Goal: Task Accomplishment & Management: Complete application form

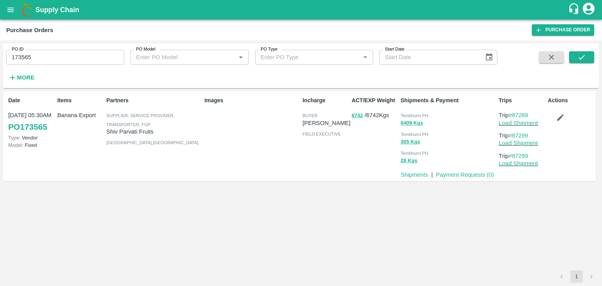
click at [53, 57] on input "173565" at bounding box center [65, 57] width 118 height 15
type input "1"
click at [21, 77] on strong "More" at bounding box center [26, 77] width 18 height 6
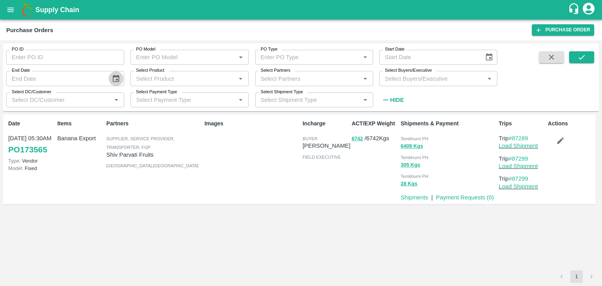
click at [114, 75] on icon "Choose date" at bounding box center [116, 78] width 9 height 9
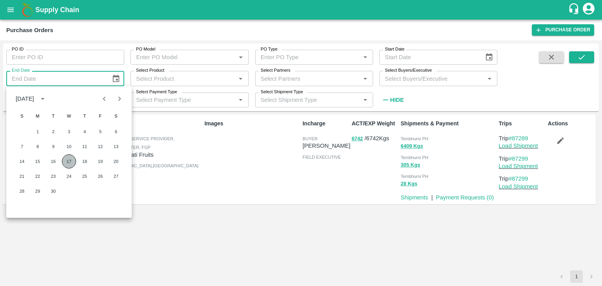
click at [64, 162] on button "17" at bounding box center [69, 161] width 14 height 14
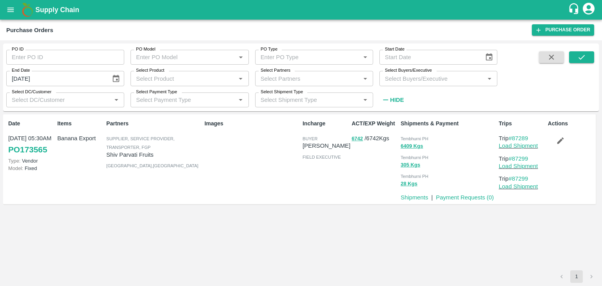
type input "17/09/2025"
click at [486, 58] on icon "Choose date" at bounding box center [489, 56] width 7 height 7
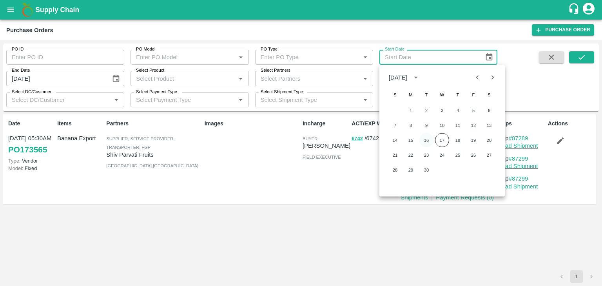
click at [426, 139] on button "16" at bounding box center [426, 140] width 14 height 14
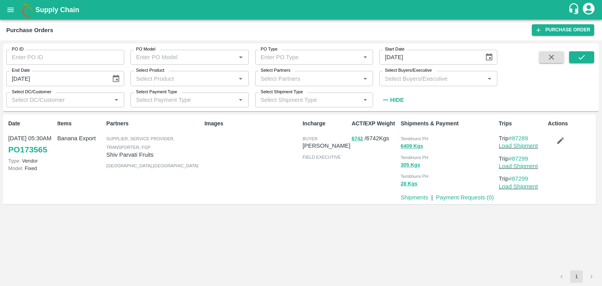
type input "16/09/2025"
click at [572, 58] on button "submit" at bounding box center [581, 57] width 25 height 12
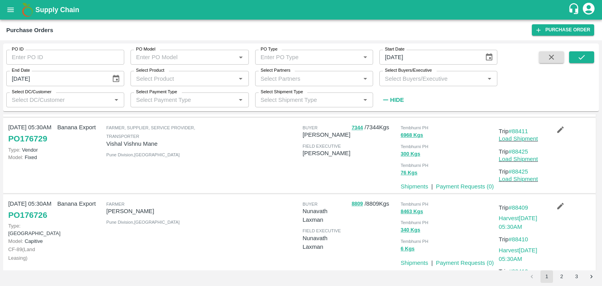
scroll to position [691, 0]
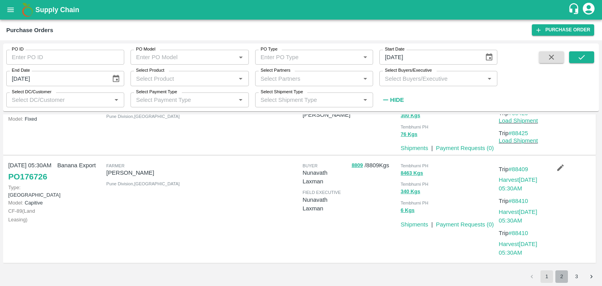
click at [560, 277] on button "2" at bounding box center [561, 276] width 13 height 13
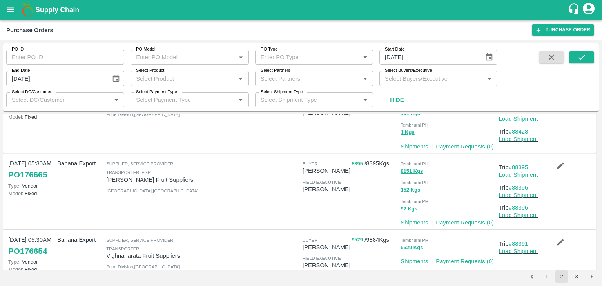
scroll to position [625, 0]
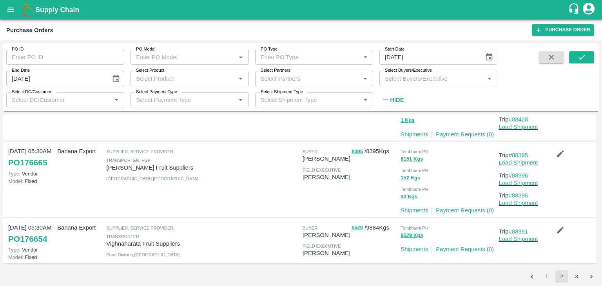
click at [515, 229] on link "#88391" at bounding box center [519, 231] width 20 height 6
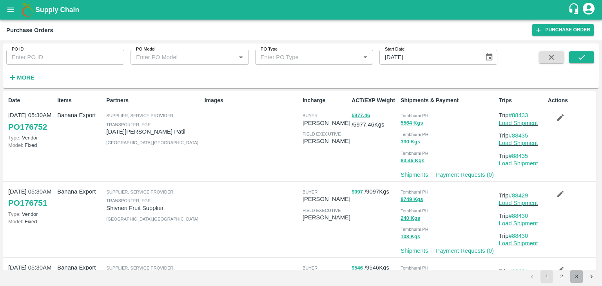
click at [580, 273] on button "3" at bounding box center [576, 276] width 13 height 13
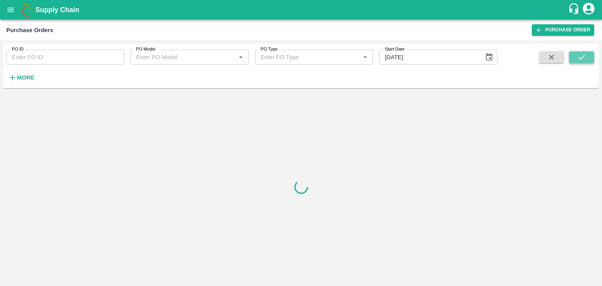
click at [580, 53] on icon "submit" at bounding box center [581, 57] width 9 height 9
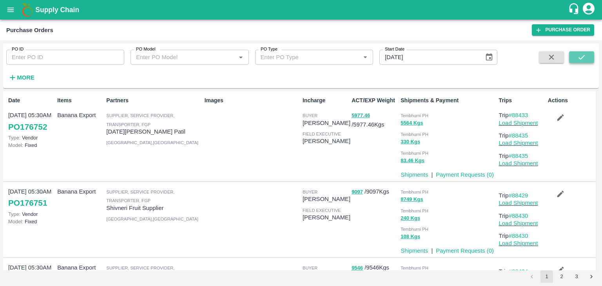
click at [586, 53] on button "submit" at bounding box center [581, 57] width 25 height 12
click at [589, 57] on button "submit" at bounding box center [581, 57] width 25 height 12
click at [578, 277] on button "3" at bounding box center [576, 276] width 13 height 13
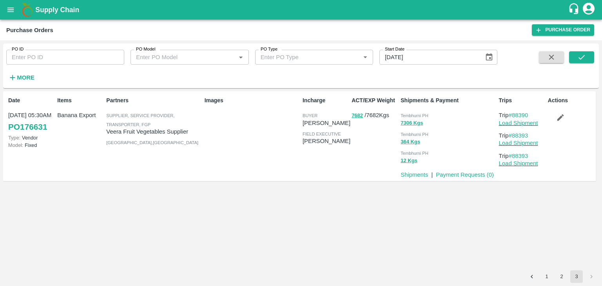
click at [558, 272] on button "2" at bounding box center [561, 276] width 13 height 13
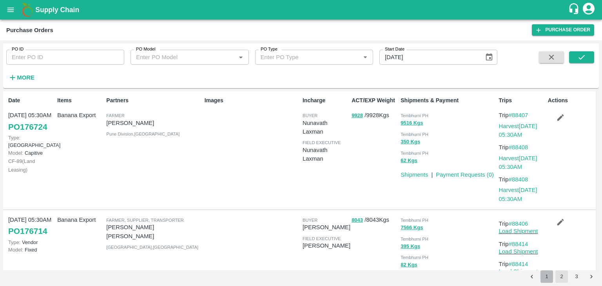
click at [544, 276] on button "1" at bounding box center [546, 276] width 13 height 13
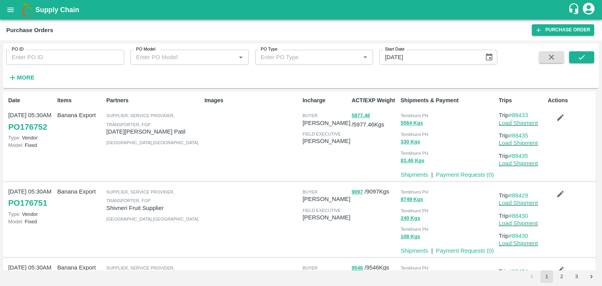
click at [60, 57] on input "PO ID" at bounding box center [65, 57] width 118 height 15
paste input "172888"
click at [587, 54] on button "submit" at bounding box center [581, 57] width 25 height 12
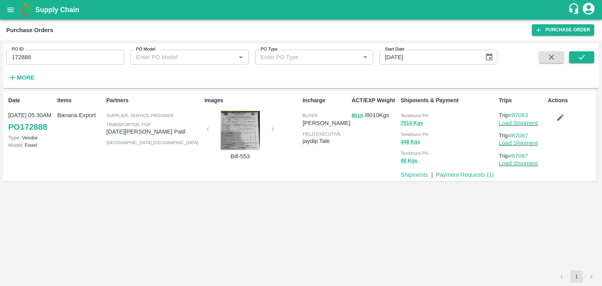
click at [243, 140] on div at bounding box center [240, 130] width 59 height 39
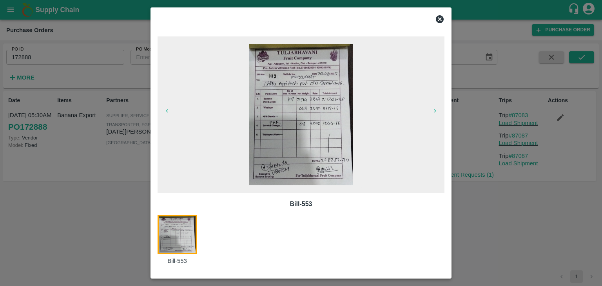
click at [296, 131] on img at bounding box center [301, 114] width 104 height 141
click at [441, 17] on icon at bounding box center [439, 18] width 9 height 9
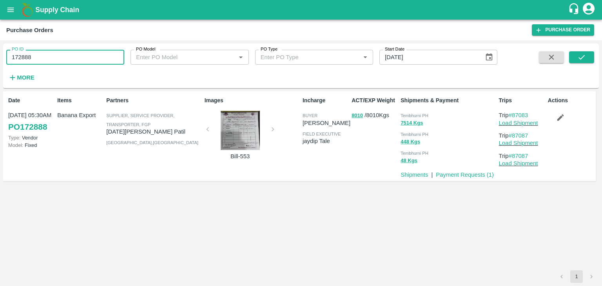
click at [51, 60] on input "172888" at bounding box center [65, 57] width 118 height 15
type input "1"
click at [585, 59] on icon "submit" at bounding box center [581, 57] width 9 height 9
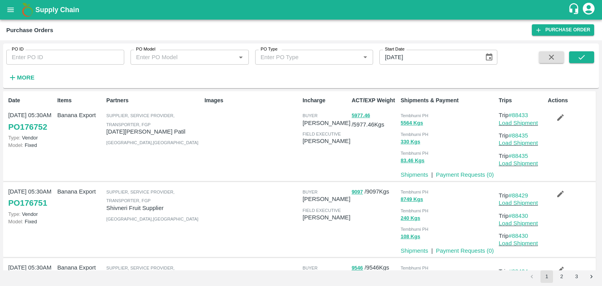
click at [590, 50] on div "PO ID PO ID PO Model PO Model   * PO Type PO Type   * Start Date 16/09/2025 Sta…" at bounding box center [301, 66] width 596 height 38
click at [589, 53] on button "submit" at bounding box center [581, 57] width 25 height 12
click at [428, 54] on input "16/09/2025" at bounding box center [428, 57] width 99 height 15
type input "DD/MM/YYYY"
click at [23, 79] on strong "More" at bounding box center [26, 77] width 18 height 6
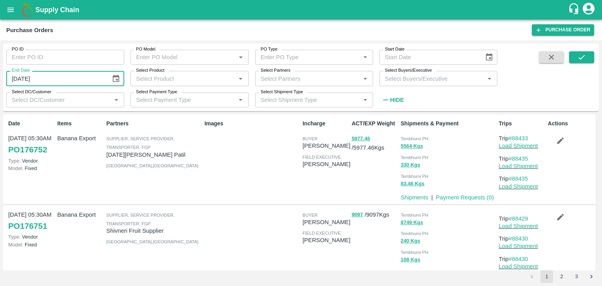
click at [39, 79] on input "17/09/2025" at bounding box center [55, 78] width 99 height 15
type input "DD/MM/YYYY"
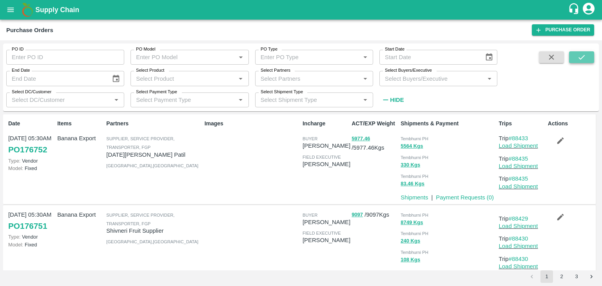
click at [587, 55] on button "submit" at bounding box center [581, 57] width 25 height 12
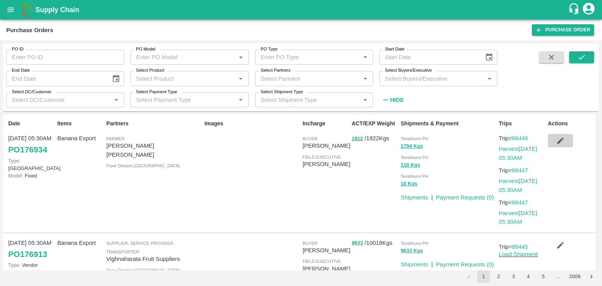
drag, startPoint x: 571, startPoint y: 144, endPoint x: 552, endPoint y: 140, distance: 19.3
click at [552, 140] on button "button" at bounding box center [560, 140] width 25 height 13
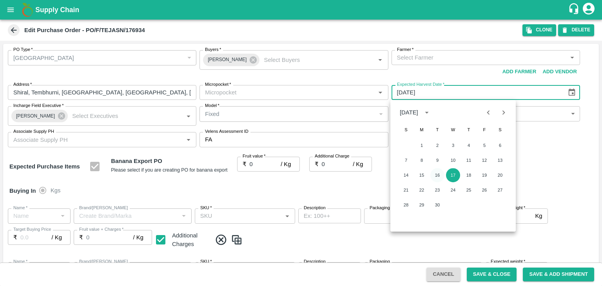
click at [436, 171] on button "16" at bounding box center [437, 175] width 14 height 14
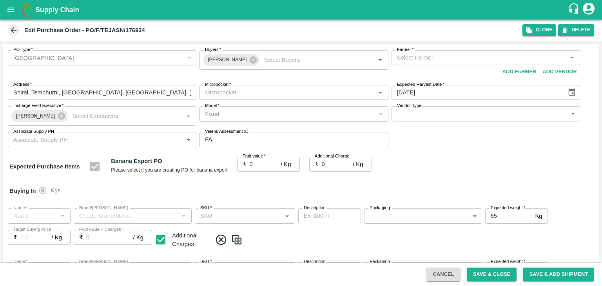
click at [572, 91] on icon "Choose date, selected date is Sep 16, 2025" at bounding box center [571, 92] width 7 height 7
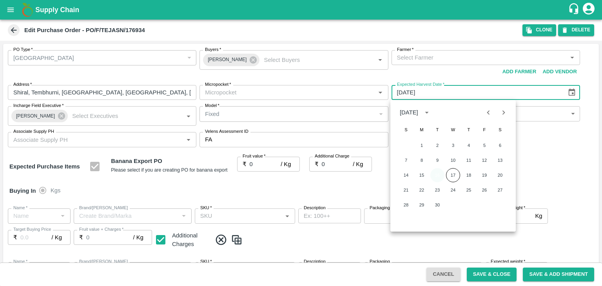
click at [437, 172] on button "16" at bounding box center [437, 175] width 14 height 14
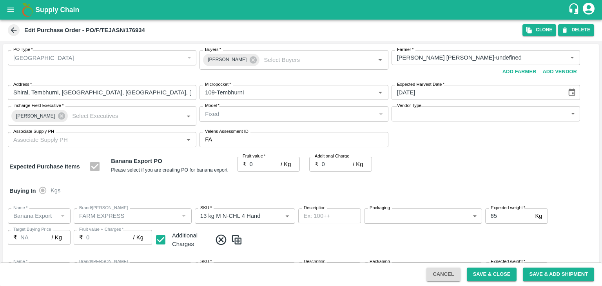
type input "Tejas Nagnath Lokare-undefined"
type input "109-Tembhurni"
type input "16/09/2025"
type input "Banana Export"
type input "FARM EXPRESS"
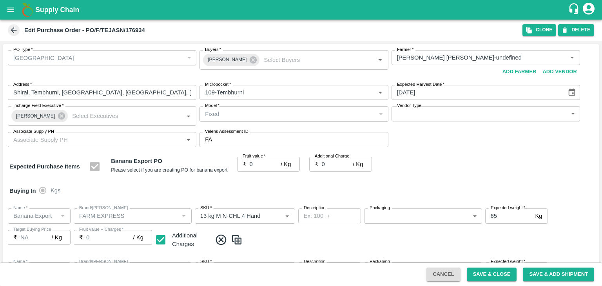
type input "13 kg M N-CHL 4 Hand"
type input "NA"
type input "Banana Export"
type input "FARM EXPRESS"
type input "13 kg M N-CHL 5 Hand"
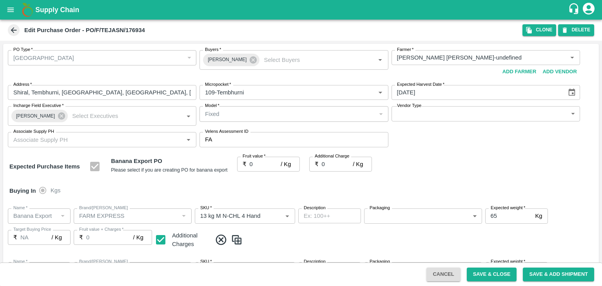
type input "NA"
type input "Banana Export"
type input "FARM EXPRESS"
type input "13 kg M N-CHL 6 Hand"
type input "NA"
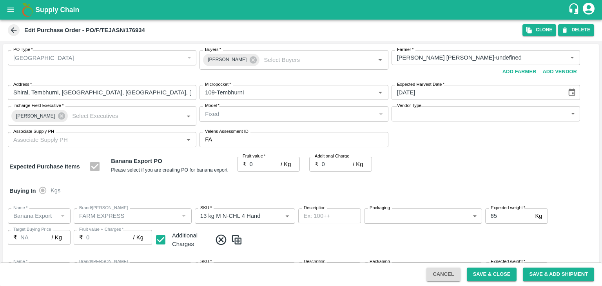
type input "Banana Export"
type input "FARM EXPRESS"
type input "13 kg M N-CHL 8 Hand"
type input "NA"
type input "Banana Export"
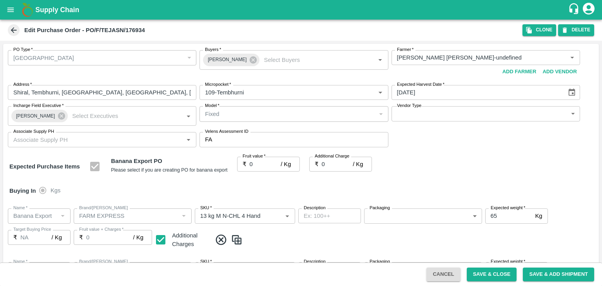
type input "FARM EXPRESS"
type input "13 kg M N-CHL CL"
type input "NA"
type input "Banana Export"
type input "FARM EXPRESS"
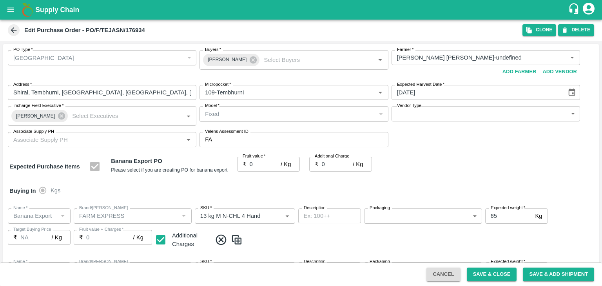
type input "C Class"
type input "NA"
type input "Banana Export"
type input "FARM EXPRESS"
type input "PHR Kg"
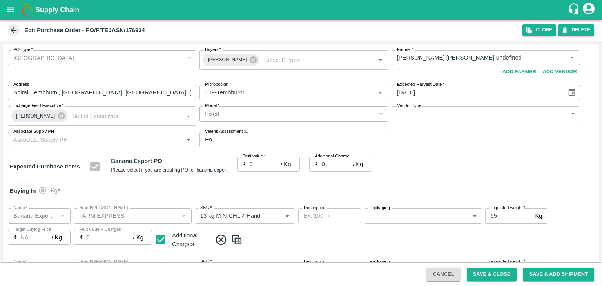
type input "NA"
click at [488, 273] on button "Save & Close" at bounding box center [492, 275] width 50 height 14
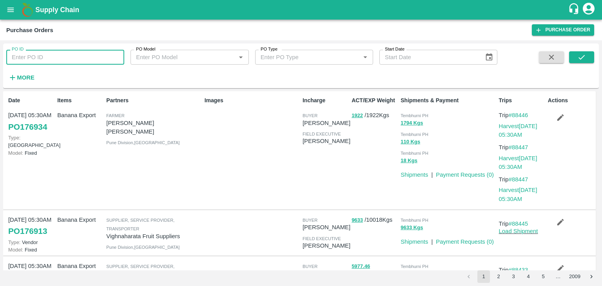
click at [42, 56] on input "PO ID" at bounding box center [65, 57] width 118 height 15
paste input "173565"
type input "173565"
click at [581, 53] on icon "submit" at bounding box center [581, 57] width 9 height 9
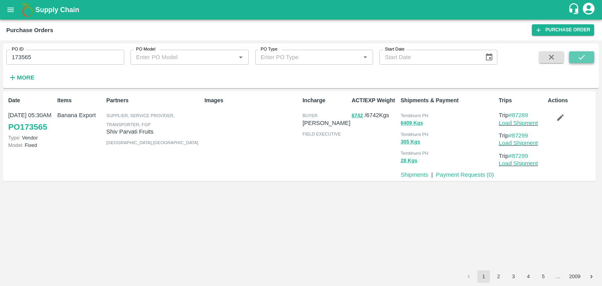
click at [581, 53] on icon "submit" at bounding box center [581, 57] width 9 height 9
click at [449, 175] on link "Payment Requests ( 0 )" at bounding box center [465, 175] width 58 height 6
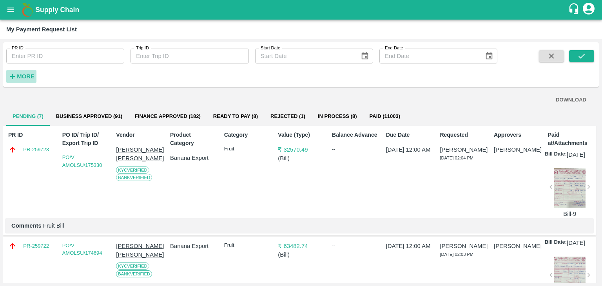
click at [26, 74] on strong "More" at bounding box center [26, 76] width 18 height 6
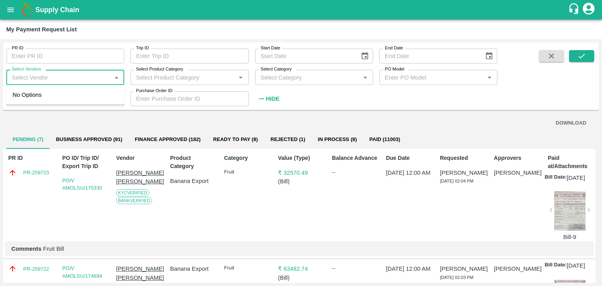
click at [53, 75] on input "Select Vendors" at bounding box center [59, 77] width 100 height 10
click at [79, 102] on div "Ashvin Vitthalrav Patil-Supplier, Service Provider, Transporter, FGP" at bounding box center [67, 104] width 102 height 26
type input "Ashvin Vitthalrav Patil-Supplier, Service Provider, Transporter, FGP"
click at [580, 52] on icon "submit" at bounding box center [581, 56] width 9 height 9
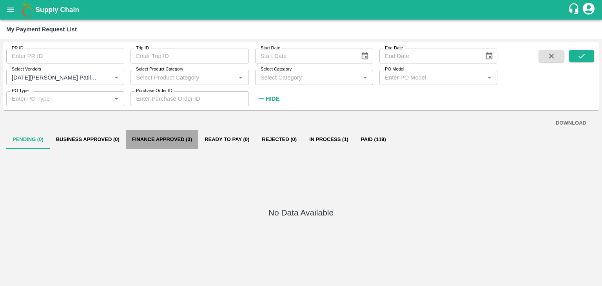
click at [171, 139] on button "Finance Approved (3)" at bounding box center [162, 139] width 72 height 19
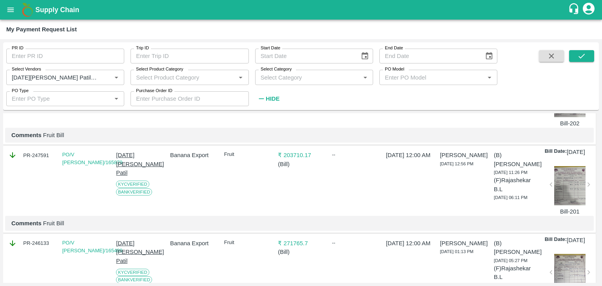
scroll to position [118, 0]
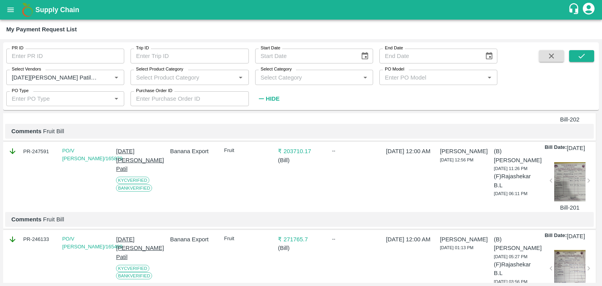
click at [578, 201] on div at bounding box center [569, 181] width 31 height 39
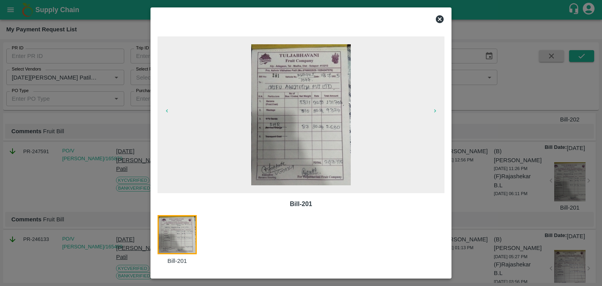
click at [320, 100] on img at bounding box center [301, 114] width 100 height 141
click at [442, 18] on icon at bounding box center [440, 19] width 8 height 8
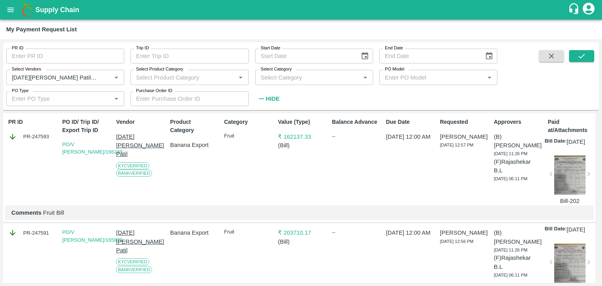
scroll to position [36, 0]
click at [563, 188] on div at bounding box center [569, 175] width 31 height 39
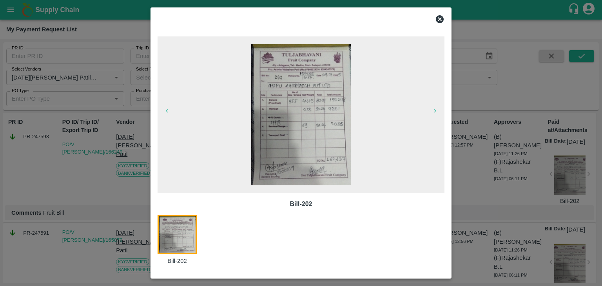
click at [318, 103] on img at bounding box center [301, 114] width 100 height 141
click at [443, 16] on icon at bounding box center [439, 18] width 9 height 9
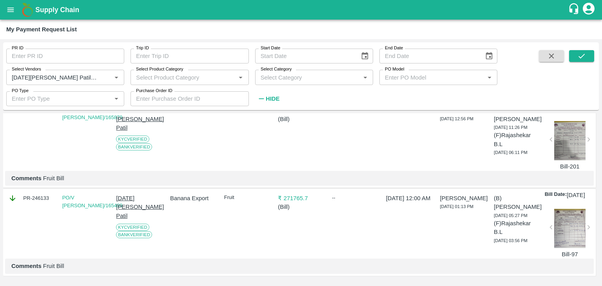
scroll to position [193, 0]
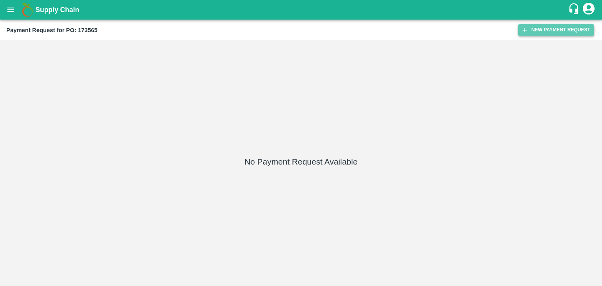
click at [555, 24] on button "New Payment Request" at bounding box center [556, 29] width 76 height 11
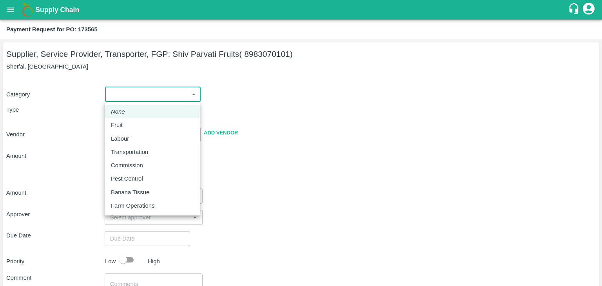
click at [116, 98] on body "Supply Chain Payment Request for PO: 173565 Supplier, Service Provider, Transpo…" at bounding box center [301, 143] width 602 height 286
click at [132, 126] on div "Fruit" at bounding box center [152, 125] width 83 height 9
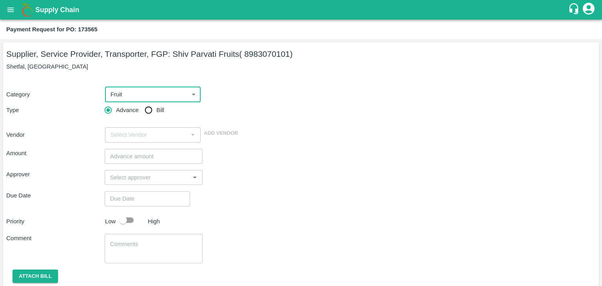
type input "1"
type input "Shiv Parvati Fruits - 8983070101(Supplier, Service Provider, Transporter, FGP)"
click at [147, 107] on input "Bill" at bounding box center [149, 110] width 16 height 16
radio input "true"
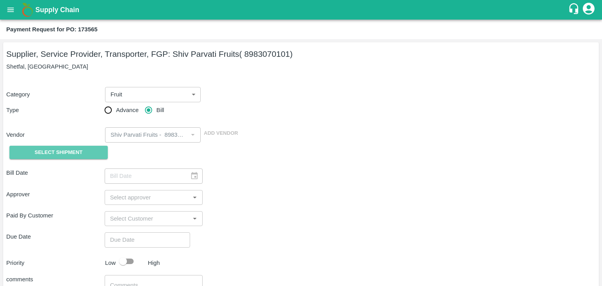
click at [70, 156] on span "Select Shipment" at bounding box center [58, 152] width 48 height 9
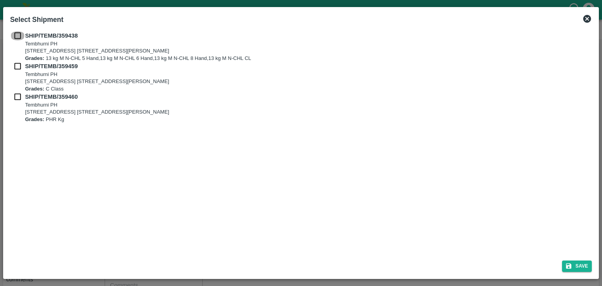
click at [15, 33] on input "checkbox" at bounding box center [17, 35] width 15 height 9
checkbox input "true"
click at [14, 69] on input "checkbox" at bounding box center [17, 66] width 15 height 9
checkbox input "true"
click at [16, 100] on input "checkbox" at bounding box center [17, 96] width 15 height 9
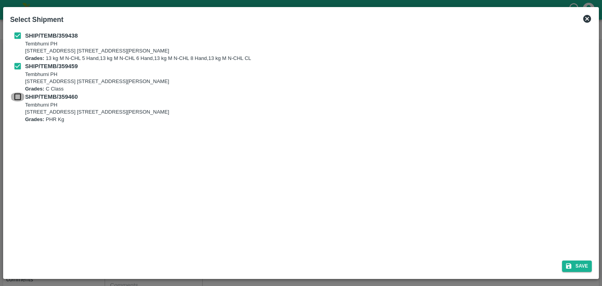
checkbox input "true"
click at [567, 267] on icon "submit" at bounding box center [568, 265] width 5 height 5
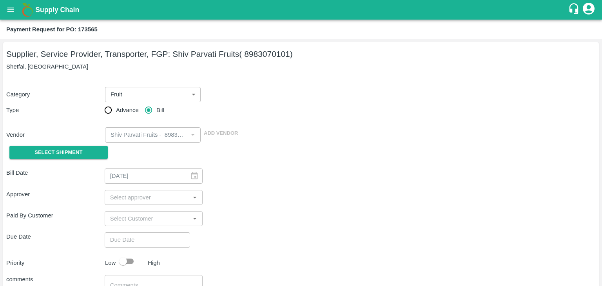
type input "03/09/2025"
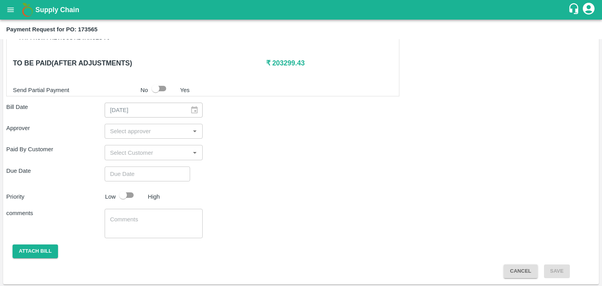
scroll to position [366, 0]
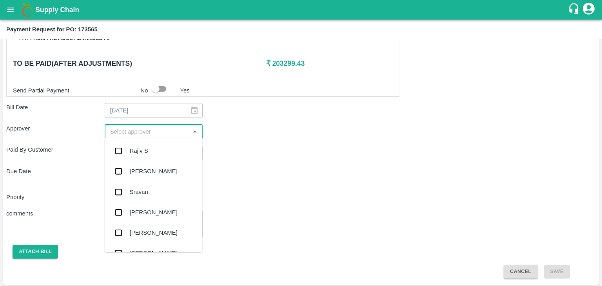
click at [150, 128] on input "input" at bounding box center [147, 132] width 81 height 10
type input "Ajit"
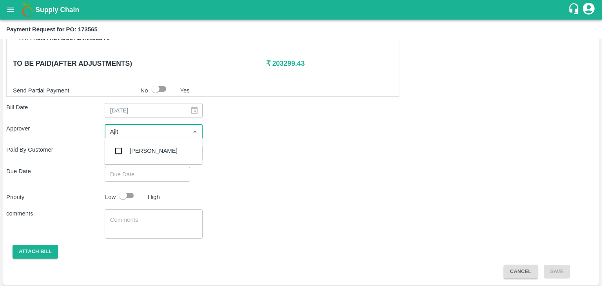
click at [151, 148] on div "[PERSON_NAME]" at bounding box center [154, 151] width 48 height 9
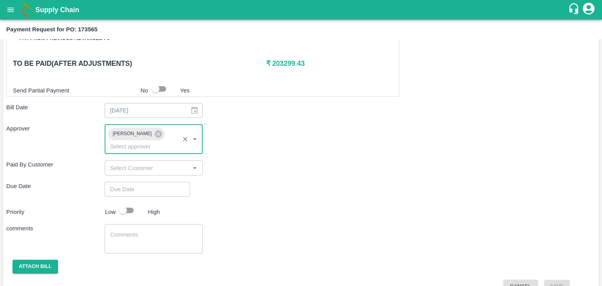
type input "DD/MM/YYYY hh:mm aa"
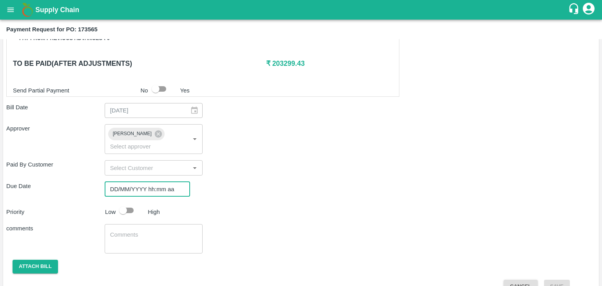
click at [163, 182] on input "DD/MM/YYYY hh:mm aa" at bounding box center [145, 189] width 80 height 15
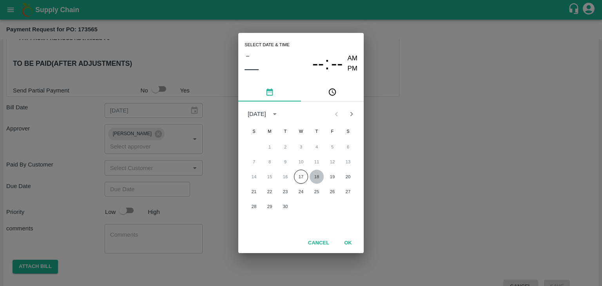
click at [319, 173] on button "18" at bounding box center [317, 177] width 14 height 14
type input "18/09/2025 12:00 AM"
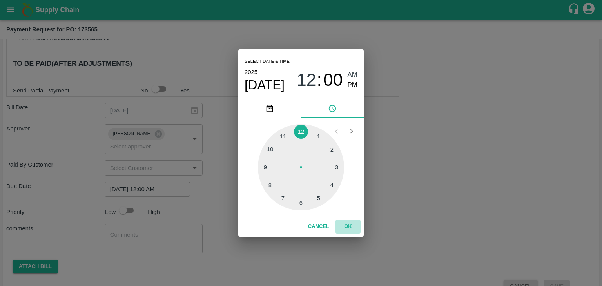
click at [348, 231] on button "OK" at bounding box center [347, 227] width 25 height 14
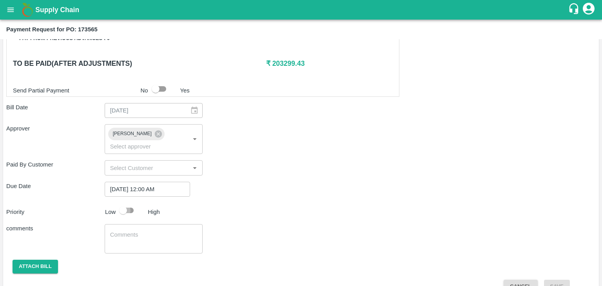
click at [124, 203] on input "checkbox" at bounding box center [123, 210] width 45 height 15
checkbox input "true"
click at [150, 231] on textarea at bounding box center [153, 239] width 87 height 16
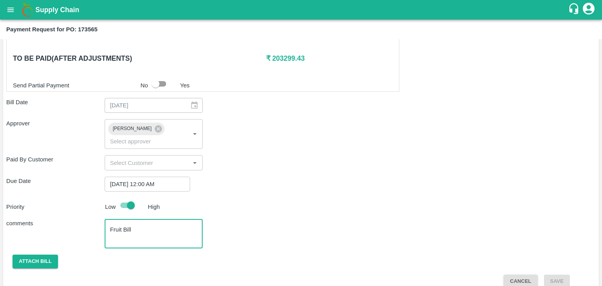
scroll to position [371, 0]
type textarea "Fruit Bill"
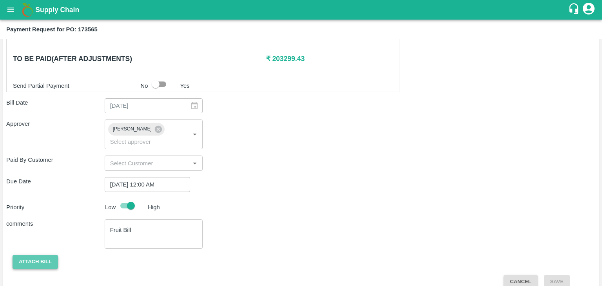
click at [35, 255] on button "Attach bill" at bounding box center [35, 262] width 45 height 14
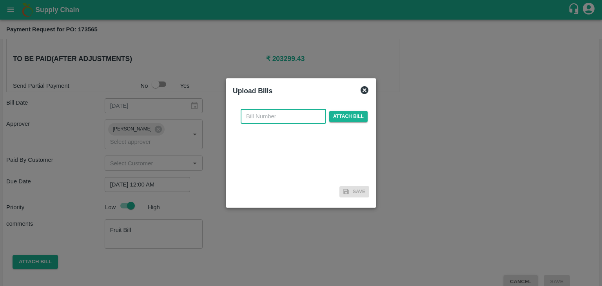
click at [287, 120] on input "text" at bounding box center [283, 116] width 85 height 15
type input "625"
click at [335, 120] on span "Attach bill" at bounding box center [348, 116] width 38 height 11
click at [0, 0] on input "Attach bill" at bounding box center [0, 0] width 0 height 0
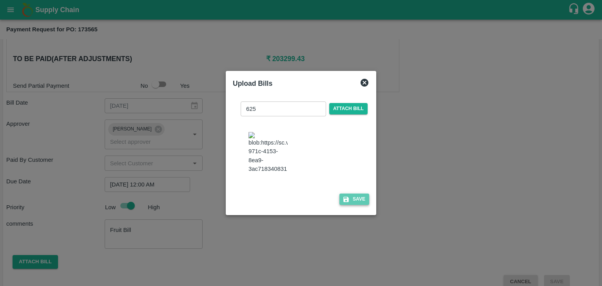
click at [361, 203] on button "Save" at bounding box center [354, 199] width 30 height 11
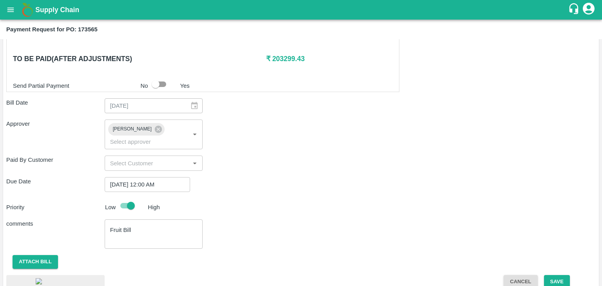
scroll to position [418, 0]
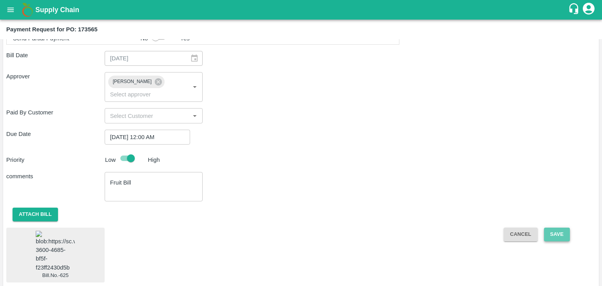
click at [550, 228] on button "Save" at bounding box center [557, 235] width 26 height 14
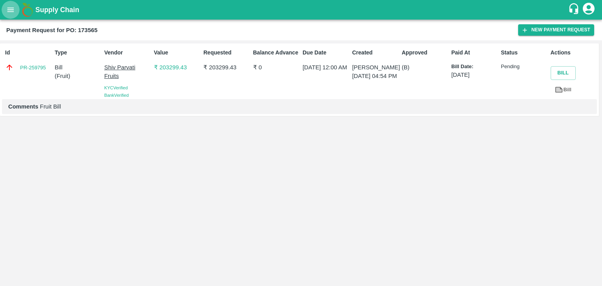
click at [9, 9] on icon "open drawer" at bounding box center [10, 9] width 9 height 9
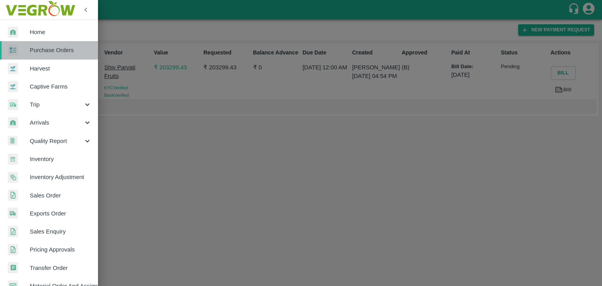
click at [55, 47] on span "Purchase Orders" at bounding box center [61, 50] width 62 height 9
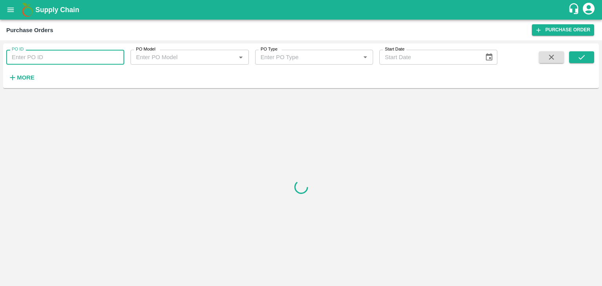
click at [110, 55] on input "PO ID" at bounding box center [65, 57] width 118 height 15
paste input "174233"
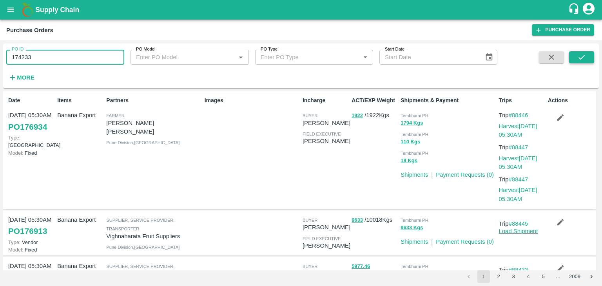
type input "174233"
click at [585, 57] on icon "submit" at bounding box center [581, 57] width 9 height 9
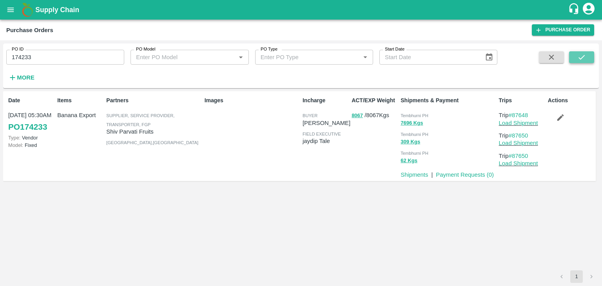
click at [585, 57] on icon "submit" at bounding box center [581, 57] width 9 height 9
click at [470, 177] on link "Payment Requests ( 0 )" at bounding box center [465, 175] width 58 height 6
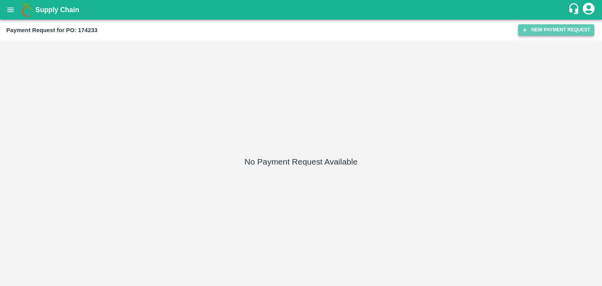
click at [539, 29] on button "New Payment Request" at bounding box center [556, 29] width 76 height 11
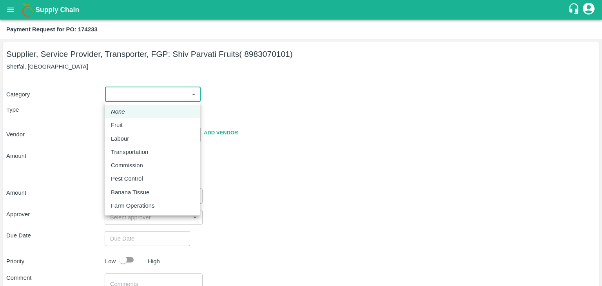
click at [120, 94] on body "Supply Chain Payment Request for PO: 174233 Supplier, Service Provider, Transpo…" at bounding box center [301, 143] width 602 height 286
click at [131, 123] on div "Fruit" at bounding box center [152, 125] width 83 height 9
type input "1"
type input "Shiv Parvati Fruits - 8983070101(Supplier, Service Provider, Transporter, FGP)"
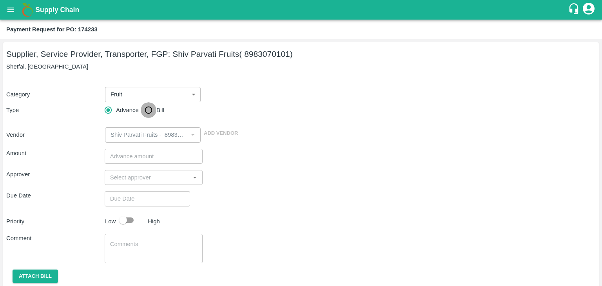
click at [150, 110] on input "Bill" at bounding box center [149, 110] width 16 height 16
radio input "true"
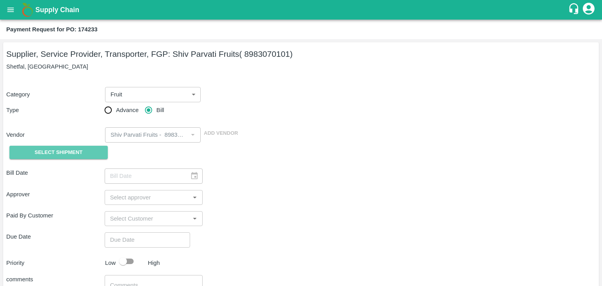
click at [61, 156] on span "Select Shipment" at bounding box center [58, 152] width 48 height 9
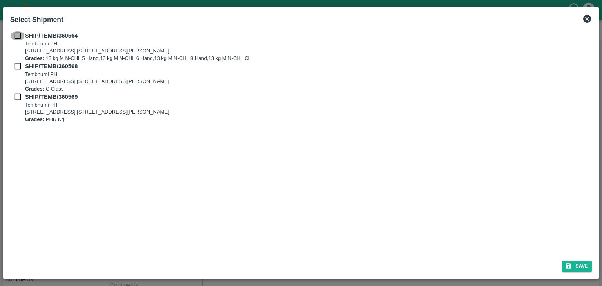
click at [20, 35] on input "checkbox" at bounding box center [17, 35] width 15 height 9
checkbox input "true"
click at [16, 66] on input "checkbox" at bounding box center [17, 66] width 15 height 9
checkbox input "true"
click at [19, 102] on div "SHIP/TEMB/360569 Tembhurni PH Tembhurni PH 205, PLOT NO. E-5, YASHSHREE INDUSTR…" at bounding box center [301, 107] width 582 height 31
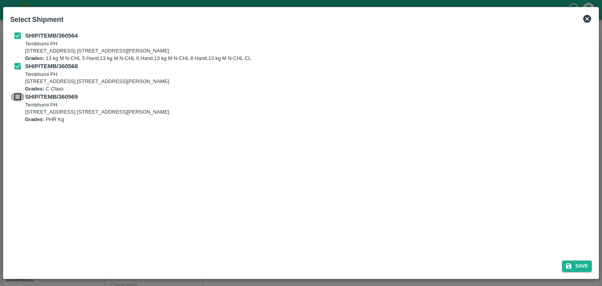
click at [15, 94] on input "checkbox" at bounding box center [17, 96] width 15 height 9
checkbox input "true"
click at [578, 264] on button "Save" at bounding box center [577, 266] width 30 height 11
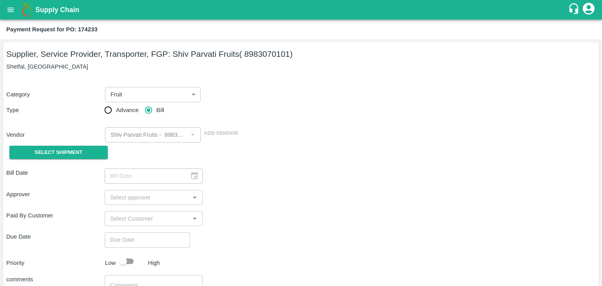
type input "08/09/2025"
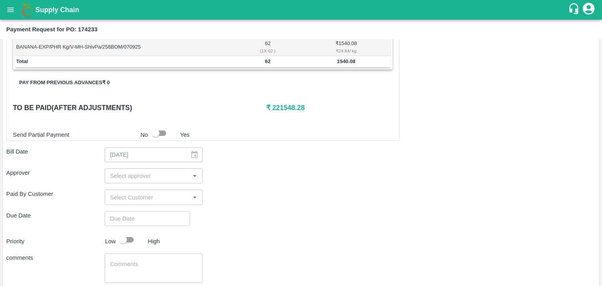
scroll to position [367, 0]
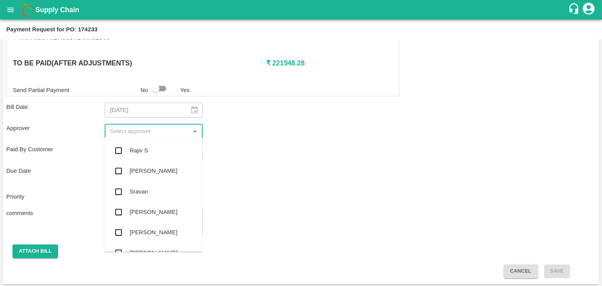
click at [161, 129] on input "input" at bounding box center [147, 131] width 81 height 10
type input "Ajit"
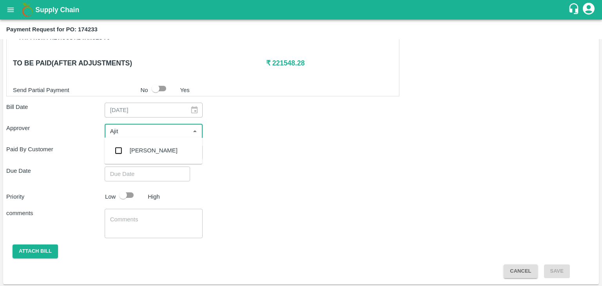
click at [150, 147] on div "Ajit Otari" at bounding box center [154, 150] width 48 height 9
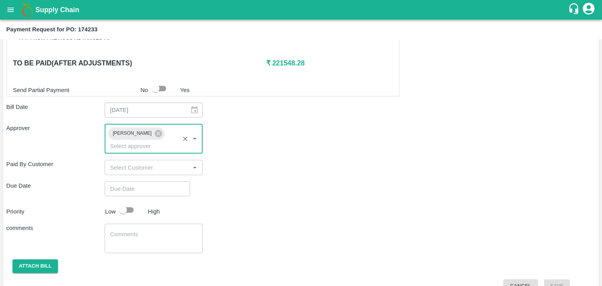
type input "DD/MM/YYYY hh:mm aa"
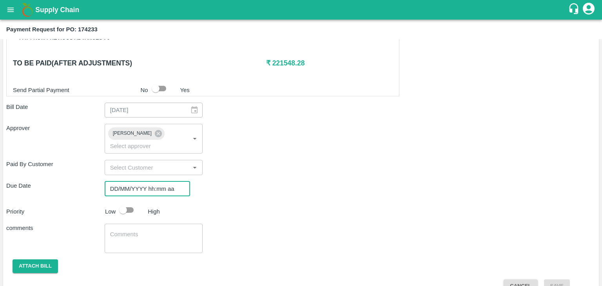
click at [160, 181] on input "DD/MM/YYYY hh:mm aa" at bounding box center [145, 188] width 80 height 15
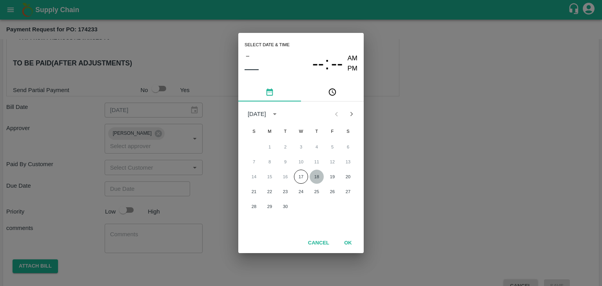
click at [317, 173] on button "18" at bounding box center [317, 177] width 14 height 14
type input "18/09/2025 12:00 AM"
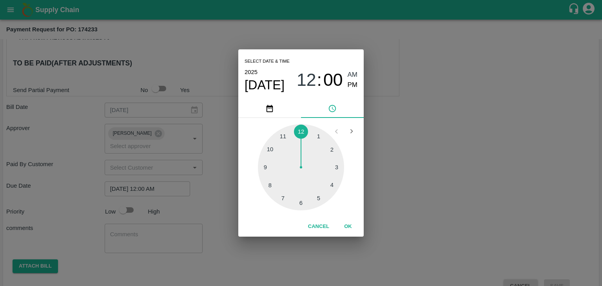
click at [344, 218] on div "Cancel OK" at bounding box center [300, 227] width 125 height 20
click at [348, 225] on button "OK" at bounding box center [347, 227] width 25 height 14
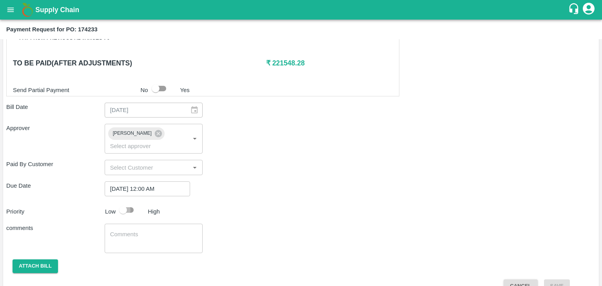
click at [129, 203] on input "checkbox" at bounding box center [123, 210] width 45 height 15
checkbox input "true"
click at [160, 230] on textarea at bounding box center [153, 238] width 87 height 16
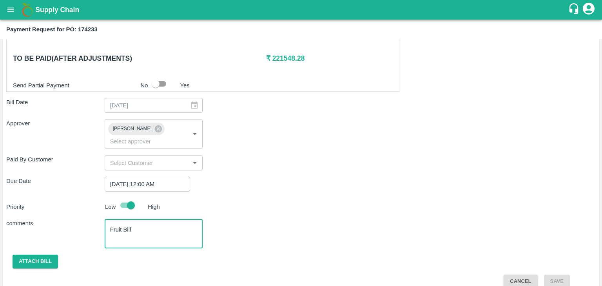
type textarea "Fruit Bill"
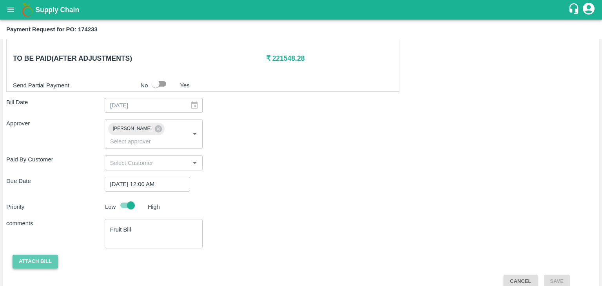
click at [36, 255] on button "Attach bill" at bounding box center [35, 262] width 45 height 14
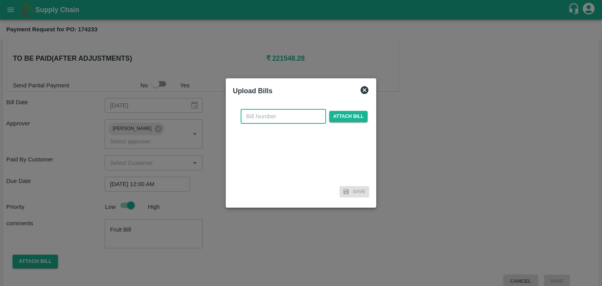
click at [281, 110] on input "text" at bounding box center [283, 116] width 85 height 15
type input "626"
click at [330, 118] on span "Attach bill" at bounding box center [348, 116] width 38 height 11
click at [0, 0] on input "Attach bill" at bounding box center [0, 0] width 0 height 0
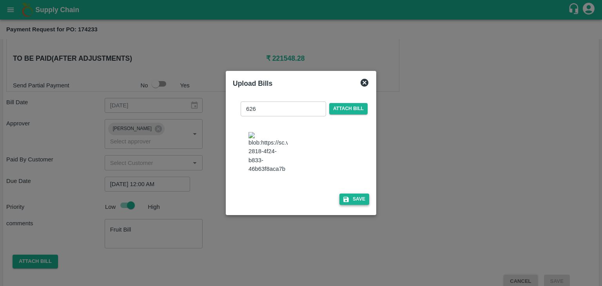
click at [351, 201] on button "Save" at bounding box center [354, 199] width 30 height 11
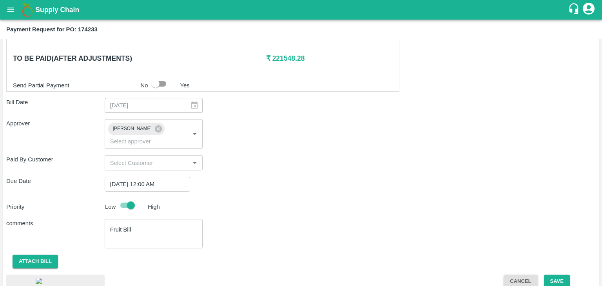
scroll to position [418, 0]
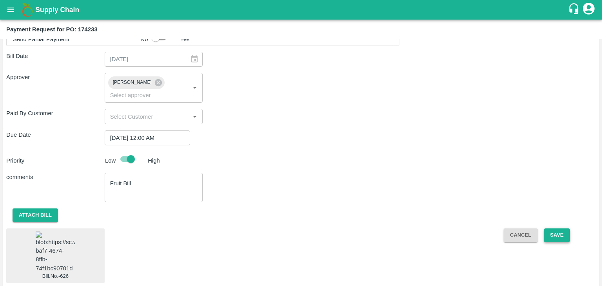
drag, startPoint x: 556, startPoint y: 215, endPoint x: 560, endPoint y: 223, distance: 9.1
click at [560, 223] on div "Shipment - SHIP/TEMB/360564 Lots (Labels) Weight (Kgs) Total Price (₹) BANANA-E…" at bounding box center [300, 14] width 589 height 538
click at [560, 228] on button "Save" at bounding box center [557, 235] width 26 height 14
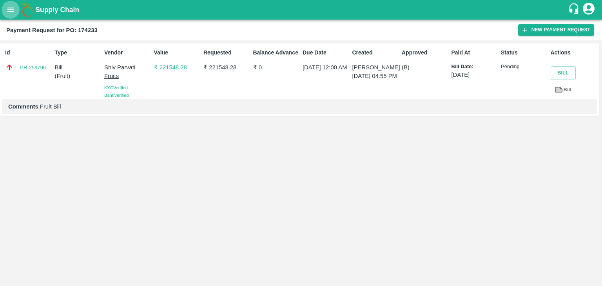
click at [6, 11] on button "open drawer" at bounding box center [11, 10] width 18 height 18
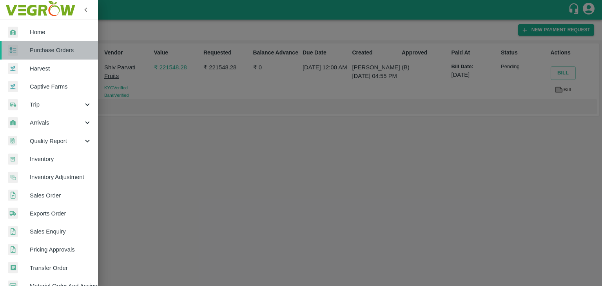
click at [54, 48] on span "Purchase Orders" at bounding box center [61, 50] width 62 height 9
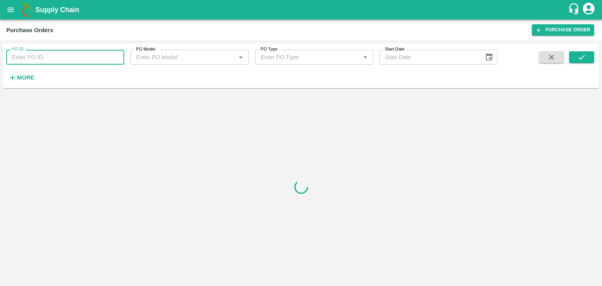
click at [108, 54] on input "PO ID" at bounding box center [65, 57] width 118 height 15
paste input "174411"
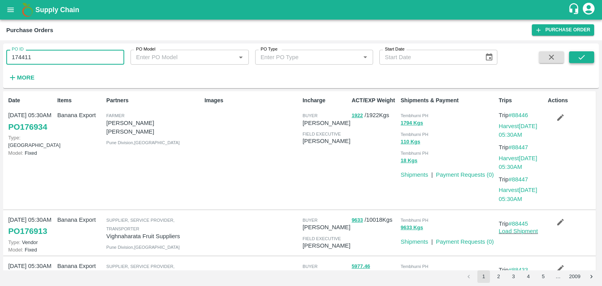
type input "174411"
click at [580, 56] on icon "submit" at bounding box center [581, 57] width 9 height 9
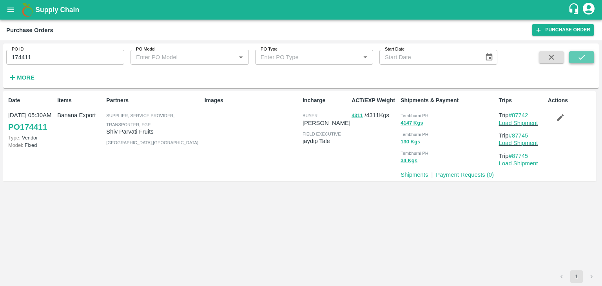
click at [580, 56] on icon "submit" at bounding box center [581, 57] width 9 height 9
click at [466, 171] on p "Payment Requests ( 0 )" at bounding box center [465, 174] width 58 height 9
click at [471, 176] on link "Payment Requests ( 0 )" at bounding box center [465, 175] width 58 height 6
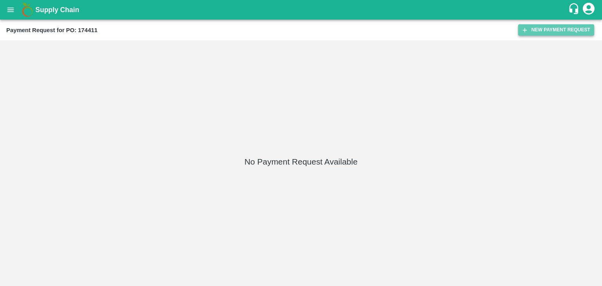
click at [522, 32] on icon "button" at bounding box center [524, 30] width 7 height 7
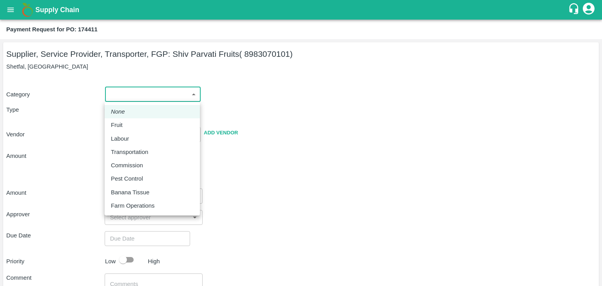
drag, startPoint x: 116, startPoint y: 95, endPoint x: 130, endPoint y: 128, distance: 35.8
click at [130, 128] on body "Supply Chain Payment Request for PO: 174411 Supplier, Service Provider, Transpo…" at bounding box center [301, 143] width 602 height 286
click at [130, 128] on div "Fruit" at bounding box center [152, 125] width 83 height 9
type input "1"
type input "Shiv Parvati Fruits - 8983070101(Supplier, Service Provider, Transporter, FGP)"
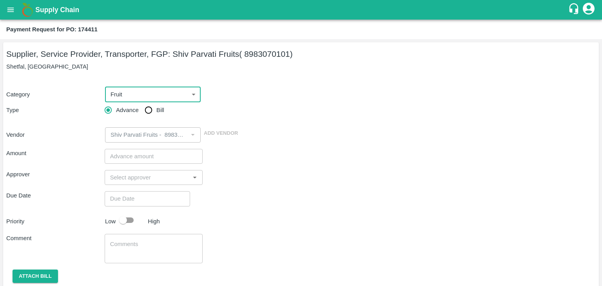
click at [148, 112] on input "Bill" at bounding box center [149, 110] width 16 height 16
radio input "true"
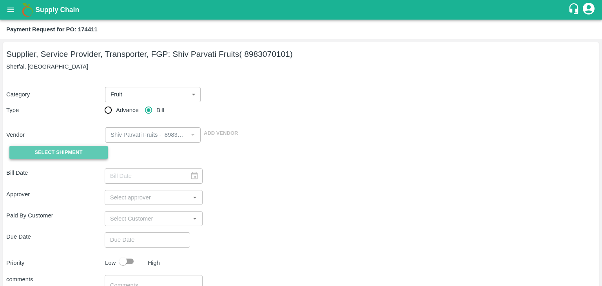
click at [67, 149] on span "Select Shipment" at bounding box center [58, 152] width 48 height 9
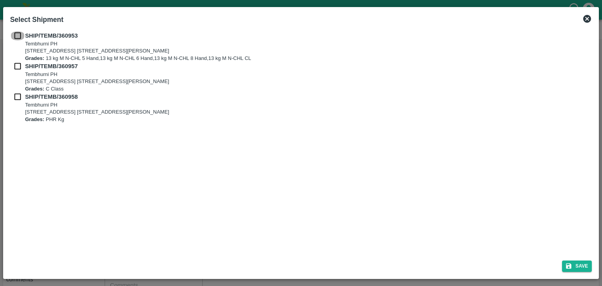
click at [17, 35] on input "checkbox" at bounding box center [17, 35] width 15 height 9
checkbox input "true"
click at [18, 67] on input "checkbox" at bounding box center [17, 66] width 15 height 9
checkbox input "true"
drag, startPoint x: 17, startPoint y: 101, endPoint x: 16, endPoint y: 94, distance: 7.1
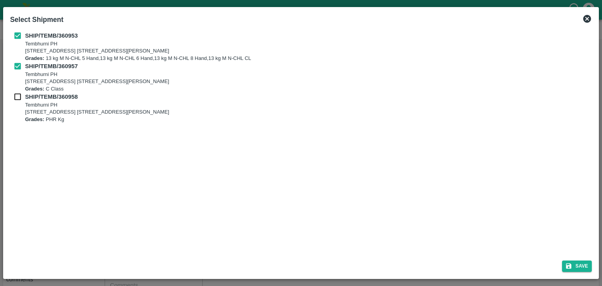
click at [16, 94] on div "SHIP/TEMB/360958 Tembhurni PH Tembhurni PH 205, PLOT NO. E-5, YASHSHREE INDUSTR…" at bounding box center [301, 107] width 582 height 31
click at [16, 94] on input "checkbox" at bounding box center [17, 96] width 15 height 9
checkbox input "true"
click at [582, 264] on button "Save" at bounding box center [577, 266] width 30 height 11
type input "09/09/2025"
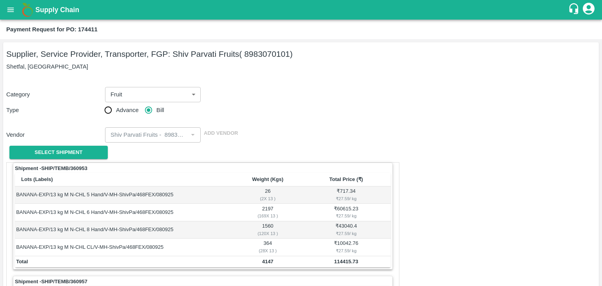
scroll to position [367, 0]
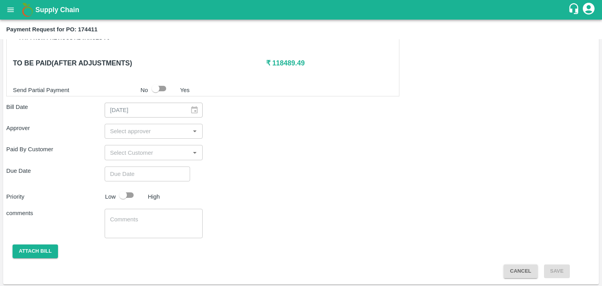
click at [153, 128] on input "input" at bounding box center [147, 131] width 81 height 10
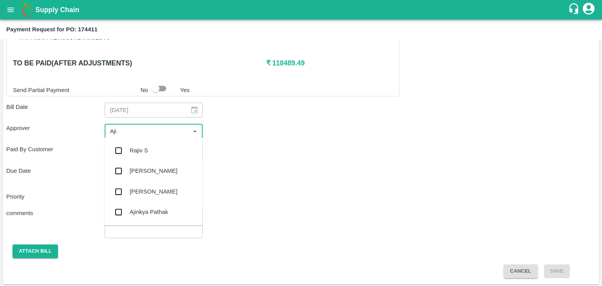
type input "Ajit"
click at [146, 146] on div "[PERSON_NAME]" at bounding box center [154, 150] width 48 height 9
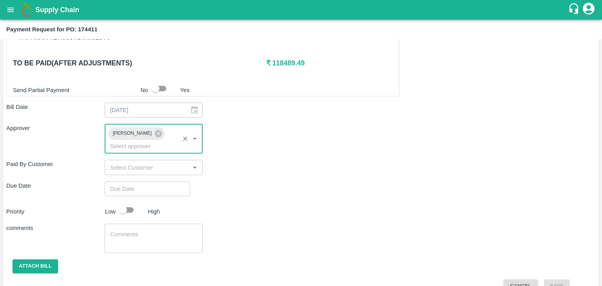
type input "DD/MM/YYYY hh:mm aa"
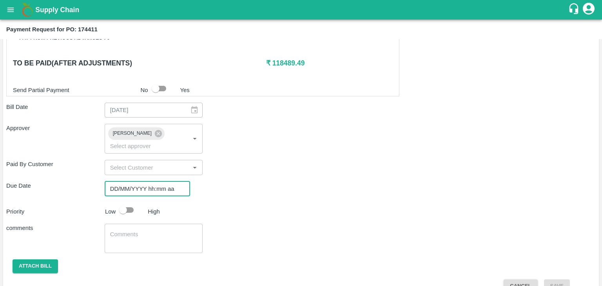
click at [158, 181] on input "DD/MM/YYYY hh:mm aa" at bounding box center [145, 188] width 80 height 15
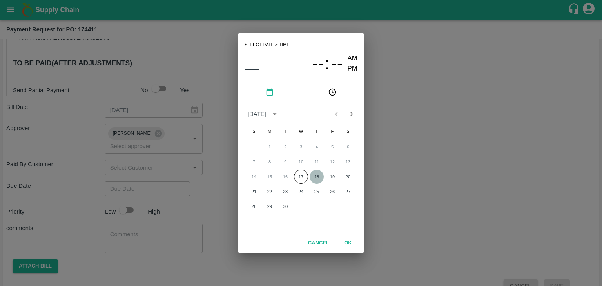
click at [320, 176] on button "18" at bounding box center [317, 177] width 14 height 14
type input "18/09/2025 12:00 AM"
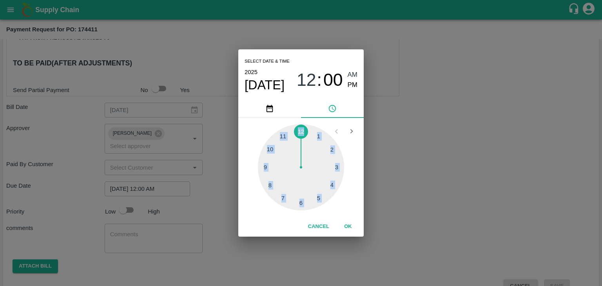
drag, startPoint x: 346, startPoint y: 217, endPoint x: 347, endPoint y: 226, distance: 9.4
click at [347, 226] on div "Select date & time 2025 Sep 18 12 : 00 AM PM 1 2 3 4 5 6 7 8 9 10 11 12 Cancel …" at bounding box center [300, 142] width 125 height 187
click at [347, 226] on button "OK" at bounding box center [347, 227] width 25 height 14
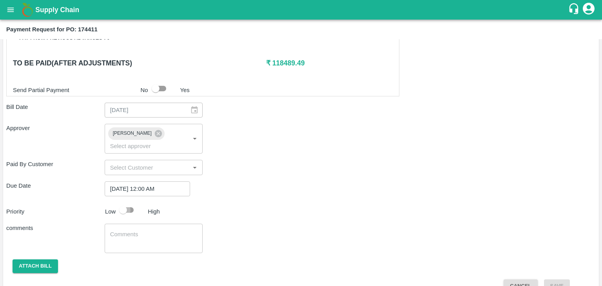
click at [124, 203] on input "checkbox" at bounding box center [123, 210] width 45 height 15
checkbox input "true"
click at [160, 230] on textarea at bounding box center [153, 238] width 87 height 16
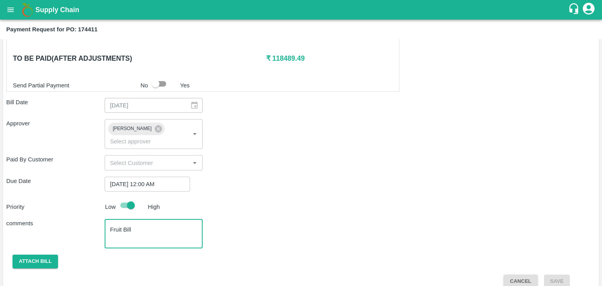
type textarea "Fruit Bill"
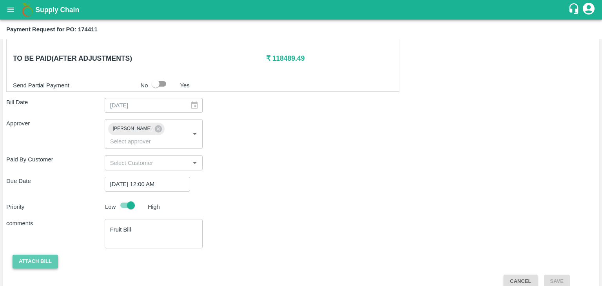
click at [40, 255] on button "Attach bill" at bounding box center [35, 262] width 45 height 14
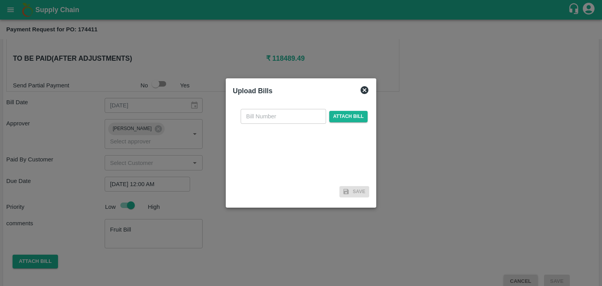
click at [275, 116] on input "text" at bounding box center [283, 116] width 85 height 15
type input "627"
click at [342, 116] on span "Attach bill" at bounding box center [348, 116] width 38 height 11
click at [0, 0] on input "Attach bill" at bounding box center [0, 0] width 0 height 0
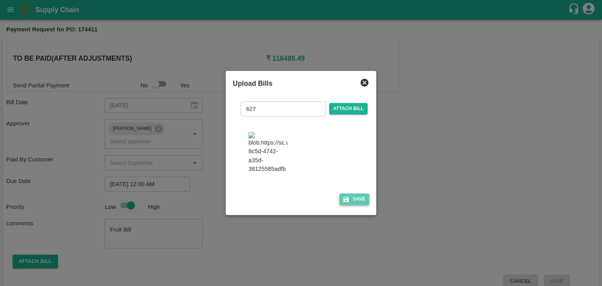
click at [358, 203] on button "Save" at bounding box center [354, 199] width 30 height 11
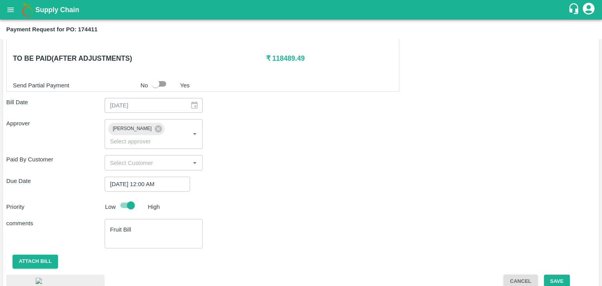
scroll to position [418, 0]
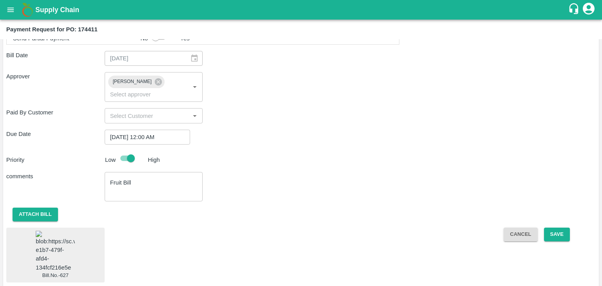
click at [52, 236] on img at bounding box center [55, 251] width 39 height 41
click at [554, 228] on button "Save" at bounding box center [557, 235] width 26 height 14
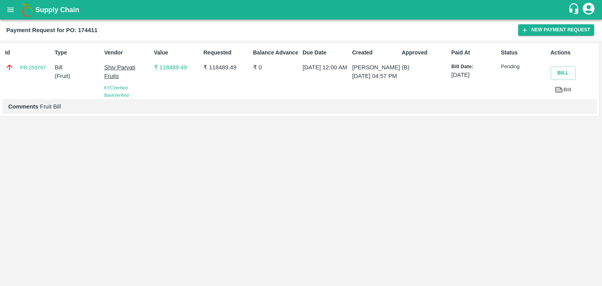
click at [4, 14] on button "open drawer" at bounding box center [11, 10] width 18 height 18
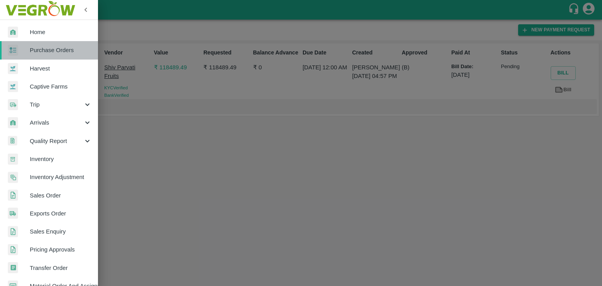
click at [60, 51] on span "Purchase Orders" at bounding box center [61, 50] width 62 height 9
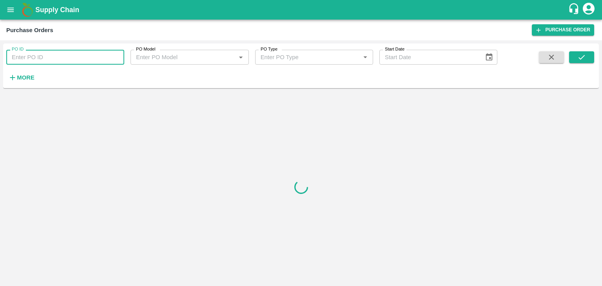
click at [116, 56] on input "PO ID" at bounding box center [65, 57] width 118 height 15
paste input "174719"
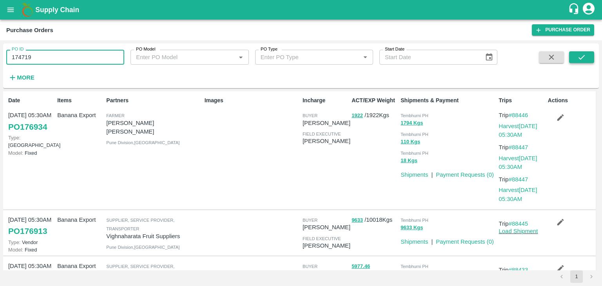
type input "174719"
click at [584, 56] on icon "submit" at bounding box center [581, 57] width 6 height 5
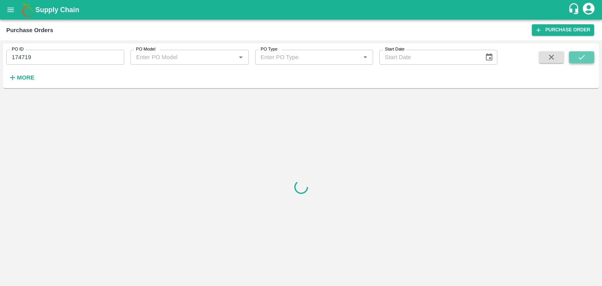
click at [584, 56] on icon "submit" at bounding box center [581, 57] width 6 height 5
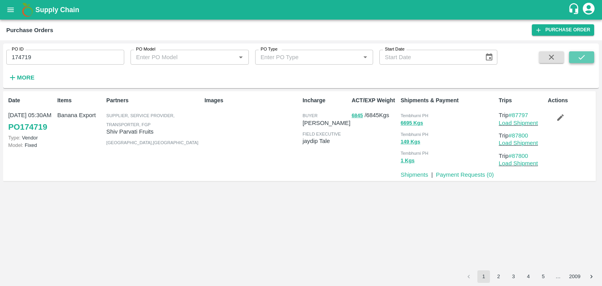
click at [584, 56] on icon "submit" at bounding box center [581, 57] width 6 height 5
click at [455, 177] on link "Payment Requests ( 0 )" at bounding box center [465, 175] width 58 height 6
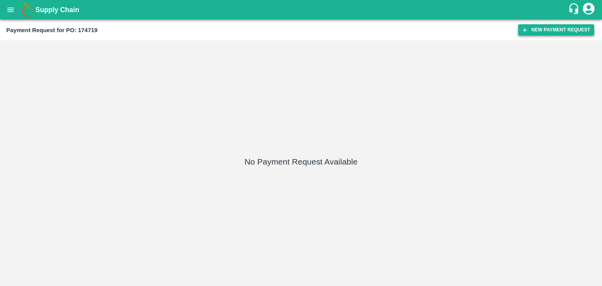
click at [560, 29] on button "New Payment Request" at bounding box center [556, 29] width 76 height 11
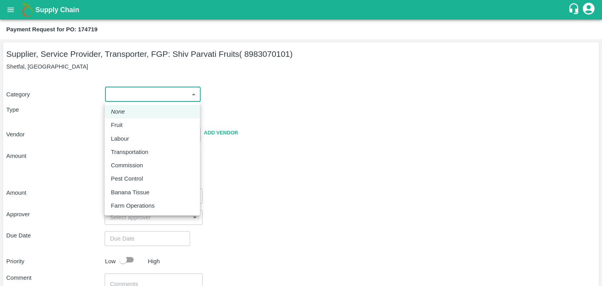
drag, startPoint x: 106, startPoint y: 99, endPoint x: 120, endPoint y: 98, distance: 13.8
click at [120, 98] on body "Supply Chain Payment Request for PO: 174719 Supplier, Service Provider, Transpo…" at bounding box center [301, 143] width 602 height 286
click at [129, 119] on li "Fruit" at bounding box center [152, 124] width 95 height 13
type input "1"
type input "Shiv Parvati Fruits - 8983070101(Supplier, Service Provider, Transporter, FGP)"
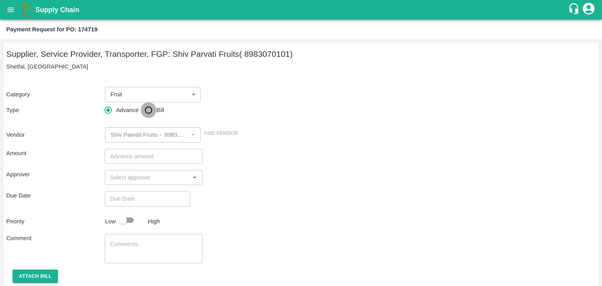
click at [146, 109] on input "Bill" at bounding box center [149, 110] width 16 height 16
radio input "true"
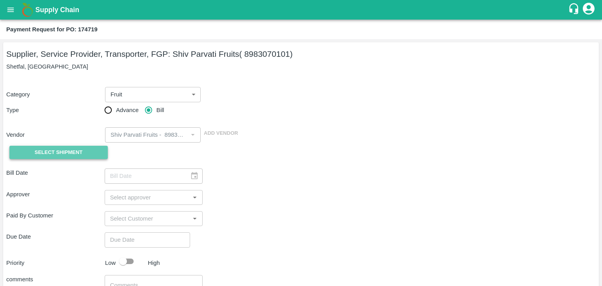
click at [56, 156] on span "Select Shipment" at bounding box center [58, 152] width 48 height 9
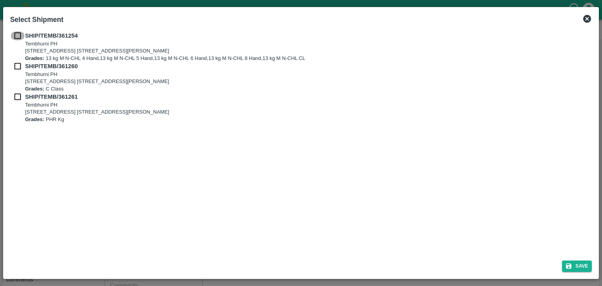
click at [20, 36] on input "checkbox" at bounding box center [17, 35] width 15 height 9
checkbox input "true"
click at [20, 63] on input "checkbox" at bounding box center [17, 66] width 15 height 9
checkbox input "true"
click at [16, 92] on input "checkbox" at bounding box center [17, 96] width 15 height 9
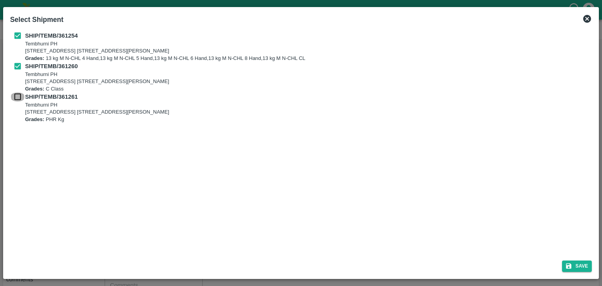
checkbox input "true"
click at [575, 263] on button "Save" at bounding box center [577, 266] width 30 height 11
type input "[DATE]"
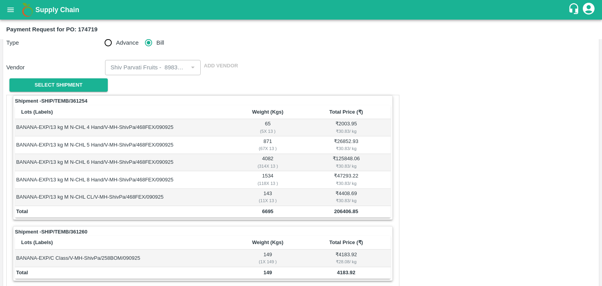
scroll to position [384, 0]
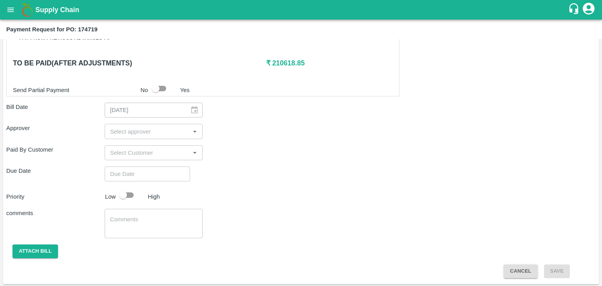
click at [164, 126] on input "input" at bounding box center [147, 131] width 81 height 10
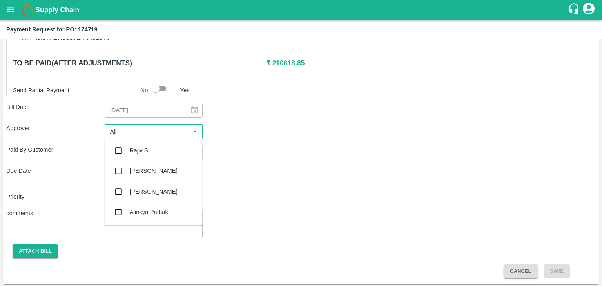
type input "Ajit"
click at [160, 152] on div "[PERSON_NAME]" at bounding box center [153, 150] width 98 height 20
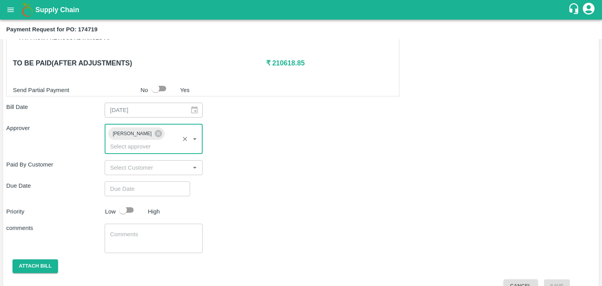
type input "DD/MM/YYYY hh:mm aa"
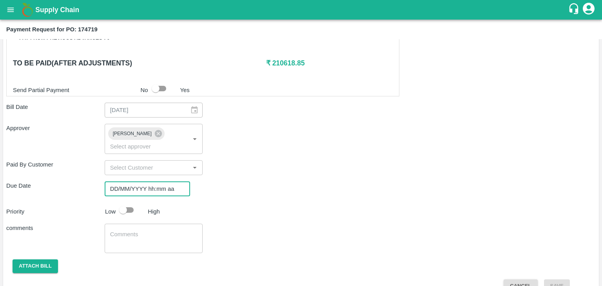
click at [175, 181] on input "DD/MM/YYYY hh:mm aa" at bounding box center [145, 188] width 80 height 15
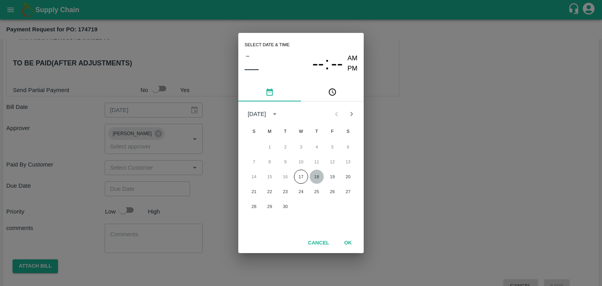
click at [317, 175] on button "18" at bounding box center [317, 177] width 14 height 14
type input "[DATE] 12:00 AM"
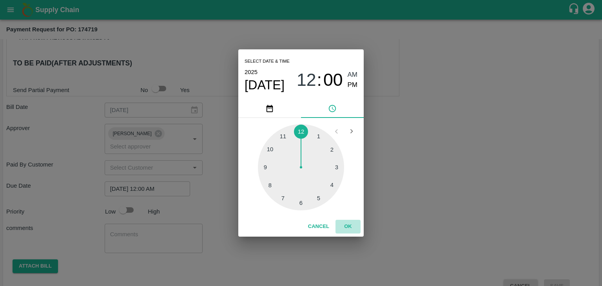
click at [348, 223] on button "OK" at bounding box center [347, 227] width 25 height 14
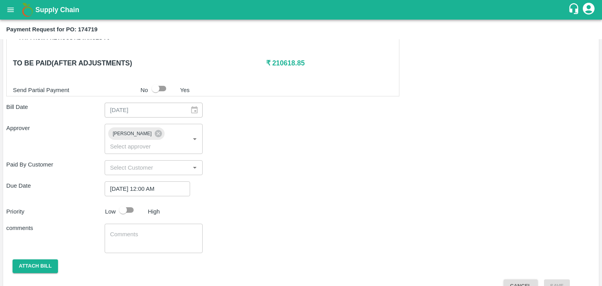
click at [115, 207] on p "Low" at bounding box center [110, 211] width 11 height 9
click at [127, 203] on input "checkbox" at bounding box center [123, 210] width 45 height 15
checkbox input "true"
click at [147, 230] on textarea at bounding box center [153, 238] width 87 height 16
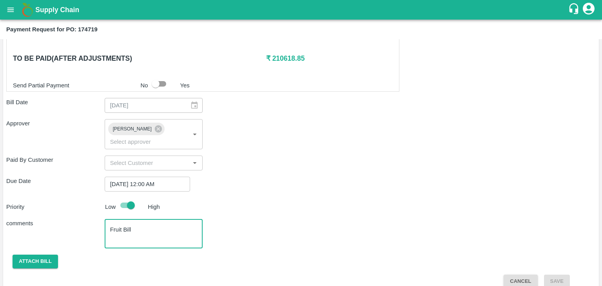
type textarea "Fruit Bill"
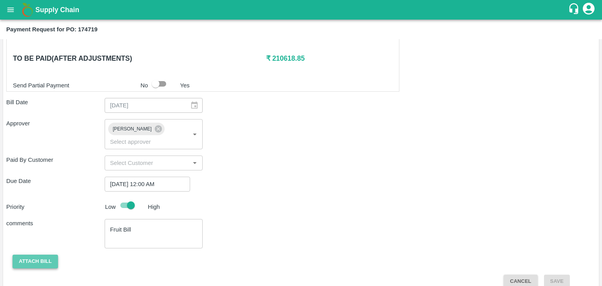
click at [30, 255] on button "Attach bill" at bounding box center [35, 262] width 45 height 14
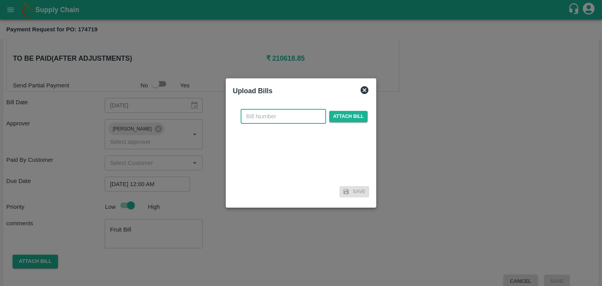
click at [286, 116] on input "text" at bounding box center [283, 116] width 85 height 15
type input "628"
click at [350, 115] on span "Attach bill" at bounding box center [348, 116] width 38 height 11
click at [0, 0] on input "Attach bill" at bounding box center [0, 0] width 0 height 0
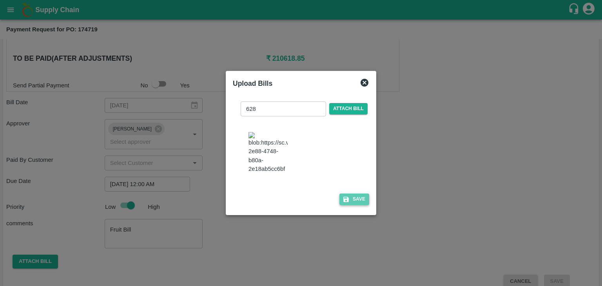
click at [359, 201] on button "Save" at bounding box center [354, 199] width 30 height 11
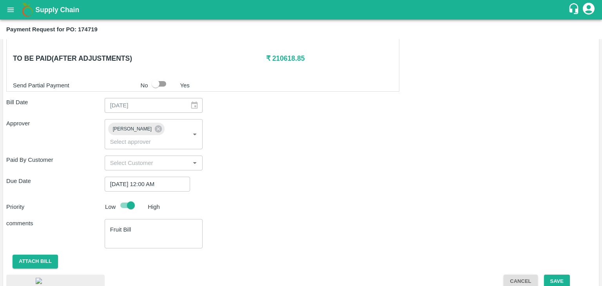
scroll to position [436, 0]
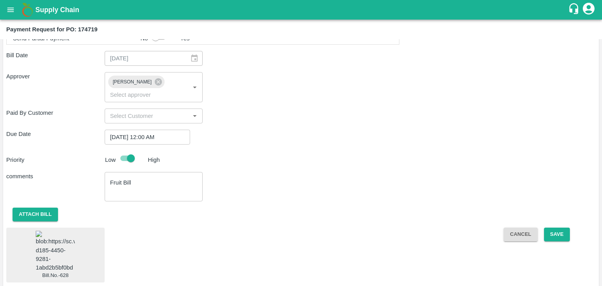
click at [58, 245] on img at bounding box center [55, 251] width 39 height 41
click at [552, 228] on button "Save" at bounding box center [557, 235] width 26 height 14
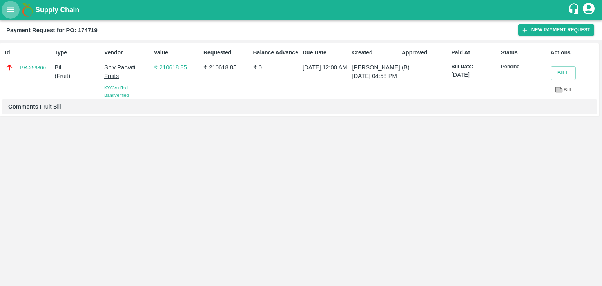
click at [16, 10] on button "open drawer" at bounding box center [11, 10] width 18 height 18
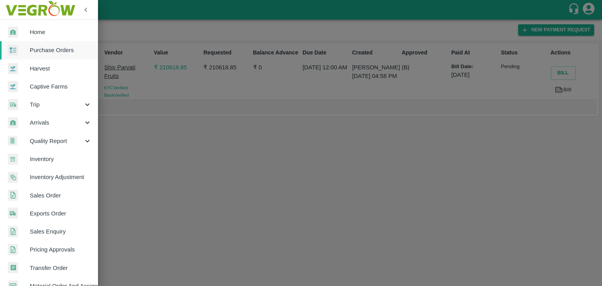
click at [44, 51] on span "Purchase Orders" at bounding box center [61, 50] width 62 height 9
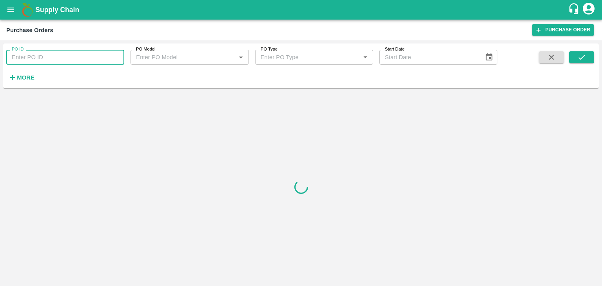
click at [108, 57] on input "PO ID" at bounding box center [65, 57] width 118 height 15
paste input "174691"
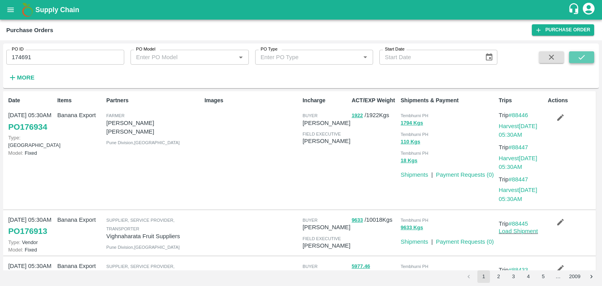
click at [575, 54] on button "submit" at bounding box center [581, 57] width 25 height 12
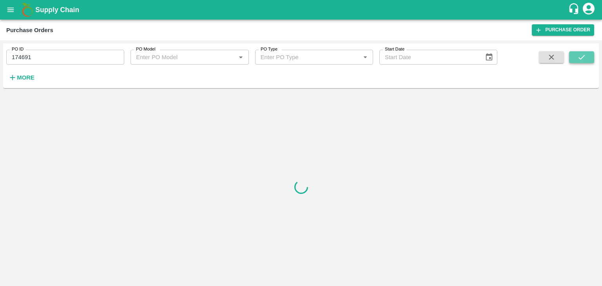
click at [590, 61] on button "submit" at bounding box center [581, 57] width 25 height 12
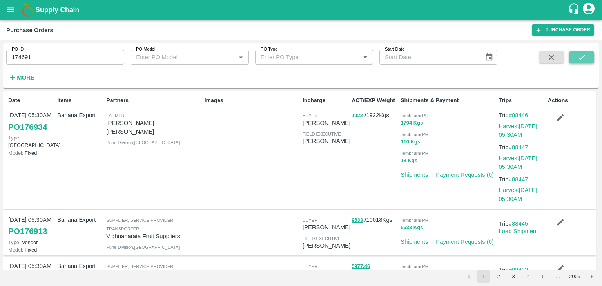
click at [584, 58] on icon "submit" at bounding box center [581, 57] width 9 height 9
click at [53, 58] on input "174691" at bounding box center [65, 57] width 118 height 15
type input "174691"
click at [586, 60] on button "submit" at bounding box center [581, 57] width 25 height 12
click at [585, 54] on icon "submit" at bounding box center [581, 57] width 9 height 9
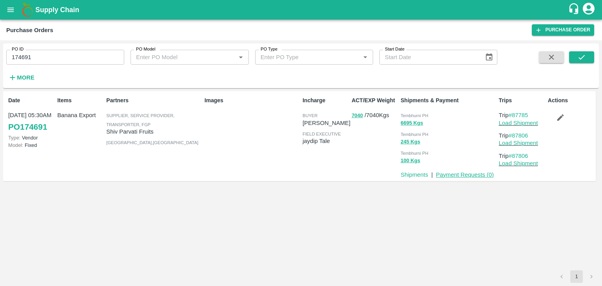
click at [454, 176] on link "Payment Requests ( 0 )" at bounding box center [465, 175] width 58 height 6
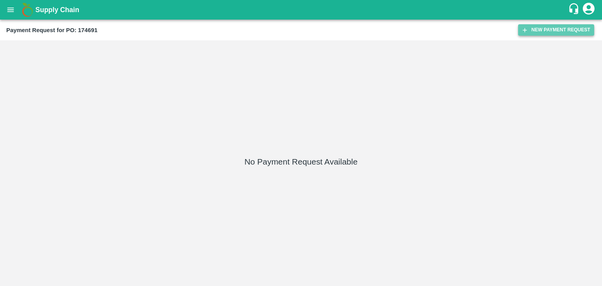
click at [546, 33] on button "New Payment Request" at bounding box center [556, 29] width 76 height 11
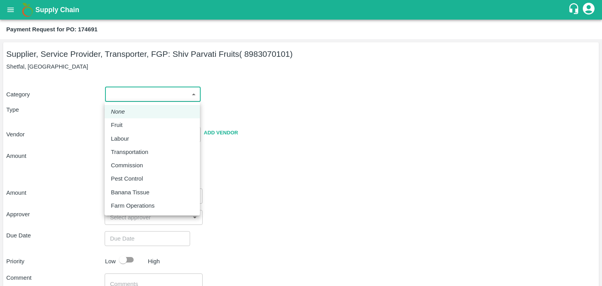
click at [133, 94] on body "Supply Chain Payment Request for PO: 174691 Supplier, Service Provider, Transpo…" at bounding box center [301, 143] width 602 height 286
click at [127, 129] on li "Fruit" at bounding box center [152, 124] width 95 height 13
type input "1"
type input "Shiv Parvati Fruits - 8983070101(Supplier, Service Provider, Transporter, FGP)"
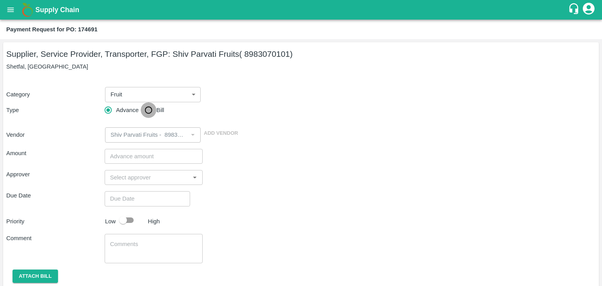
click at [146, 112] on input "Bill" at bounding box center [149, 110] width 16 height 16
radio input "true"
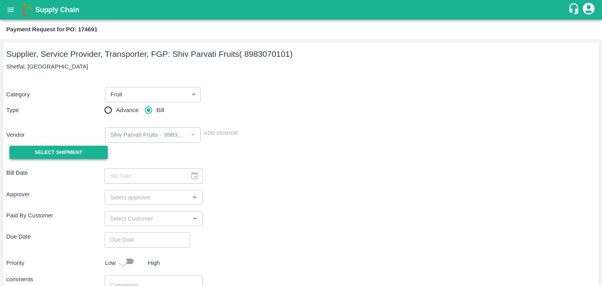
click at [80, 147] on button "Select Shipment" at bounding box center [58, 153] width 98 height 14
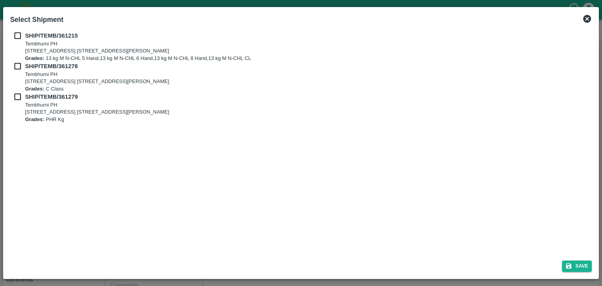
click at [16, 33] on input "checkbox" at bounding box center [17, 35] width 15 height 9
checkbox input "true"
click at [16, 63] on input "checkbox" at bounding box center [17, 66] width 15 height 9
checkbox input "true"
click at [17, 96] on input "checkbox" at bounding box center [17, 96] width 15 height 9
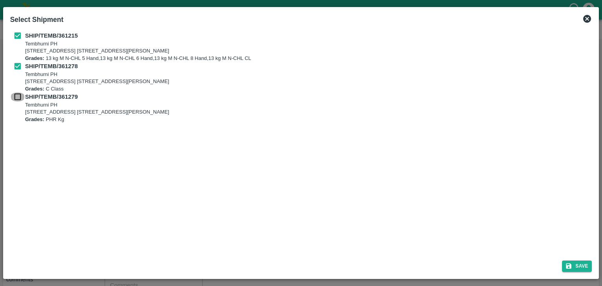
checkbox input "true"
click at [579, 264] on button "Save" at bounding box center [577, 266] width 30 height 11
type input "[DATE]"
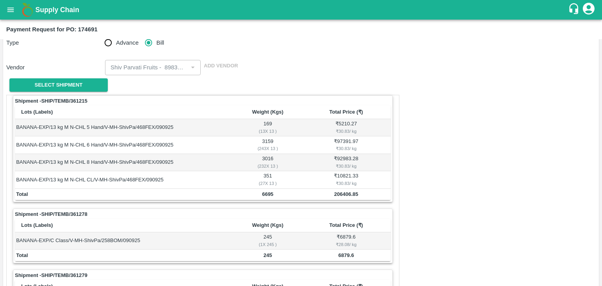
scroll to position [367, 0]
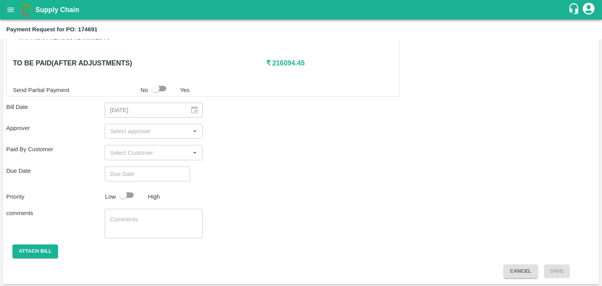
click at [137, 135] on input "input" at bounding box center [147, 131] width 81 height 10
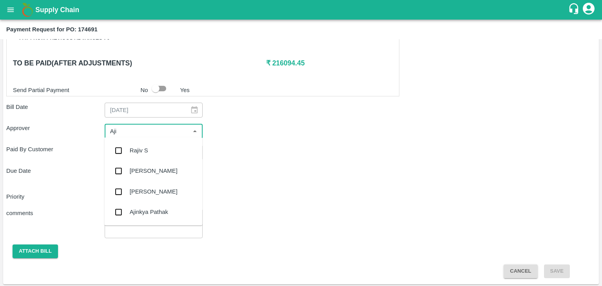
type input "Ajit"
click at [149, 153] on div "[PERSON_NAME]" at bounding box center [154, 150] width 48 height 9
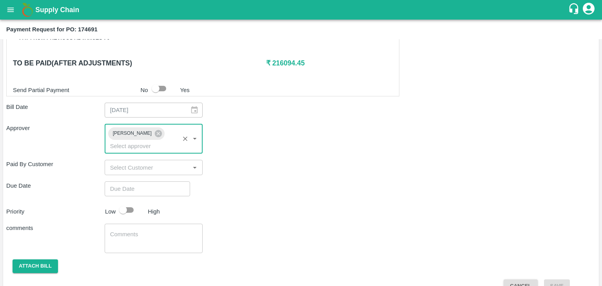
type input "DD/MM/YYYY hh:mm aa"
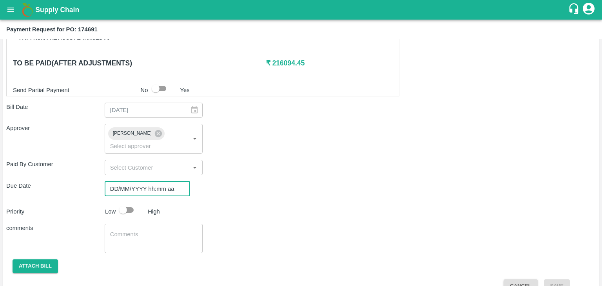
click at [164, 181] on input "DD/MM/YYYY hh:mm aa" at bounding box center [145, 188] width 80 height 15
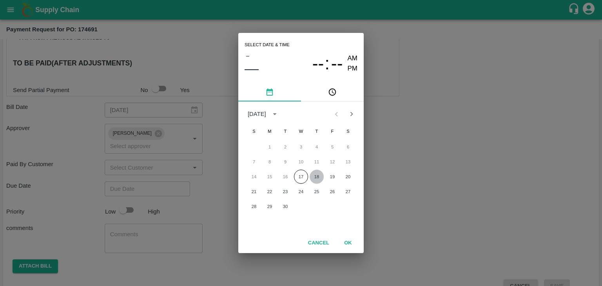
click at [312, 178] on button "18" at bounding box center [317, 177] width 14 height 14
type input "[DATE] 12:00 AM"
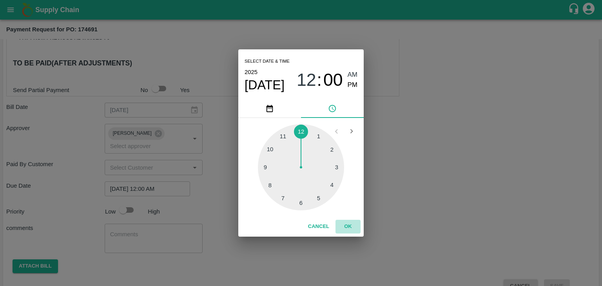
click at [353, 228] on button "OK" at bounding box center [347, 227] width 25 height 14
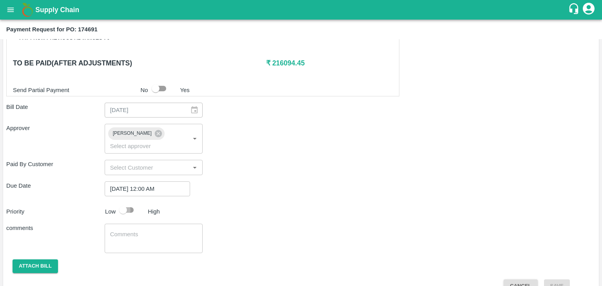
click at [121, 203] on input "checkbox" at bounding box center [123, 210] width 45 height 15
checkbox input "true"
click at [158, 230] on textarea at bounding box center [153, 238] width 87 height 16
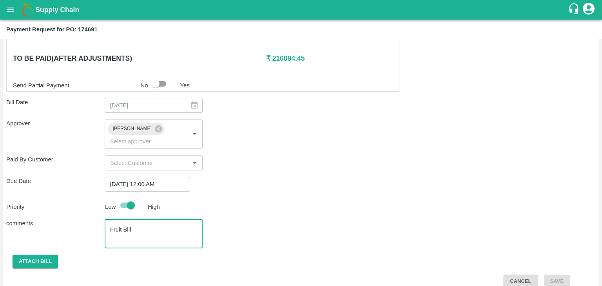
type textarea "Fruit Bill"
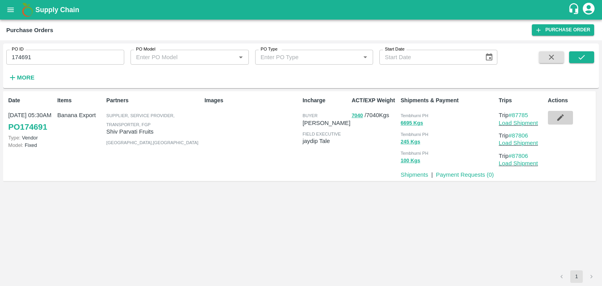
click at [560, 113] on icon "button" at bounding box center [560, 117] width 9 height 9
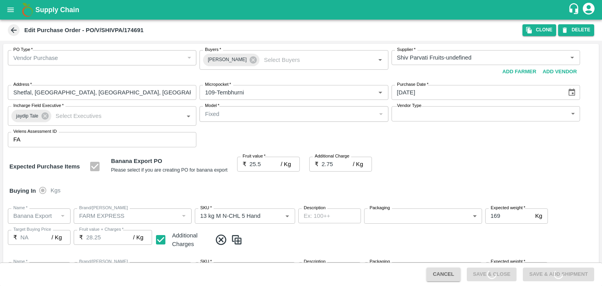
type input "Shiv Parvati Fruits-undefined"
type input "109-Tembhurni"
type input "Banana Export"
type input "FARM EXPRESS"
type input "13 kg M N-CHL 5 Hand"
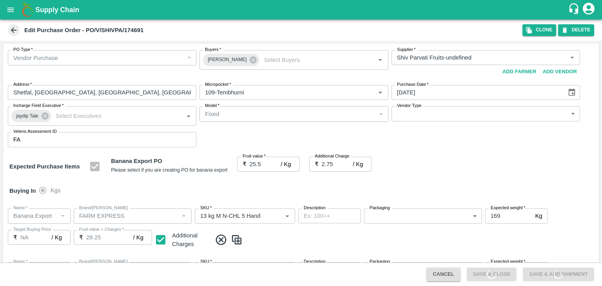
type input "NA"
type input "Banana Export"
type input "FARM EXPRESS"
type input "13 kg M N-CHL 6 Hand"
type input "NA"
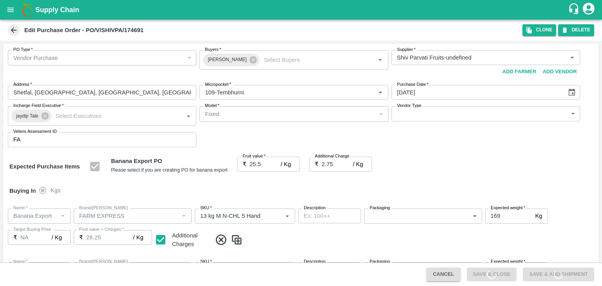
type input "Banana Export"
type input "FARM EXPRESS"
type input "13 kg M N-CHL 8 Hand"
type input "NA"
type input "Banana Export"
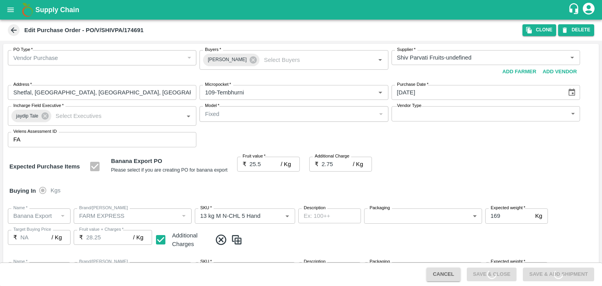
type input "FARM EXPRESS"
type input "13 kg M N-CHL CL"
type input "NA"
type input "Banana Export"
type input "FARM EXPRESS"
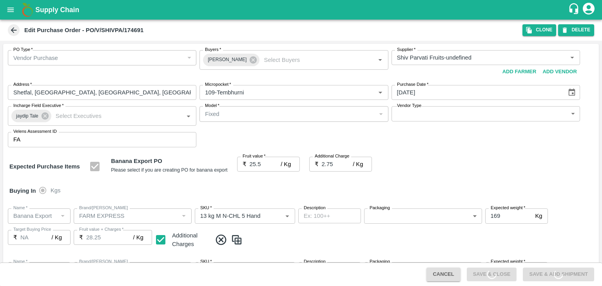
type input "C Class"
type input "NA"
type input "Banana Export"
type input "FARM EXPRESS"
type input "PHR Kg"
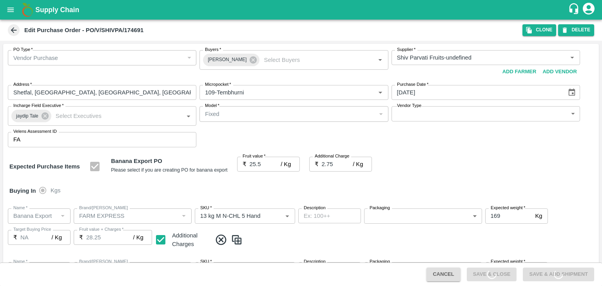
type input "NA"
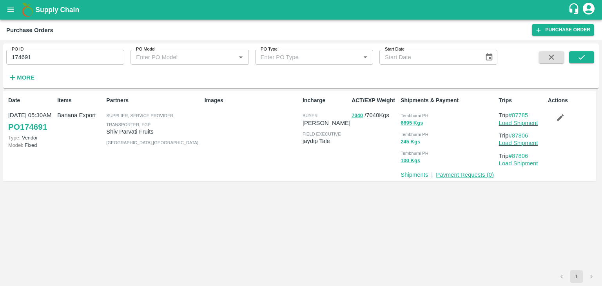
click at [466, 174] on link "Payment Requests ( 0 )" at bounding box center [465, 175] width 58 height 6
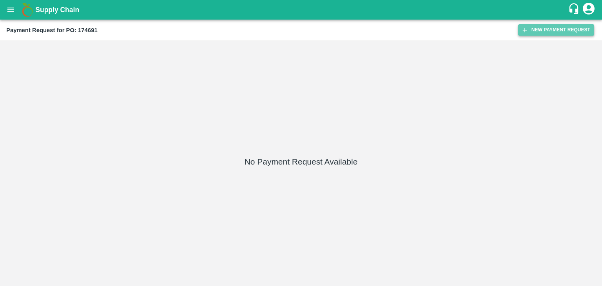
click at [545, 30] on button "New Payment Request" at bounding box center [556, 29] width 76 height 11
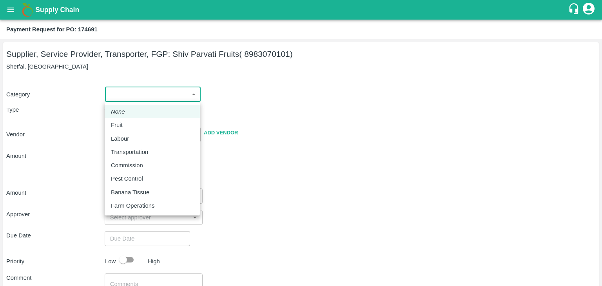
drag, startPoint x: 116, startPoint y: 90, endPoint x: 132, endPoint y: 126, distance: 39.2
click at [132, 126] on body "Supply Chain Payment Request for PO: 174691 Supplier, Service Provider, Transpo…" at bounding box center [301, 143] width 602 height 286
click at [132, 126] on div "Fruit" at bounding box center [152, 125] width 83 height 9
type input "1"
type input "Shiv Parvati Fruits - 8983070101(Supplier, Service Provider, Transporter, FGP)"
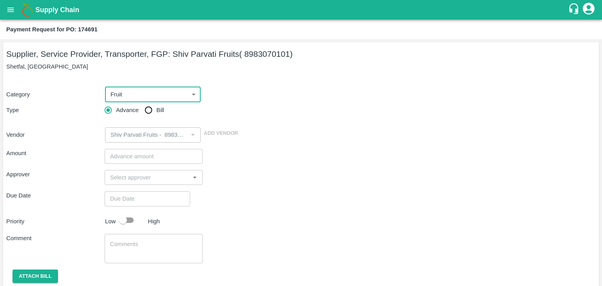
click at [149, 109] on input "Bill" at bounding box center [149, 110] width 16 height 16
radio input "true"
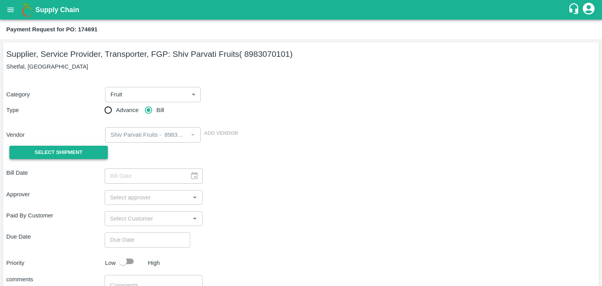
drag, startPoint x: 50, startPoint y: 162, endPoint x: 59, endPoint y: 154, distance: 12.2
click at [59, 154] on div "Select Shipment" at bounding box center [55, 153] width 98 height 20
click at [59, 154] on span "Select Shipment" at bounding box center [58, 152] width 48 height 9
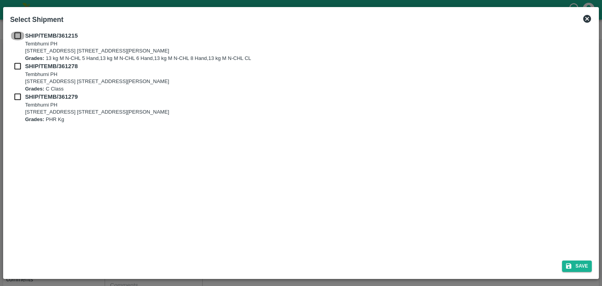
click at [15, 32] on input "checkbox" at bounding box center [17, 35] width 15 height 9
checkbox input "true"
click at [15, 66] on input "checkbox" at bounding box center [17, 66] width 15 height 9
checkbox input "true"
click at [16, 92] on input "checkbox" at bounding box center [17, 96] width 15 height 9
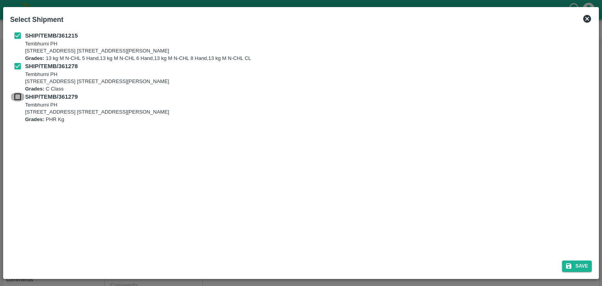
checkbox input "true"
click at [572, 263] on icon "submit" at bounding box center [568, 266] width 7 height 7
type input "[DATE]"
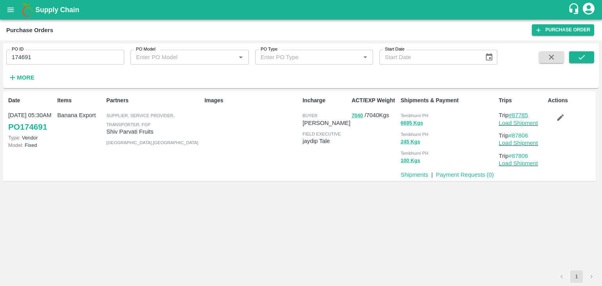
click at [522, 113] on link "#87785" at bounding box center [519, 115] width 20 height 6
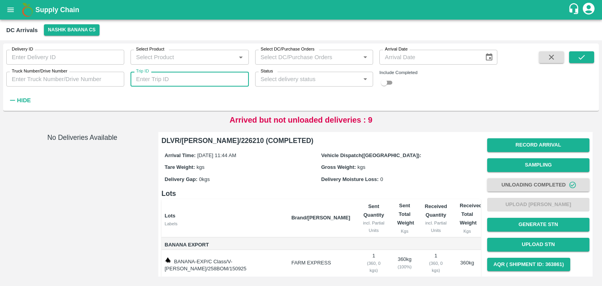
scroll to position [56, 0]
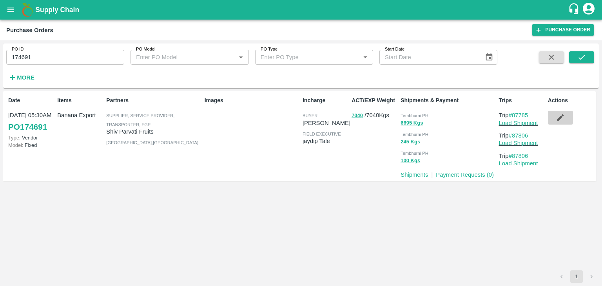
click at [561, 119] on icon "button" at bounding box center [560, 117] width 9 height 9
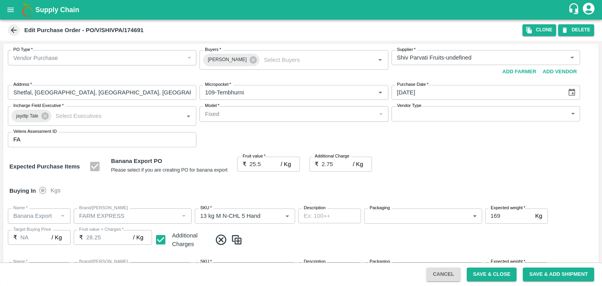
type input "Shiv Parvati Fruits-undefined"
type input "109-Tembhurni"
type input "Banana Export"
type input "FARM EXPRESS"
type input "13 kg M N-CHL 5 Hand"
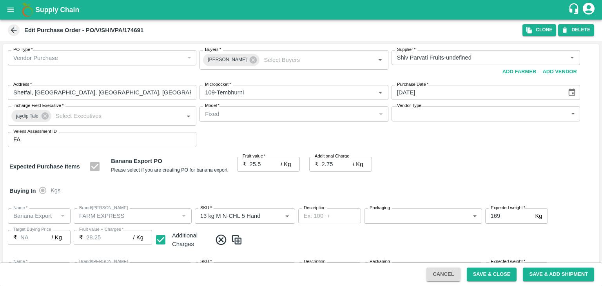
type input "NA"
type input "Banana Export"
type input "FARM EXPRESS"
type input "13 kg M N-CHL 6 Hand"
type input "NA"
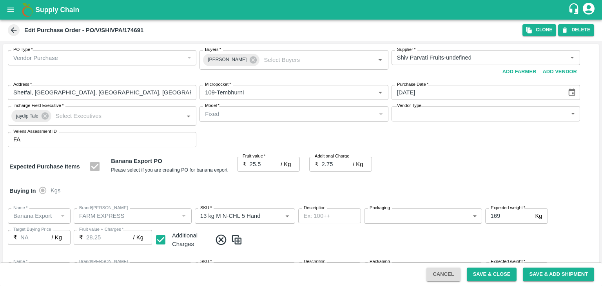
type input "Banana Export"
type input "FARM EXPRESS"
type input "13 kg M N-CHL 8 Hand"
type input "NA"
type input "Banana Export"
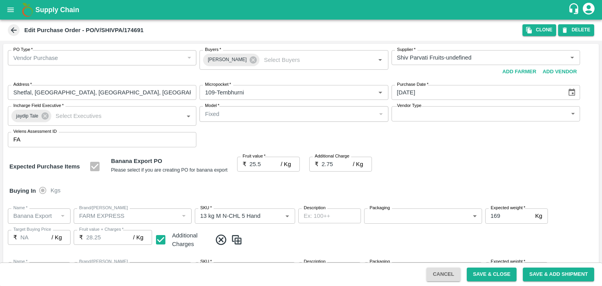
type input "FARM EXPRESS"
type input "13 kg M N-CHL CL"
type input "NA"
type input "Banana Export"
type input "FARM EXPRESS"
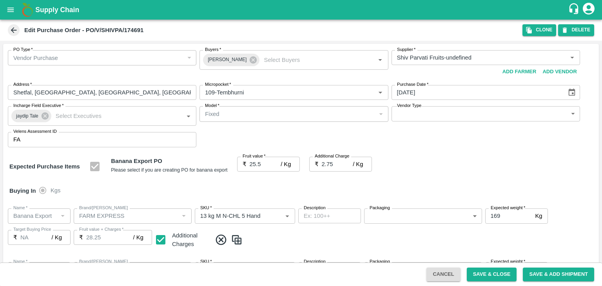
type input "C Class"
type input "NA"
type input "Banana Export"
type input "FARM EXPRESS"
type input "PHR Kg"
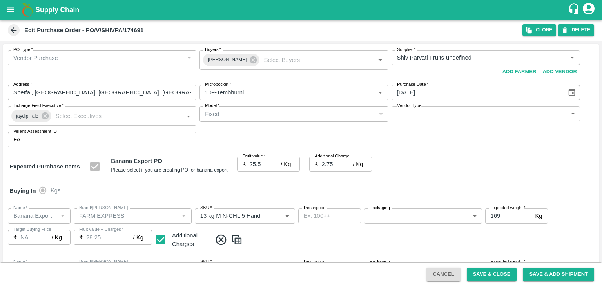
type input "NA"
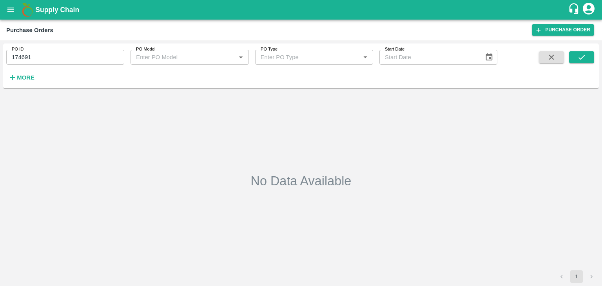
type input "174691"
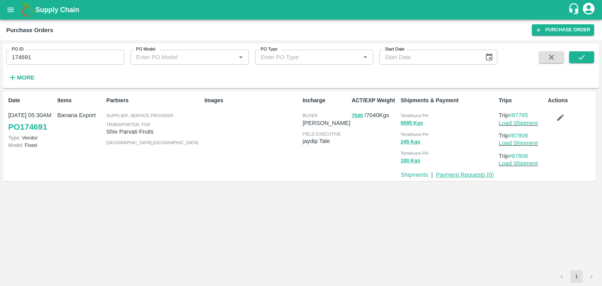
click at [465, 176] on link "Payment Requests ( 0 )" at bounding box center [465, 175] width 58 height 6
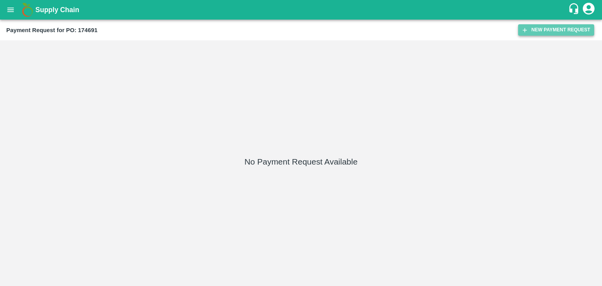
click at [543, 27] on button "New Payment Request" at bounding box center [556, 29] width 76 height 11
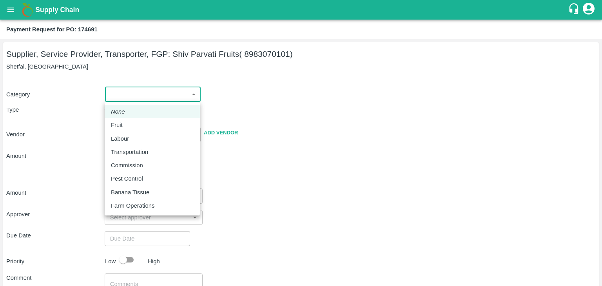
drag, startPoint x: 112, startPoint y: 97, endPoint x: 134, endPoint y: 124, distance: 34.9
click at [134, 124] on body "Supply Chain Payment Request for PO: 174691 Supplier, Service Provider, Transpo…" at bounding box center [301, 143] width 602 height 286
click at [134, 124] on div "Fruit" at bounding box center [152, 125] width 83 height 9
type input "1"
type input "Shiv Parvati Fruits - 8983070101(Supplier, Service Provider, Transporter, FGP)"
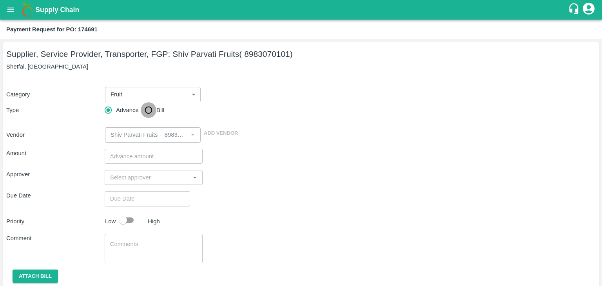
click at [143, 113] on input "Bill" at bounding box center [149, 110] width 16 height 16
radio input "true"
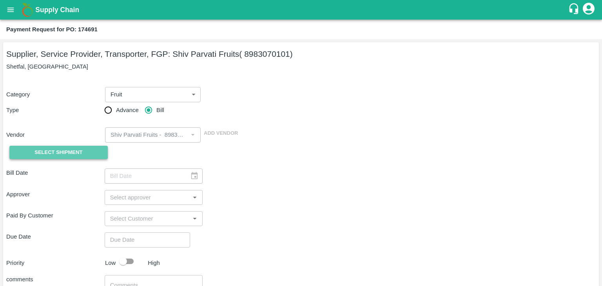
click at [72, 149] on span "Select Shipment" at bounding box center [58, 152] width 48 height 9
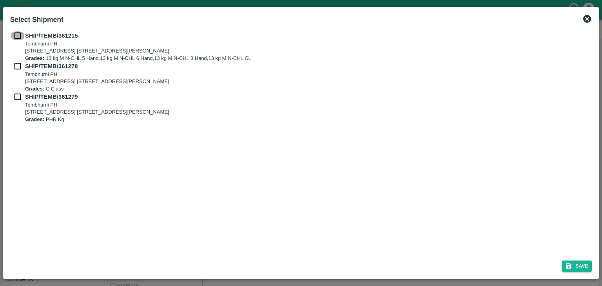
click at [16, 39] on input "checkbox" at bounding box center [17, 35] width 15 height 9
checkbox input "true"
click at [18, 64] on input "checkbox" at bounding box center [17, 66] width 15 height 9
checkbox input "true"
drag, startPoint x: 15, startPoint y: 92, endPoint x: 16, endPoint y: 98, distance: 5.9
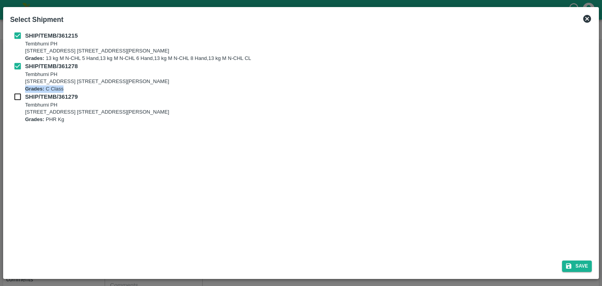
click at [16, 98] on div "SHIP/TEMB/[STREET_ADDRESS] E-5, YASHSHREE INDUSTRIES, M.I.D.C., A/P TEMBHURANI …" at bounding box center [301, 77] width 582 height 92
click at [16, 98] on input "checkbox" at bounding box center [17, 96] width 15 height 9
checkbox input "true"
click at [579, 265] on button "Save" at bounding box center [577, 266] width 30 height 11
type input "[DATE]"
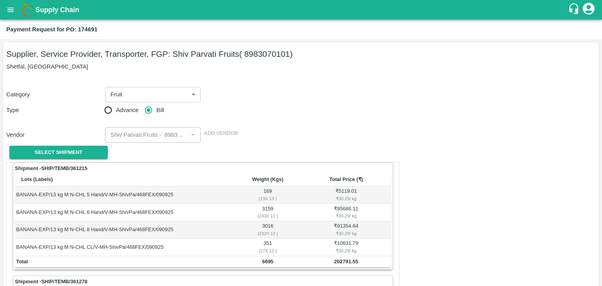
scroll to position [367, 0]
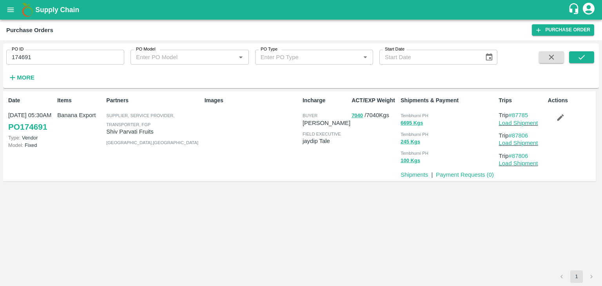
click at [79, 60] on input "174691" at bounding box center [65, 57] width 118 height 15
paste input "text"
type input "174987"
click at [579, 54] on icon "submit" at bounding box center [581, 57] width 9 height 9
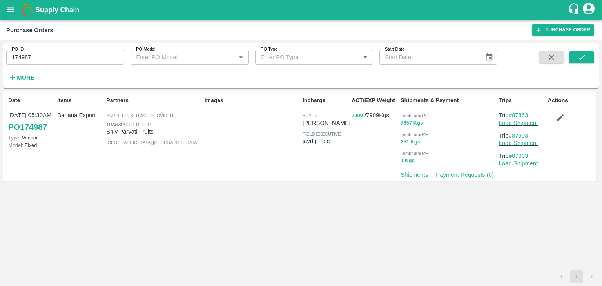
click at [463, 176] on link "Payment Requests ( 0 )" at bounding box center [465, 175] width 58 height 6
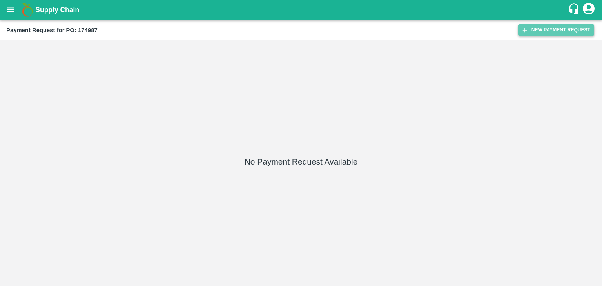
click at [541, 27] on button "New Payment Request" at bounding box center [556, 29] width 76 height 11
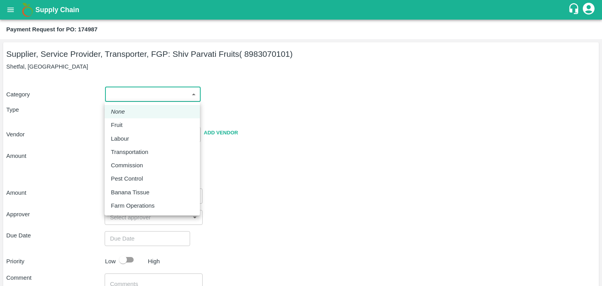
click at [124, 101] on body "Supply Chain Payment Request for PO: 174987 Supplier, Service Provider, Transpo…" at bounding box center [301, 143] width 602 height 286
click at [141, 125] on div "Fruit" at bounding box center [152, 125] width 83 height 9
type input "1"
type input "Shiv Parvati Fruits - 8983070101(Supplier, Service Provider, Transporter, FGP)"
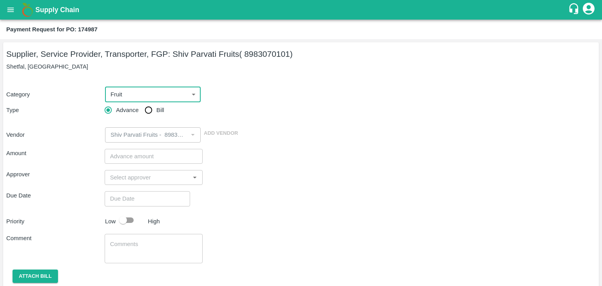
click at [149, 111] on input "Bill" at bounding box center [149, 110] width 16 height 16
radio input "true"
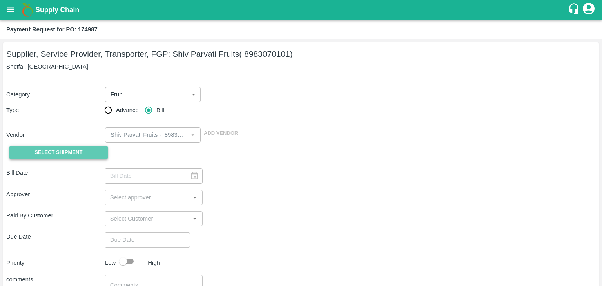
click at [63, 150] on span "Select Shipment" at bounding box center [58, 152] width 48 height 9
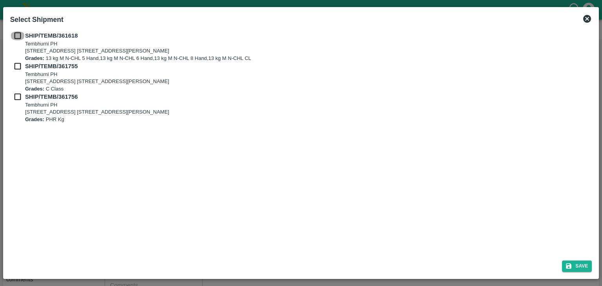
click at [17, 37] on input "checkbox" at bounding box center [17, 35] width 15 height 9
checkbox input "true"
click at [17, 65] on input "checkbox" at bounding box center [17, 66] width 15 height 9
checkbox input "true"
click at [16, 93] on input "checkbox" at bounding box center [17, 96] width 15 height 9
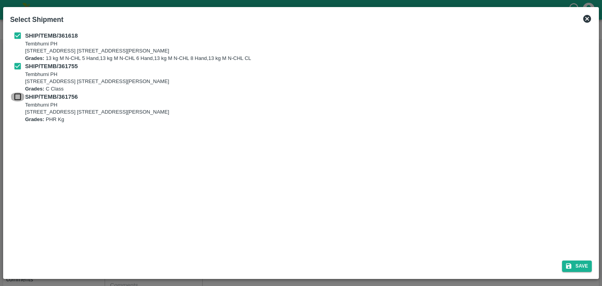
checkbox input "true"
click at [581, 265] on button "Save" at bounding box center [577, 266] width 30 height 11
type input "[DATE]"
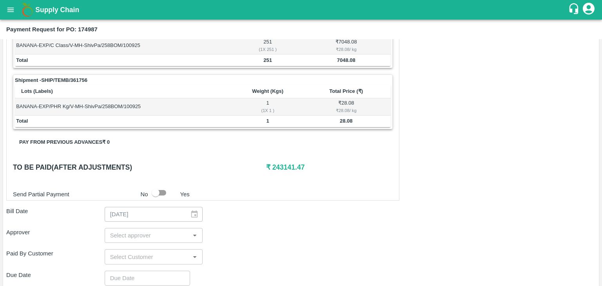
scroll to position [367, 0]
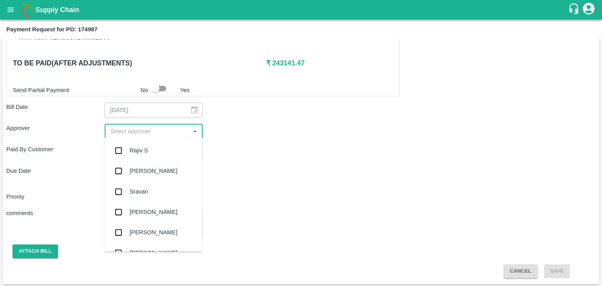
click at [174, 131] on input "input" at bounding box center [147, 131] width 81 height 10
type input "Ajit"
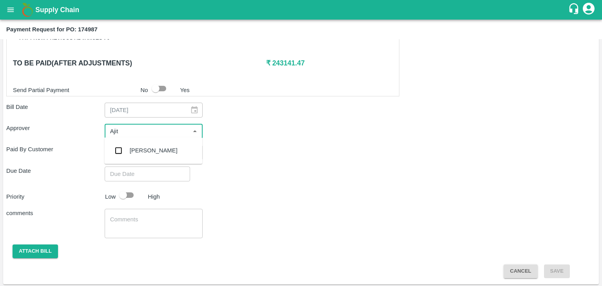
click at [158, 149] on div "[PERSON_NAME]" at bounding box center [153, 150] width 98 height 20
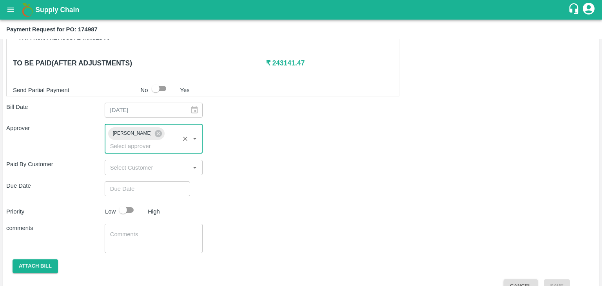
type input "DD/MM/YYYY hh:mm aa"
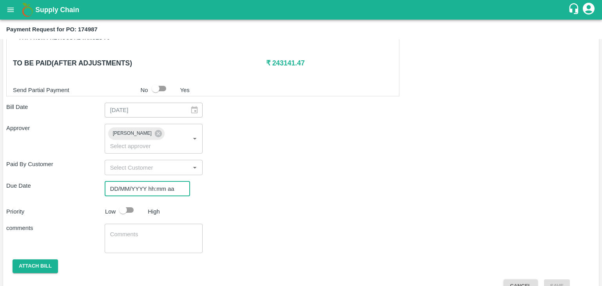
click at [158, 181] on input "DD/MM/YYYY hh:mm aa" at bounding box center [145, 188] width 80 height 15
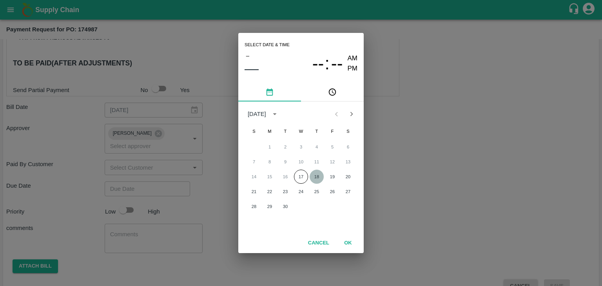
click at [317, 177] on button "18" at bounding box center [317, 177] width 14 height 14
type input "[DATE] 12:00 AM"
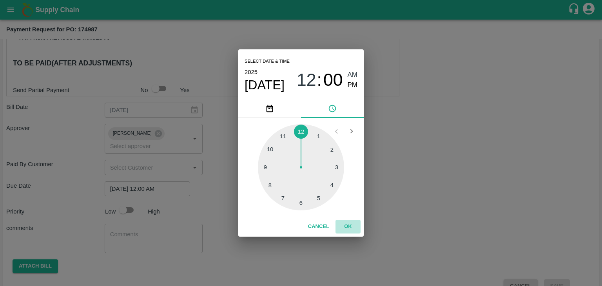
click at [356, 229] on button "OK" at bounding box center [347, 227] width 25 height 14
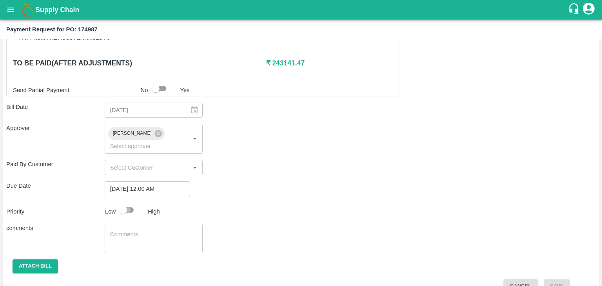
click at [124, 203] on input "checkbox" at bounding box center [123, 210] width 45 height 15
checkbox input "true"
click at [162, 235] on div "x ​" at bounding box center [154, 238] width 98 height 29
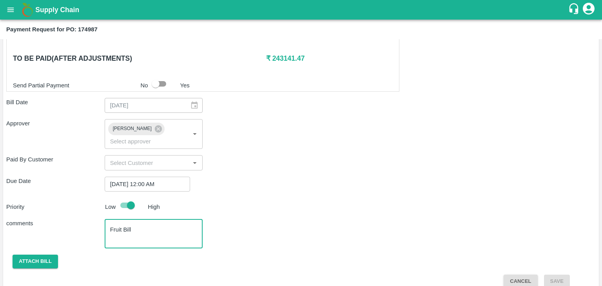
type textarea "Fruit Bill"
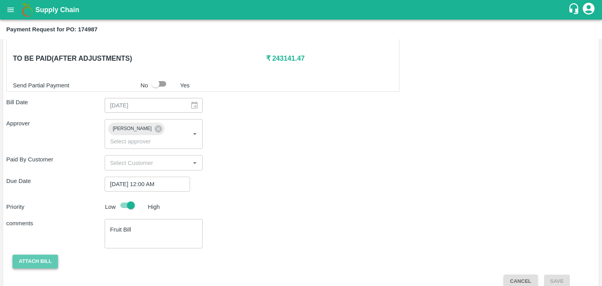
click at [29, 255] on button "Attach bill" at bounding box center [35, 262] width 45 height 14
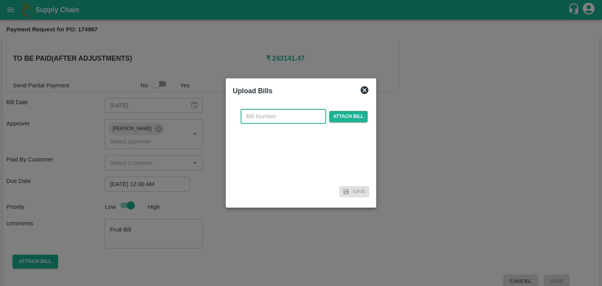
click at [297, 116] on input "text" at bounding box center [283, 116] width 85 height 15
type input "630"
click at [338, 115] on span "Attach bill" at bounding box center [348, 116] width 38 height 11
click at [0, 0] on input "Attach bill" at bounding box center [0, 0] width 0 height 0
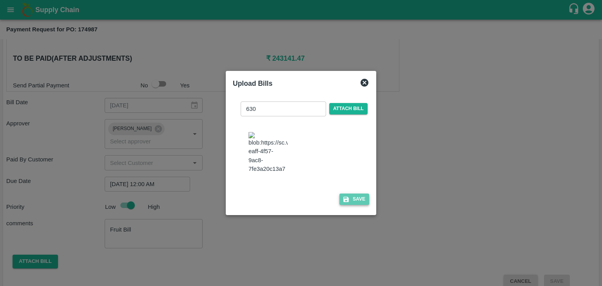
click at [350, 201] on button "Save" at bounding box center [354, 199] width 30 height 11
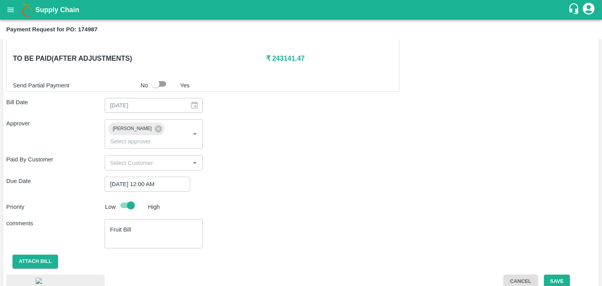
scroll to position [417, 0]
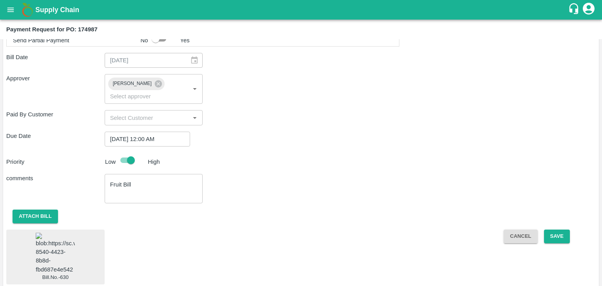
click at [57, 242] on img at bounding box center [55, 253] width 39 height 41
click at [556, 230] on button "Save" at bounding box center [557, 237] width 26 height 14
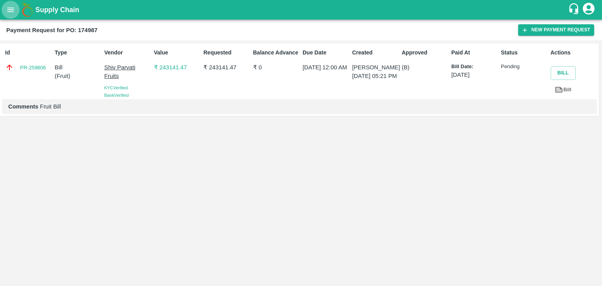
click at [6, 8] on icon "open drawer" at bounding box center [10, 9] width 9 height 9
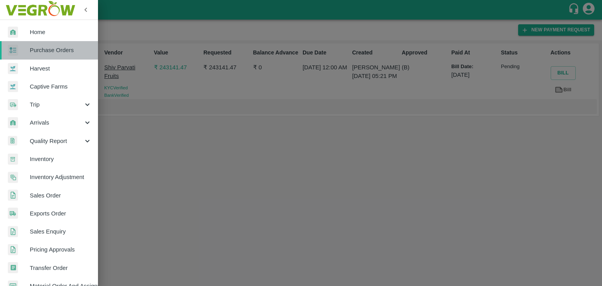
click at [58, 54] on span "Purchase Orders" at bounding box center [61, 50] width 62 height 9
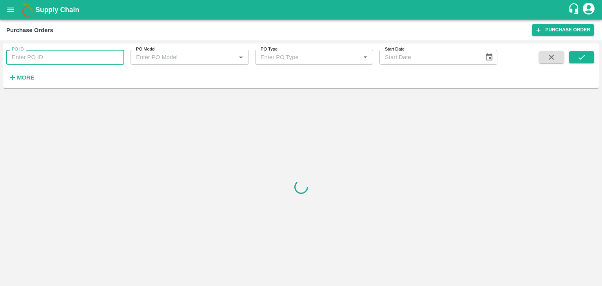
click at [114, 56] on input "PO ID" at bounding box center [65, 57] width 118 height 15
paste input "175090"
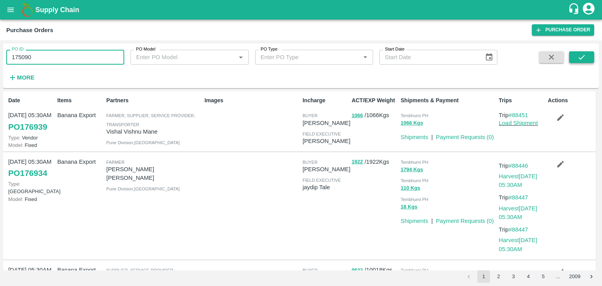
type input "175090"
click at [591, 52] on button "submit" at bounding box center [581, 57] width 25 height 12
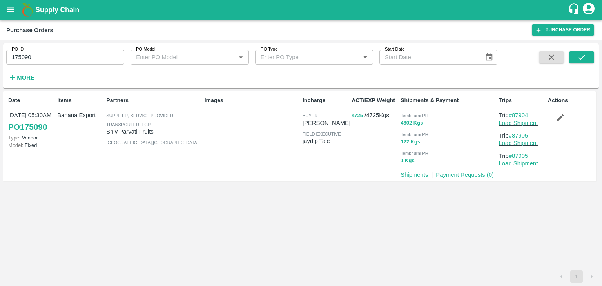
click at [464, 174] on link "Payment Requests ( 0 )" at bounding box center [465, 175] width 58 height 6
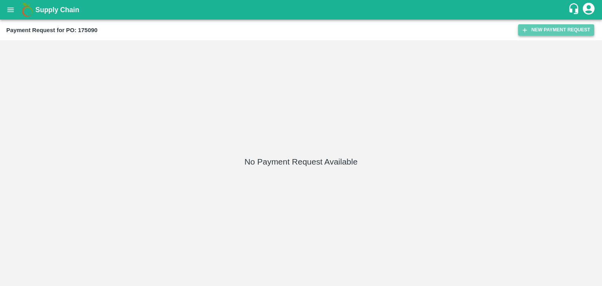
click at [533, 29] on button "New Payment Request" at bounding box center [556, 29] width 76 height 11
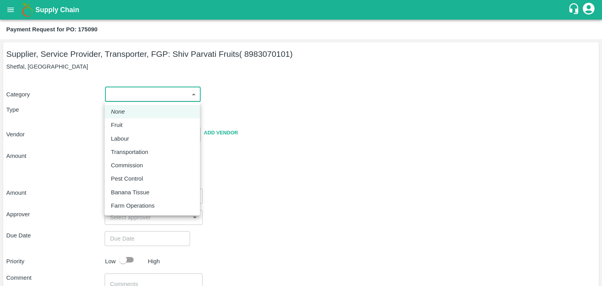
drag, startPoint x: 124, startPoint y: 90, endPoint x: 127, endPoint y: 122, distance: 32.7
click at [127, 122] on body "Supply Chain Payment Request for PO: 175090 Supplier, Service Provider, Transpo…" at bounding box center [301, 143] width 602 height 286
click at [127, 122] on div "Fruit" at bounding box center [152, 125] width 83 height 9
type input "1"
type input "Shiv Parvati Fruits - 8983070101(Supplier, Service Provider, Transporter, FGP)"
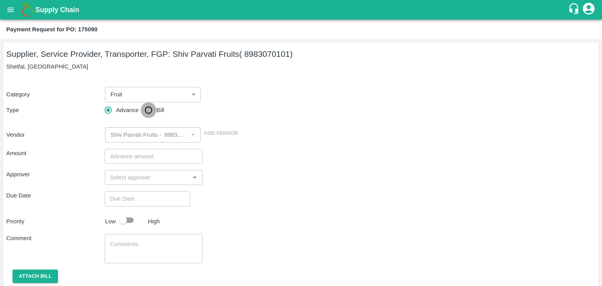
click at [143, 113] on input "Bill" at bounding box center [149, 110] width 16 height 16
radio input "true"
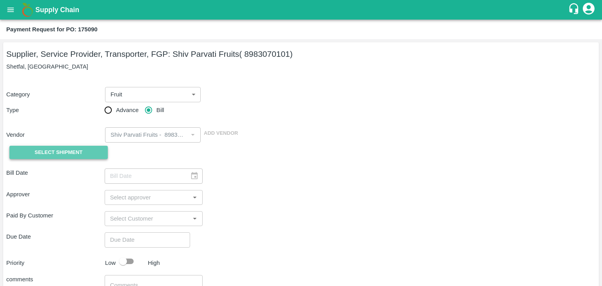
click at [71, 154] on span "Select Shipment" at bounding box center [58, 152] width 48 height 9
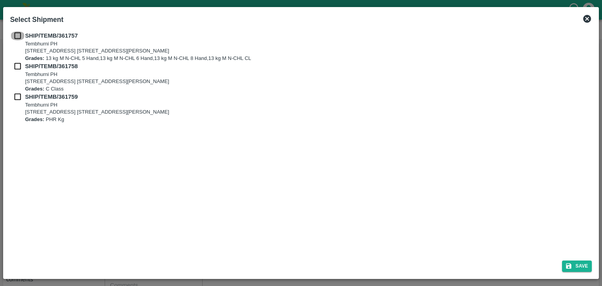
click at [15, 36] on input "checkbox" at bounding box center [17, 35] width 15 height 9
checkbox input "true"
click at [16, 66] on input "checkbox" at bounding box center [17, 66] width 15 height 9
checkbox input "true"
click at [16, 97] on input "checkbox" at bounding box center [17, 96] width 15 height 9
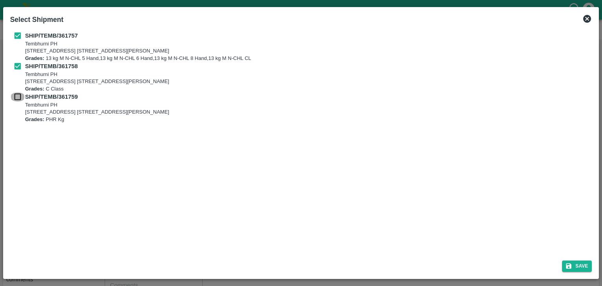
checkbox input "true"
click at [581, 261] on div "Save" at bounding box center [301, 264] width 588 height 21
click at [581, 261] on button "Save" at bounding box center [577, 266] width 30 height 11
type input "[DATE]"
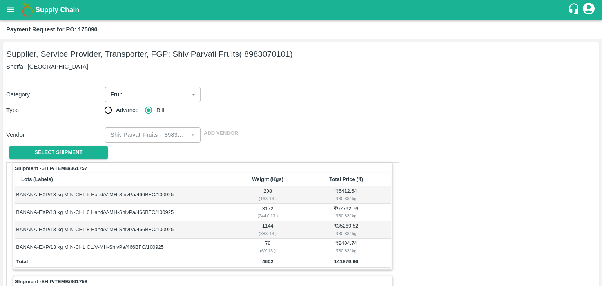
scroll to position [367, 0]
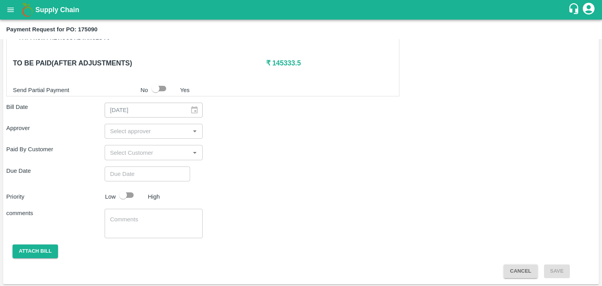
click at [139, 127] on input "input" at bounding box center [147, 131] width 81 height 10
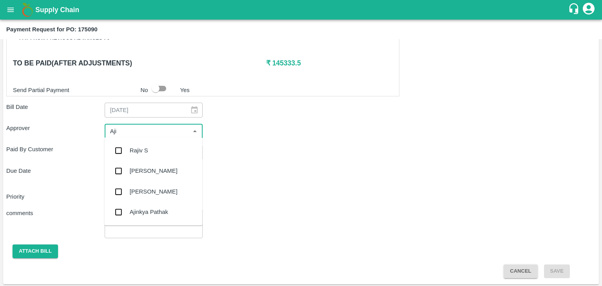
type input "Ajit"
click at [147, 152] on div "[PERSON_NAME]" at bounding box center [154, 150] width 48 height 9
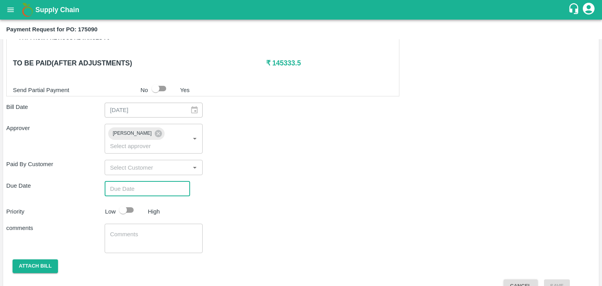
type input "DD/MM/YYYY hh:mm aa"
click at [158, 181] on input "DD/MM/YYYY hh:mm aa" at bounding box center [145, 188] width 80 height 15
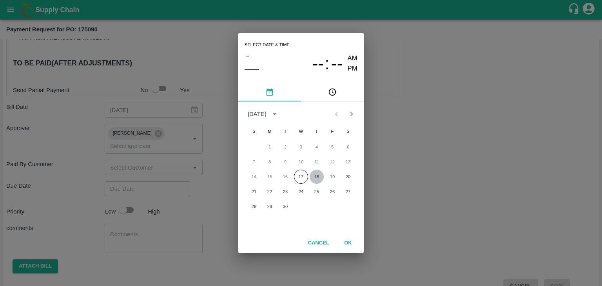
click at [313, 173] on button "18" at bounding box center [317, 177] width 14 height 14
type input "[DATE] 12:00 AM"
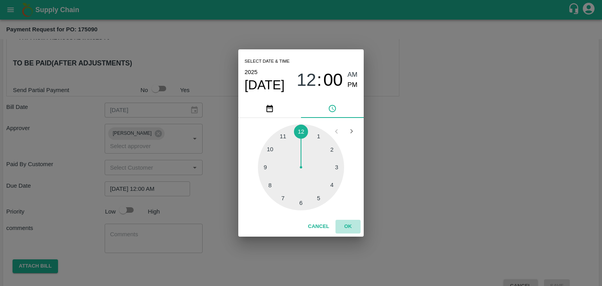
click at [350, 227] on button "OK" at bounding box center [347, 227] width 25 height 14
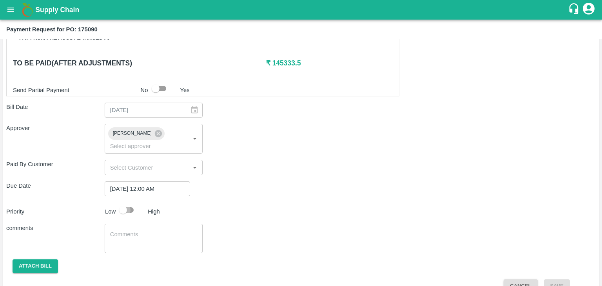
click at [125, 203] on input "checkbox" at bounding box center [123, 210] width 45 height 15
checkbox input "true"
click at [148, 224] on div "x ​" at bounding box center [154, 238] width 98 height 29
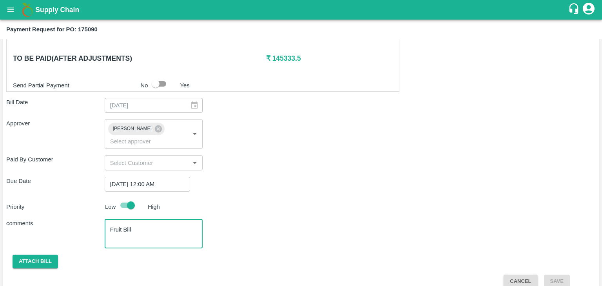
type textarea "Fruit Bill"
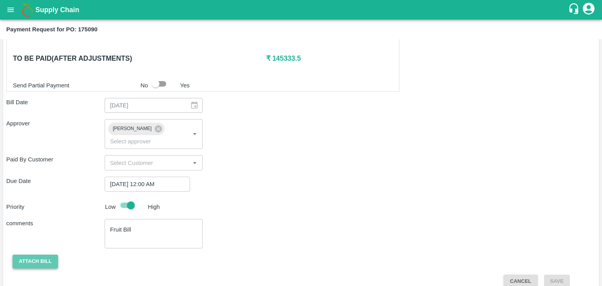
click at [27, 255] on button "Attach bill" at bounding box center [35, 262] width 45 height 14
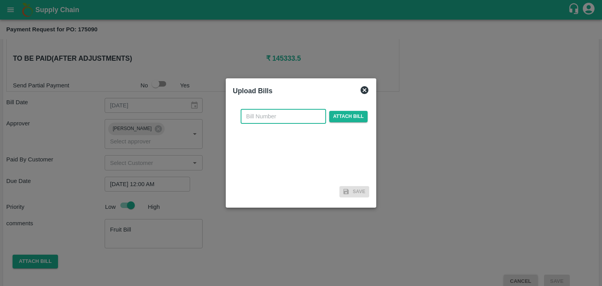
click at [272, 118] on input "text" at bounding box center [283, 116] width 85 height 15
type input "631"
click at [340, 118] on span "Attach bill" at bounding box center [348, 116] width 38 height 11
click at [0, 0] on input "Attach bill" at bounding box center [0, 0] width 0 height 0
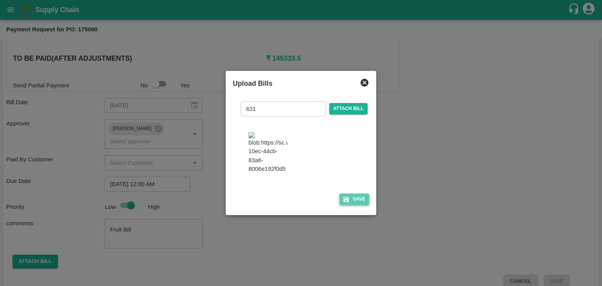
click at [363, 199] on button "Save" at bounding box center [354, 199] width 30 height 11
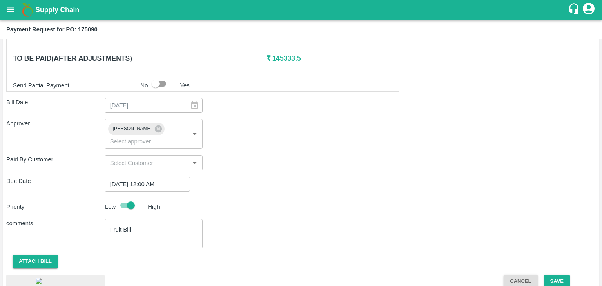
scroll to position [418, 0]
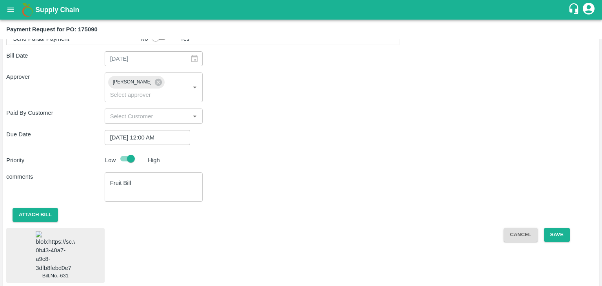
click at [53, 246] on img at bounding box center [55, 251] width 39 height 41
click at [552, 228] on button "Save" at bounding box center [557, 235] width 26 height 14
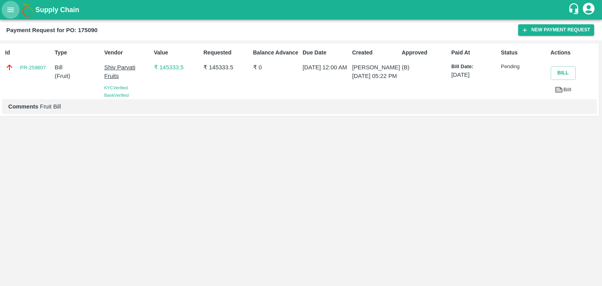
click at [3, 9] on button "open drawer" at bounding box center [11, 10] width 18 height 18
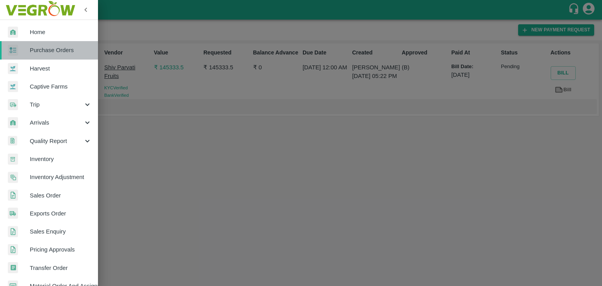
click at [64, 53] on span "Purchase Orders" at bounding box center [61, 50] width 62 height 9
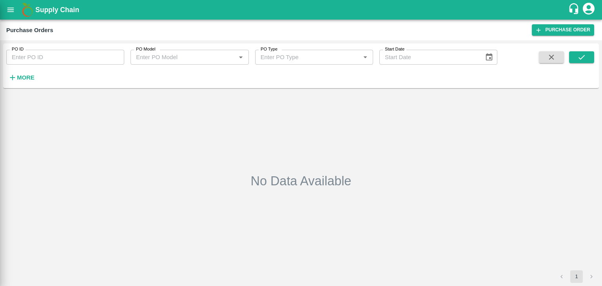
click at [115, 57] on div at bounding box center [301, 143] width 602 height 286
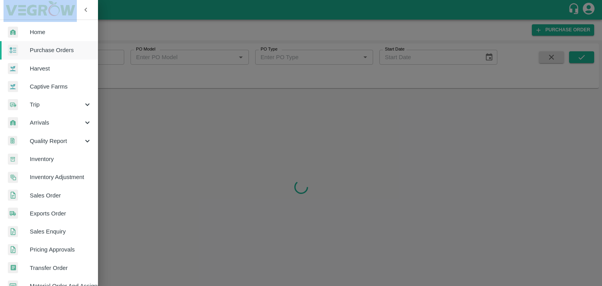
click at [115, 57] on div at bounding box center [301, 143] width 602 height 286
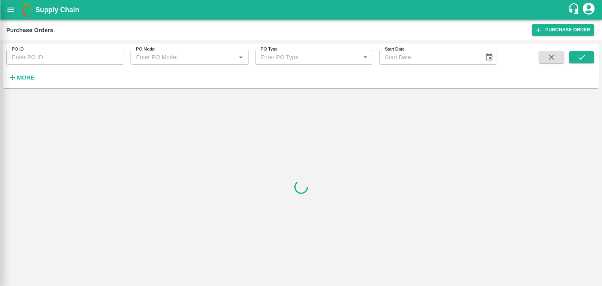
click at [115, 57] on div at bounding box center [301, 143] width 602 height 286
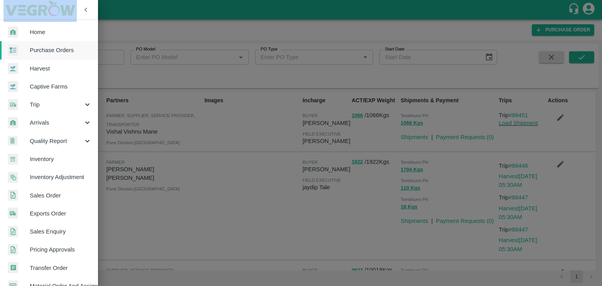
click at [115, 57] on div at bounding box center [301, 143] width 602 height 286
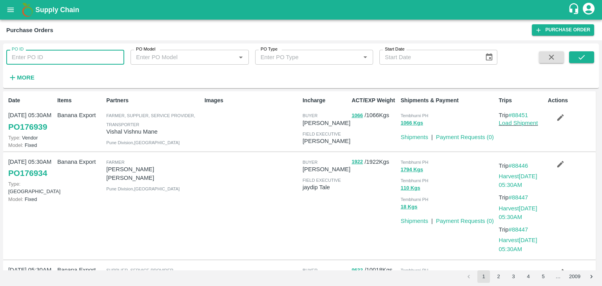
click at [116, 57] on input "PO ID" at bounding box center [65, 57] width 118 height 15
paste input "175679"
type input "175679"
click at [590, 51] on button "submit" at bounding box center [581, 57] width 25 height 12
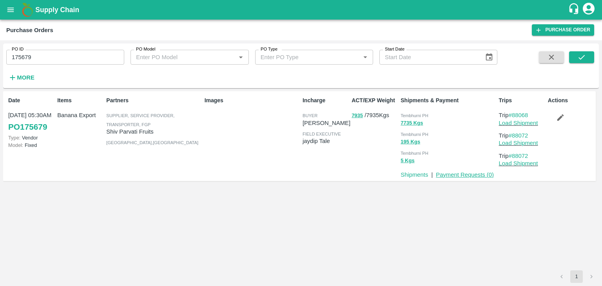
click at [458, 176] on link "Payment Requests ( 0 )" at bounding box center [465, 175] width 58 height 6
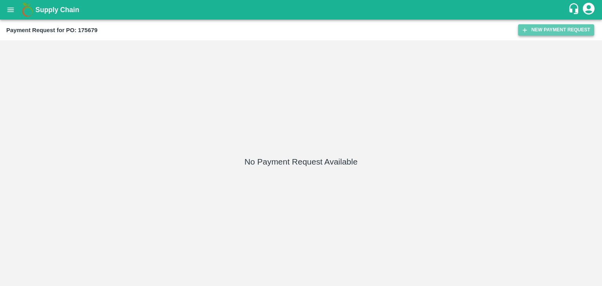
click at [545, 29] on button "New Payment Request" at bounding box center [556, 29] width 76 height 11
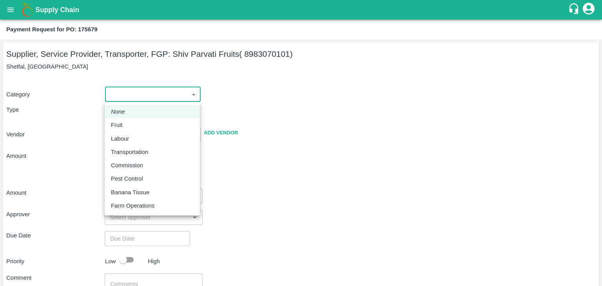
drag, startPoint x: 114, startPoint y: 95, endPoint x: 129, endPoint y: 122, distance: 30.9
click at [129, 122] on body "Supply Chain Payment Request for PO: 175679 Supplier, Service Provider, Transpo…" at bounding box center [301, 143] width 602 height 286
click at [129, 122] on div "Fruit" at bounding box center [152, 125] width 83 height 9
type input "1"
type input "Shiv Parvati Fruits - 8983070101(Supplier, Service Provider, Transporter, FGP)"
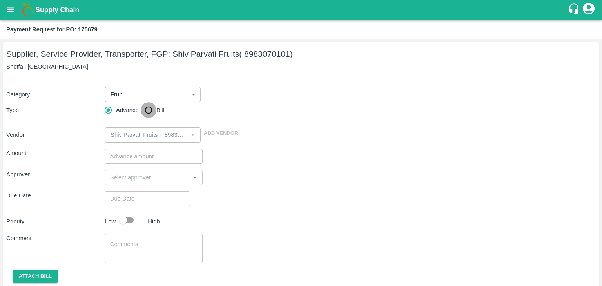
click at [147, 110] on input "Bill" at bounding box center [149, 110] width 16 height 16
radio input "true"
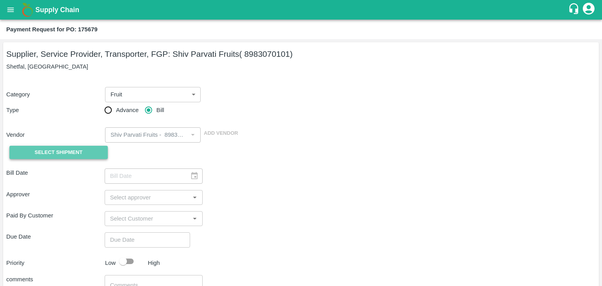
click at [64, 150] on span "Select Shipment" at bounding box center [58, 152] width 48 height 9
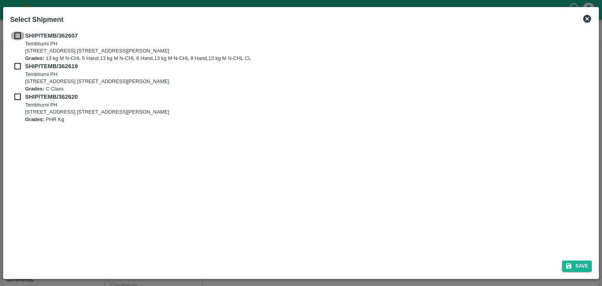
click at [16, 32] on input "checkbox" at bounding box center [17, 35] width 15 height 9
checkbox input "true"
click at [16, 67] on input "checkbox" at bounding box center [17, 66] width 15 height 9
checkbox input "true"
click at [16, 99] on input "checkbox" at bounding box center [17, 96] width 15 height 9
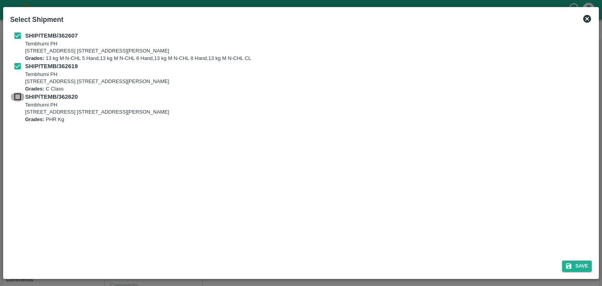
checkbox input "true"
click at [584, 269] on button "Save" at bounding box center [577, 266] width 30 height 11
type input "13/09/2025"
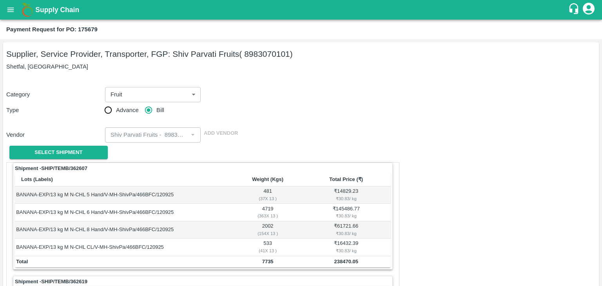
scroll to position [367, 0]
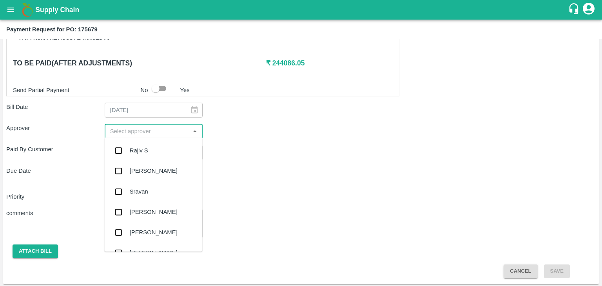
click at [157, 130] on input "input" at bounding box center [147, 131] width 81 height 10
type input "Ajit"
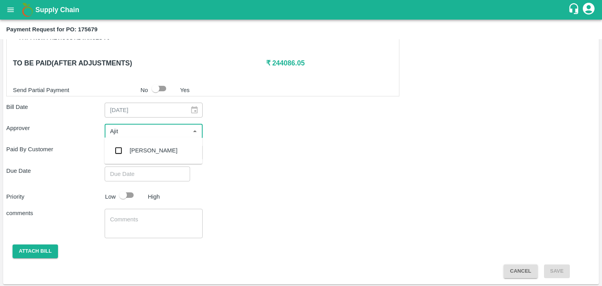
click at [143, 149] on div "[PERSON_NAME]" at bounding box center [154, 150] width 48 height 9
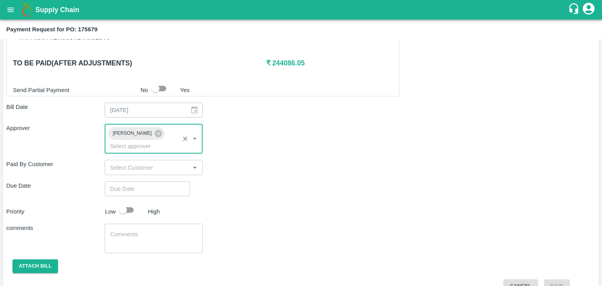
type input "DD/MM/YYYY hh:mm aa"
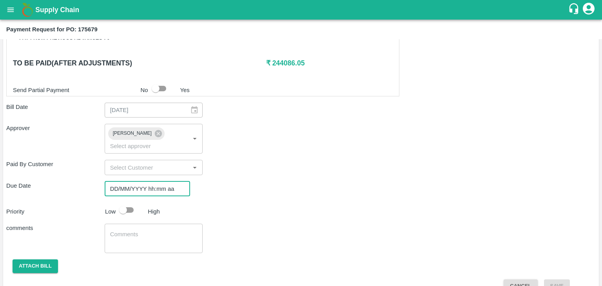
click at [158, 182] on input "DD/MM/YYYY hh:mm aa" at bounding box center [145, 188] width 80 height 15
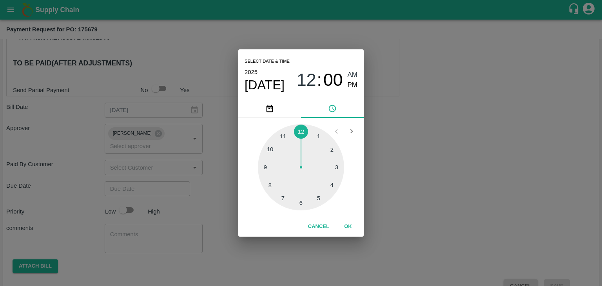
type input "[DATE] 12:00 AM"
click at [354, 220] on button "OK" at bounding box center [347, 227] width 25 height 14
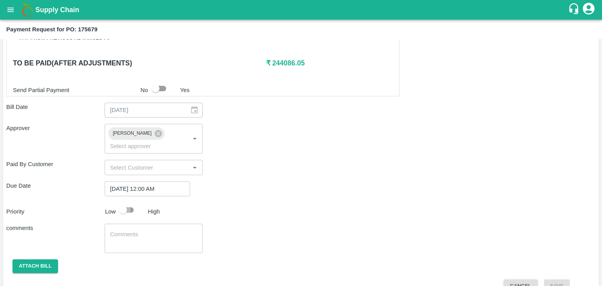
click at [122, 203] on input "checkbox" at bounding box center [123, 210] width 45 height 15
checkbox input "true"
click at [149, 230] on textarea at bounding box center [153, 238] width 87 height 16
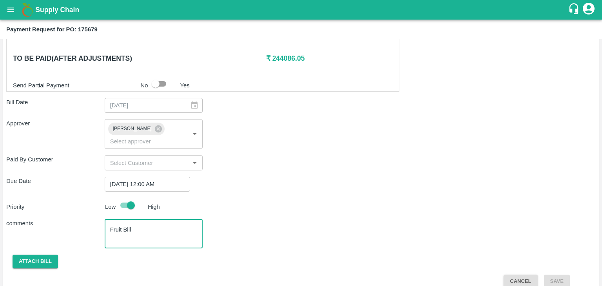
type textarea "Fruit Bill"
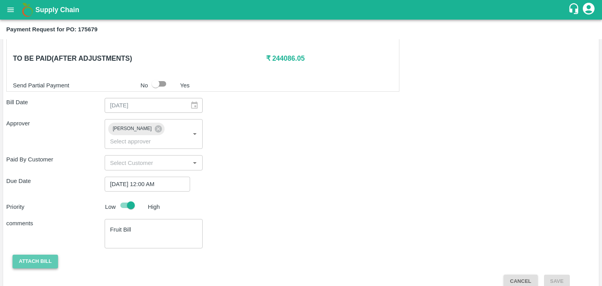
click at [37, 255] on button "Attach bill" at bounding box center [35, 262] width 45 height 14
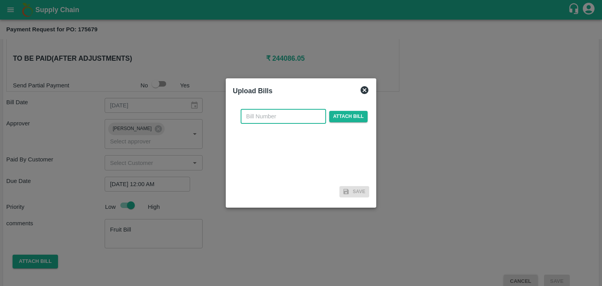
click at [293, 115] on input "text" at bounding box center [283, 116] width 85 height 15
type input "632"
click at [351, 111] on span "Attach bill" at bounding box center [348, 116] width 38 height 11
click at [0, 0] on input "Attach bill" at bounding box center [0, 0] width 0 height 0
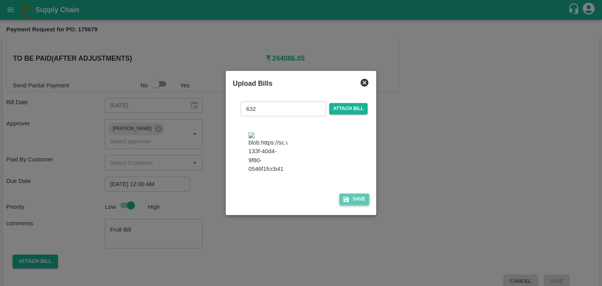
click at [350, 200] on button "Save" at bounding box center [354, 199] width 30 height 11
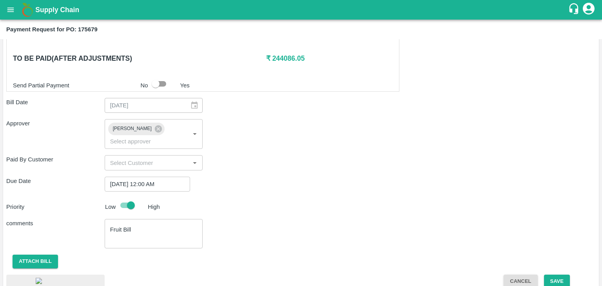
scroll to position [416, 0]
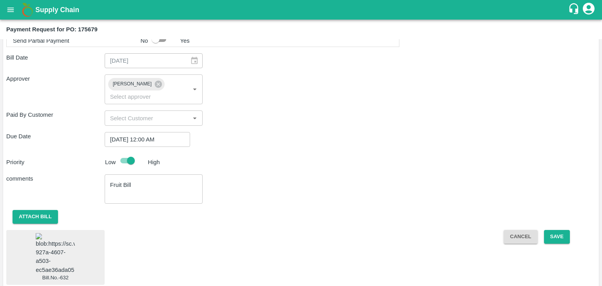
click at [39, 245] on img at bounding box center [55, 253] width 39 height 41
click at [558, 230] on button "Save" at bounding box center [557, 237] width 26 height 14
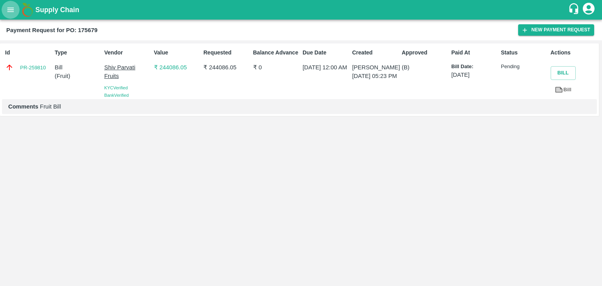
click at [11, 7] on icon "open drawer" at bounding box center [10, 9] width 9 height 9
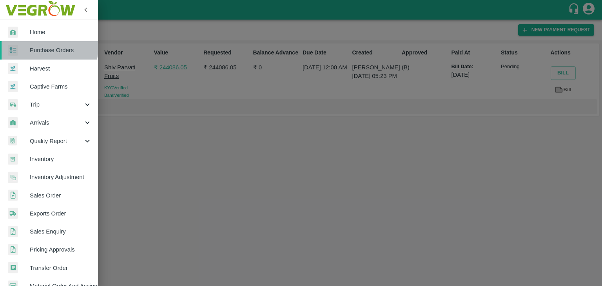
click at [47, 47] on span "Purchase Orders" at bounding box center [61, 50] width 62 height 9
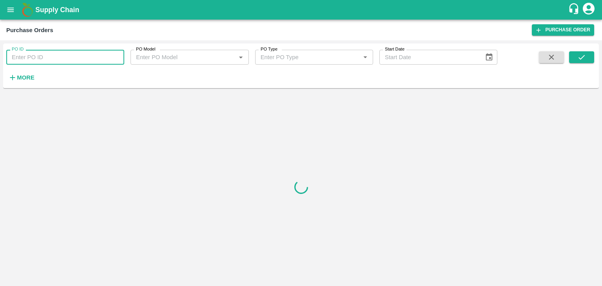
click at [115, 58] on input "PO ID" at bounding box center [65, 57] width 118 height 15
paste input "175702"
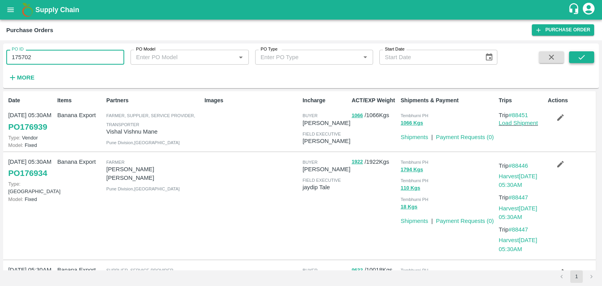
type input "175702"
click at [574, 57] on button "submit" at bounding box center [581, 57] width 25 height 12
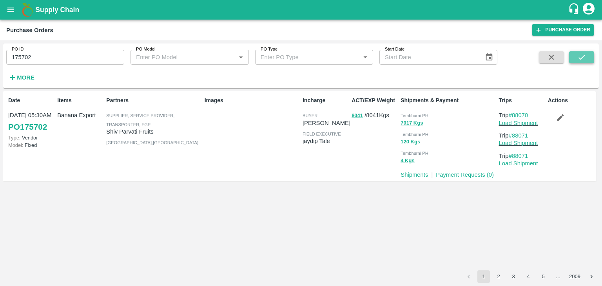
click at [574, 57] on button "submit" at bounding box center [581, 57] width 25 height 12
click at [585, 59] on icon "submit" at bounding box center [581, 57] width 9 height 9
click at [463, 176] on link "Payment Requests ( 0 )" at bounding box center [465, 175] width 58 height 6
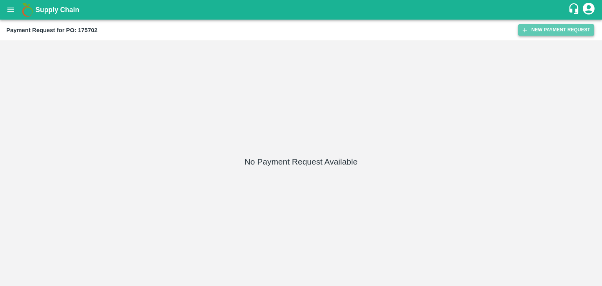
click at [532, 27] on button "New Payment Request" at bounding box center [556, 29] width 76 height 11
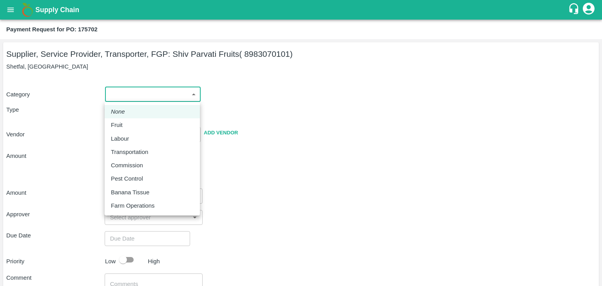
drag, startPoint x: 124, startPoint y: 92, endPoint x: 125, endPoint y: 126, distance: 33.7
click at [125, 126] on body "Supply Chain Payment Request for PO: 175702 Supplier, Service Provider, Transpo…" at bounding box center [301, 143] width 602 height 286
click at [125, 126] on div "Fruit" at bounding box center [119, 125] width 16 height 9
type input "1"
type input "Shiv Parvati Fruits - 8983070101(Supplier, Service Provider, Transporter, FGP)"
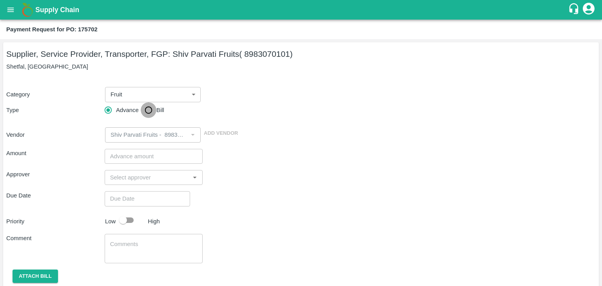
click at [147, 105] on input "Bill" at bounding box center [149, 110] width 16 height 16
radio input "true"
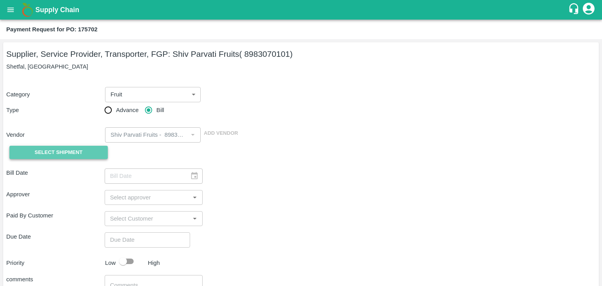
click at [61, 149] on span "Select Shipment" at bounding box center [58, 152] width 48 height 9
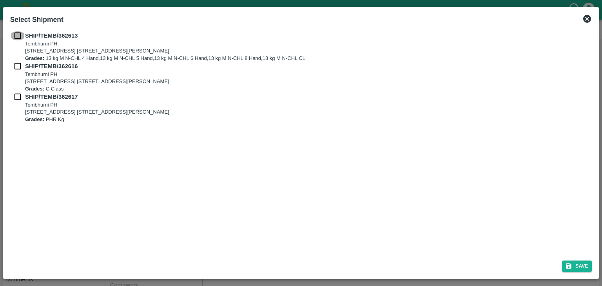
click at [16, 32] on input "checkbox" at bounding box center [17, 35] width 15 height 9
checkbox input "true"
click at [14, 62] on input "checkbox" at bounding box center [17, 66] width 15 height 9
checkbox input "true"
click at [16, 94] on input "checkbox" at bounding box center [17, 96] width 15 height 9
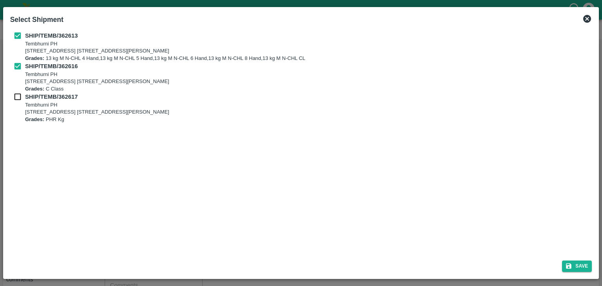
checkbox input "true"
click at [587, 265] on button "Save" at bounding box center [577, 266] width 30 height 11
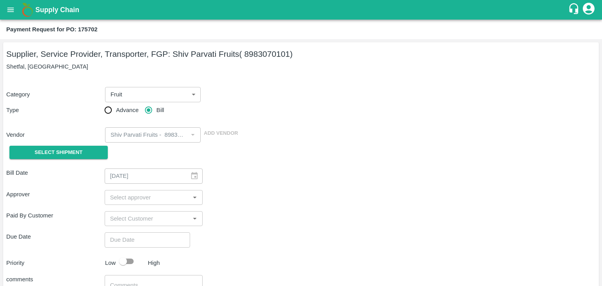
type input "13/09/2025"
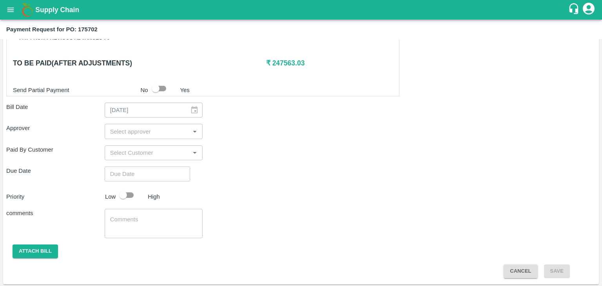
scroll to position [384, 0]
click at [138, 131] on input "input" at bounding box center [147, 131] width 81 height 10
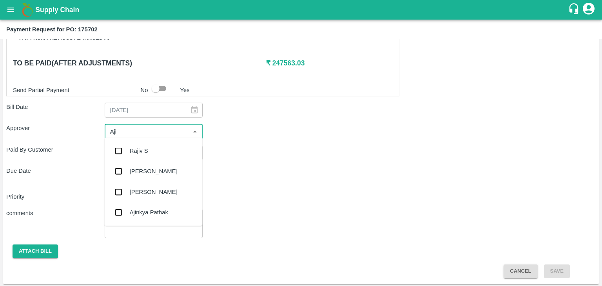
type input "Ajit"
click at [140, 146] on div "[PERSON_NAME]" at bounding box center [153, 151] width 98 height 20
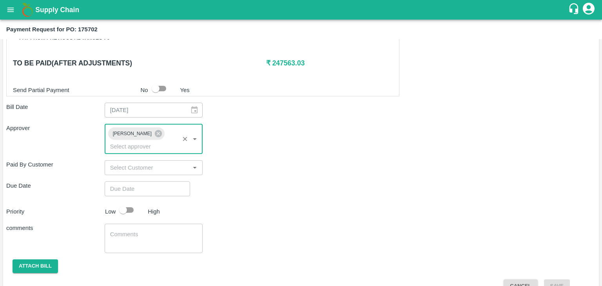
type input "DD/MM/YYYY hh:mm aa"
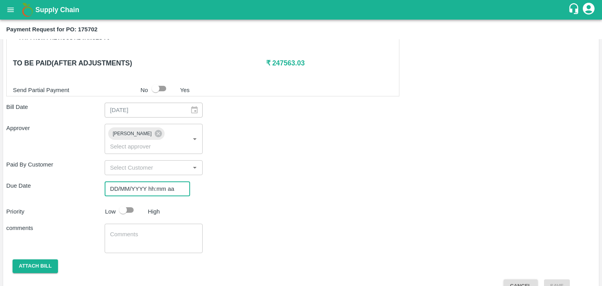
click at [169, 181] on input "DD/MM/YYYY hh:mm aa" at bounding box center [145, 188] width 80 height 15
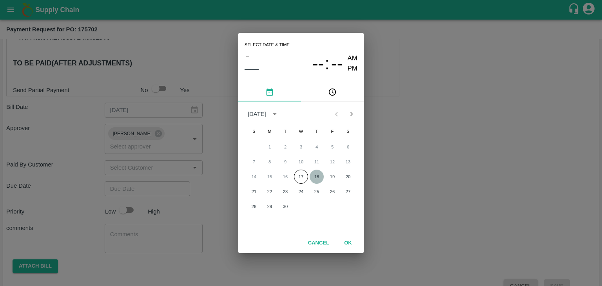
click at [316, 171] on button "18" at bounding box center [317, 177] width 14 height 14
type input "[DATE] 12:00 AM"
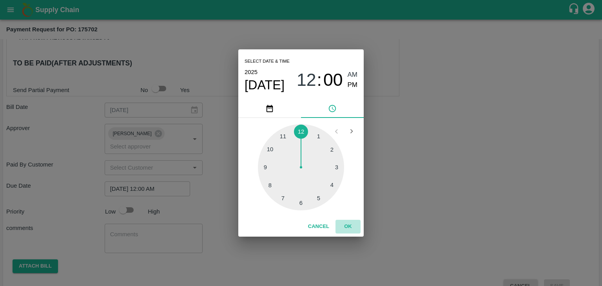
click at [348, 229] on button "OK" at bounding box center [347, 227] width 25 height 14
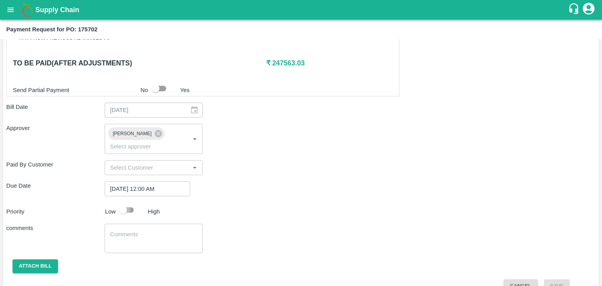
click at [125, 203] on input "checkbox" at bounding box center [123, 210] width 45 height 15
checkbox input "true"
click at [155, 230] on textarea at bounding box center [153, 238] width 87 height 16
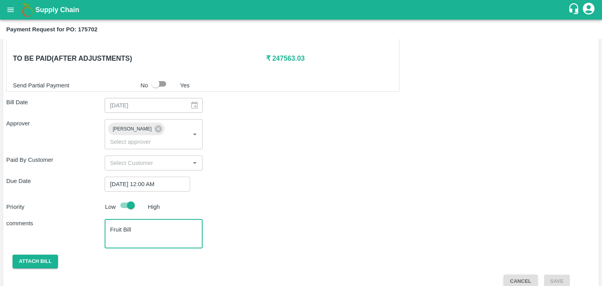
type textarea "Fruit Bill"
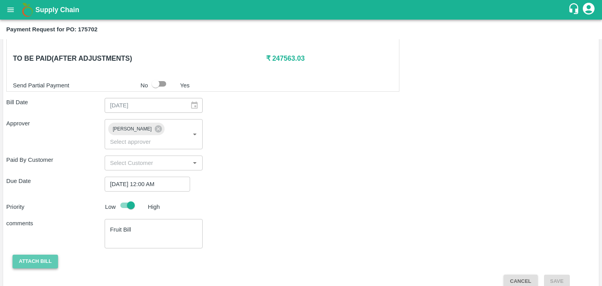
click at [33, 255] on button "Attach bill" at bounding box center [35, 262] width 45 height 14
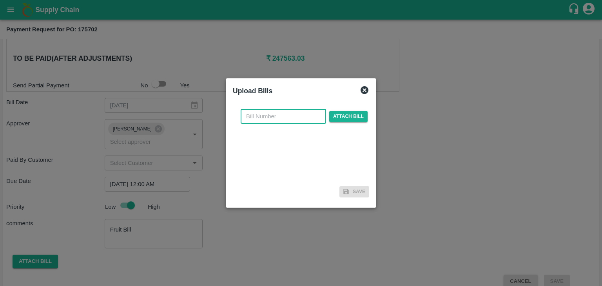
click at [277, 117] on input "text" at bounding box center [283, 116] width 85 height 15
type input "634"
click at [326, 118] on div "634 ​ Attach bill" at bounding box center [304, 116] width 130 height 15
click at [339, 117] on span "Attach bill" at bounding box center [348, 116] width 38 height 11
click at [0, 0] on input "Attach bill" at bounding box center [0, 0] width 0 height 0
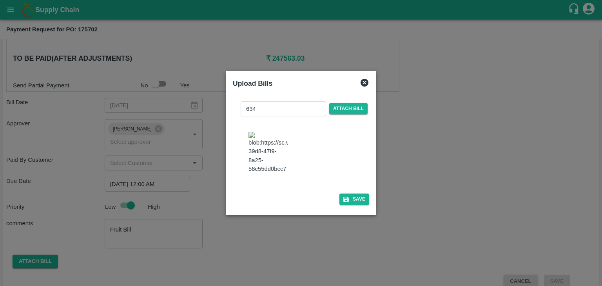
drag, startPoint x: 365, startPoint y: 209, endPoint x: 350, endPoint y: 194, distance: 21.9
click at [350, 194] on div "634 ​ Attach bill Save" at bounding box center [301, 151] width 136 height 113
click at [357, 203] on button "Save" at bounding box center [354, 199] width 30 height 11
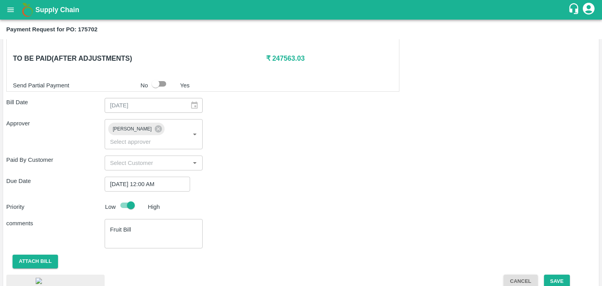
scroll to position [437, 0]
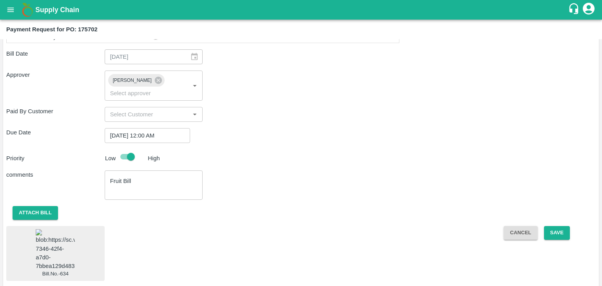
click at [62, 241] on img at bounding box center [55, 249] width 39 height 41
click at [563, 226] on button "Save" at bounding box center [557, 233] width 26 height 14
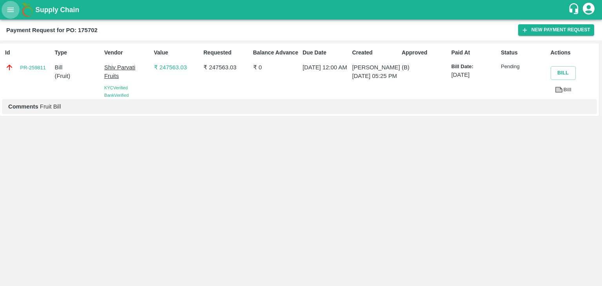
click at [11, 11] on icon "open drawer" at bounding box center [10, 9] width 7 height 4
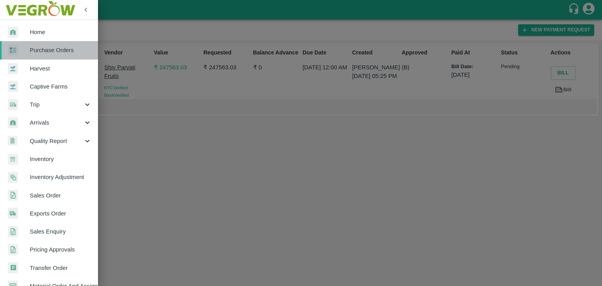
click at [53, 50] on span "Purchase Orders" at bounding box center [61, 50] width 62 height 9
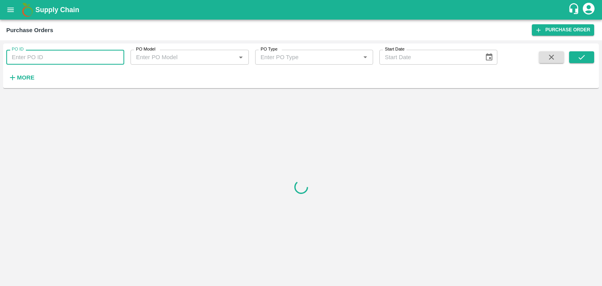
click at [105, 56] on input "PO ID" at bounding box center [65, 57] width 118 height 15
paste input "175942"
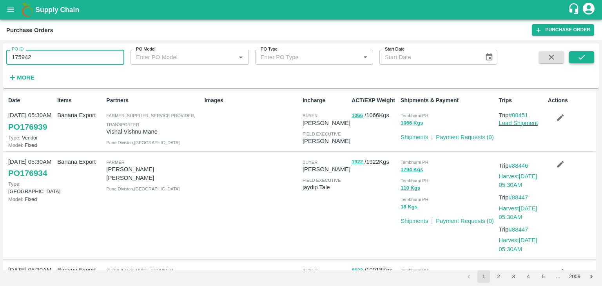
type input "175942"
click at [581, 57] on icon "submit" at bounding box center [581, 57] width 9 height 9
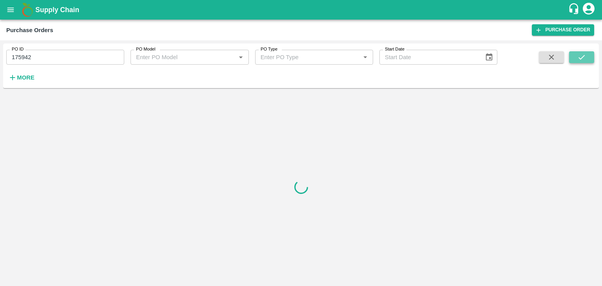
click at [581, 57] on icon "submit" at bounding box center [581, 57] width 9 height 9
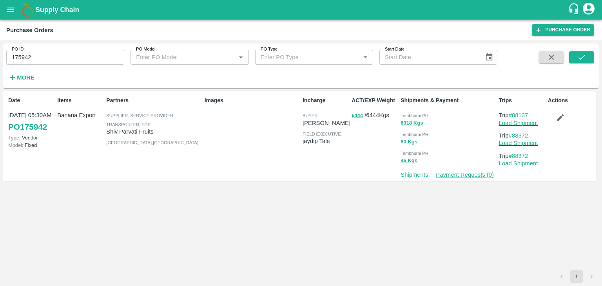
click at [448, 177] on link "Payment Requests ( 0 )" at bounding box center [465, 175] width 58 height 6
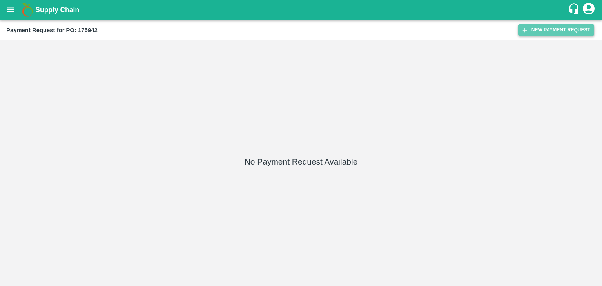
click at [535, 29] on button "New Payment Request" at bounding box center [556, 29] width 76 height 11
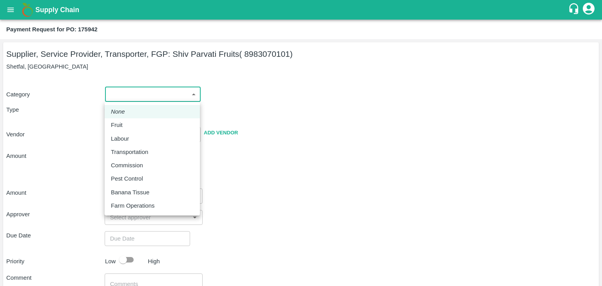
drag, startPoint x: 114, startPoint y: 95, endPoint x: 129, endPoint y: 126, distance: 34.0
click at [129, 126] on body "Supply Chain Payment Request for PO: 175942 Supplier, Service Provider, Transpo…" at bounding box center [301, 143] width 602 height 286
click at [129, 126] on div "Fruit" at bounding box center [152, 125] width 83 height 9
type input "1"
type input "Shiv Parvati Fruits - 8983070101(Supplier, Service Provider, Transporter, FGP)"
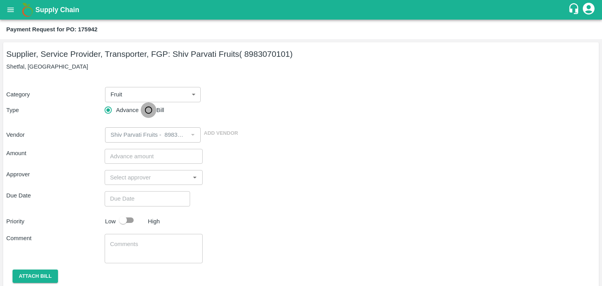
click at [145, 107] on input "Bill" at bounding box center [149, 110] width 16 height 16
radio input "true"
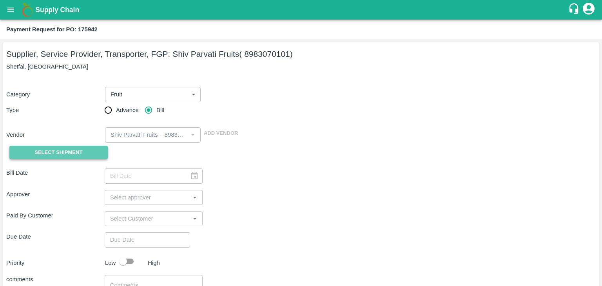
click at [60, 149] on span "Select Shipment" at bounding box center [58, 152] width 48 height 9
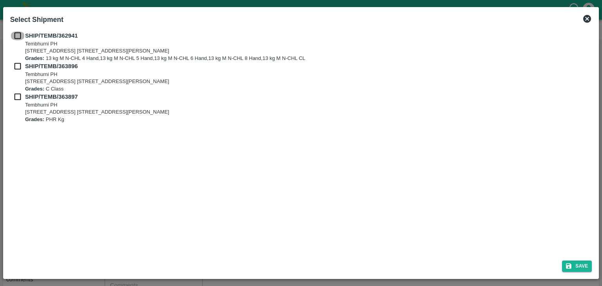
click at [16, 32] on input "checkbox" at bounding box center [17, 35] width 15 height 9
checkbox input "true"
drag, startPoint x: 14, startPoint y: 59, endPoint x: 16, endPoint y: 64, distance: 5.2
click at [16, 64] on div "SHIP/TEMB/[STREET_ADDRESS] E-5, YASHSHREE INDUSTRIES, M.I.D.C., A/P TEMBHURANI …" at bounding box center [301, 77] width 582 height 92
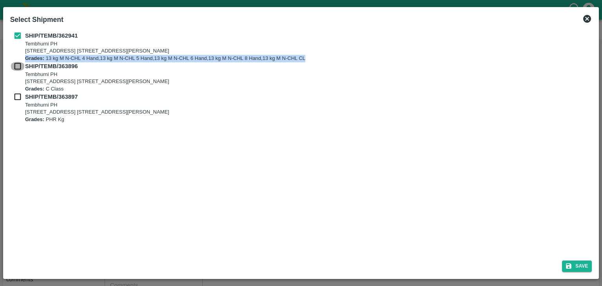
click at [16, 64] on input "checkbox" at bounding box center [17, 66] width 15 height 9
checkbox input "true"
click at [15, 93] on input "checkbox" at bounding box center [17, 96] width 15 height 9
checkbox input "true"
click at [578, 264] on button "Save" at bounding box center [577, 266] width 30 height 11
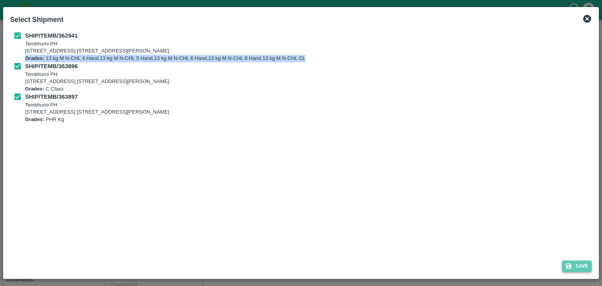
type input "[DATE]"
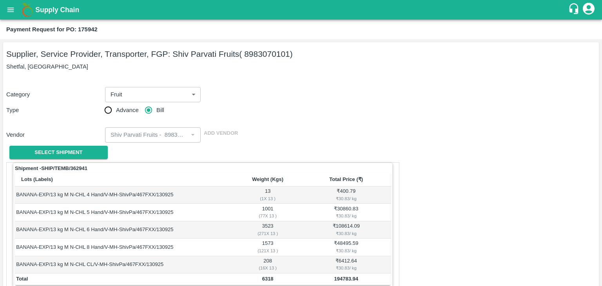
scroll to position [384, 0]
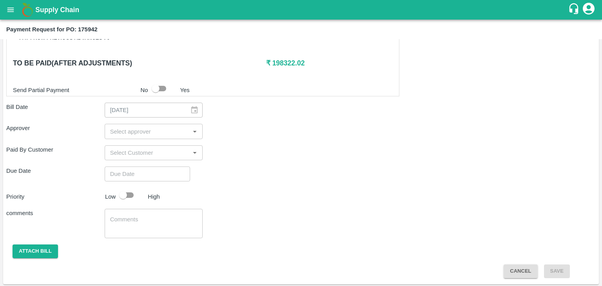
click at [138, 127] on input "input" at bounding box center [147, 131] width 81 height 10
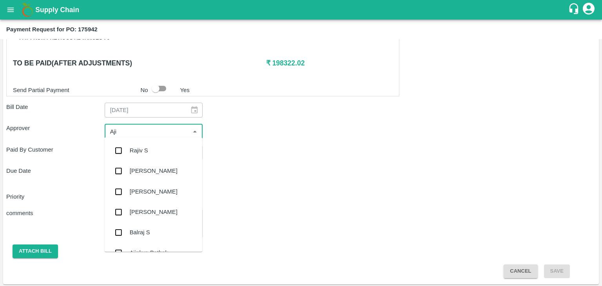
type input "Ajit"
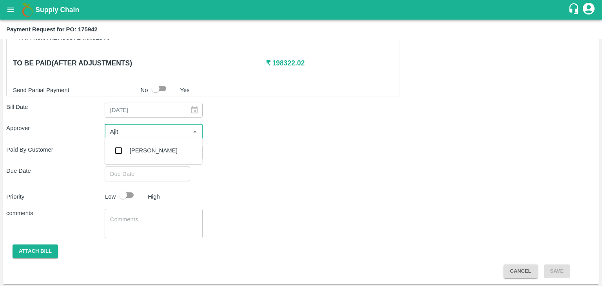
click at [143, 145] on div "[PERSON_NAME]" at bounding box center [153, 150] width 98 height 20
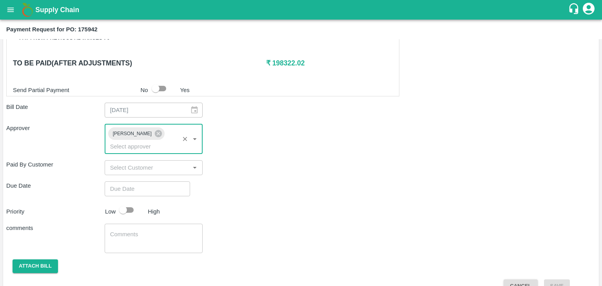
type input "DD/MM/YYYY hh:mm aa"
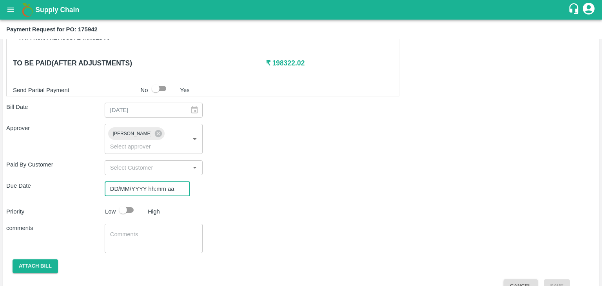
click at [160, 181] on input "DD/MM/YYYY hh:mm aa" at bounding box center [145, 188] width 80 height 15
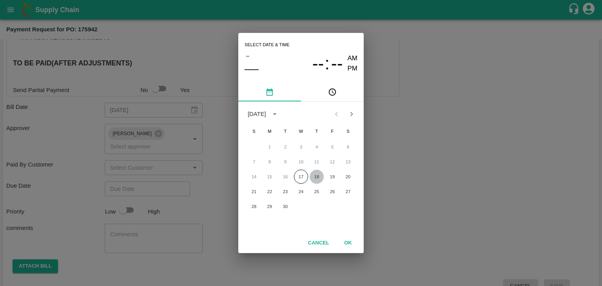
click at [316, 172] on button "18" at bounding box center [317, 177] width 14 height 14
type input "[DATE] 12:00 AM"
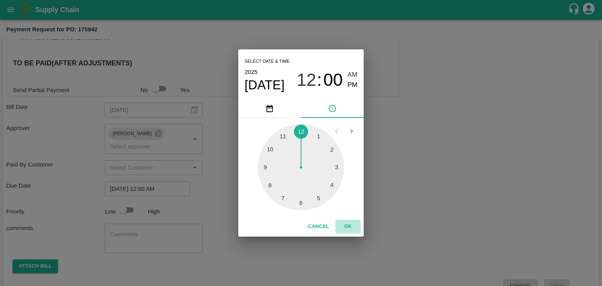
click at [345, 223] on button "OK" at bounding box center [347, 227] width 25 height 14
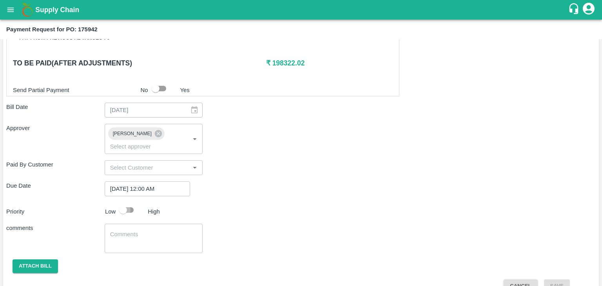
click at [119, 203] on input "checkbox" at bounding box center [123, 210] width 45 height 15
checkbox input "true"
click at [154, 230] on textarea at bounding box center [153, 238] width 87 height 16
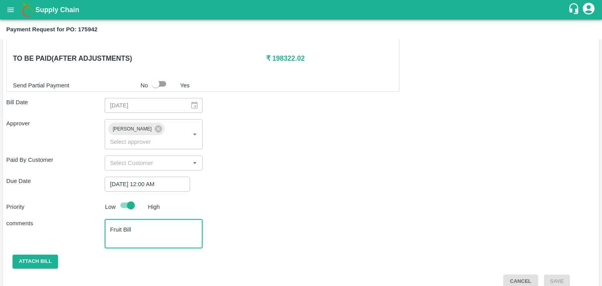
type textarea "Fruit Bill"
click at [25, 257] on div "Shipment - SHIP/TEMB/362941 Lots (Labels) Weight (Kgs) Total Price (₹) BANANA-E…" at bounding box center [300, 31] width 589 height 515
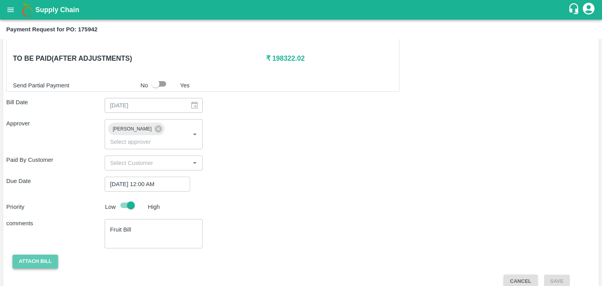
click at [27, 255] on button "Attach bill" at bounding box center [35, 262] width 45 height 14
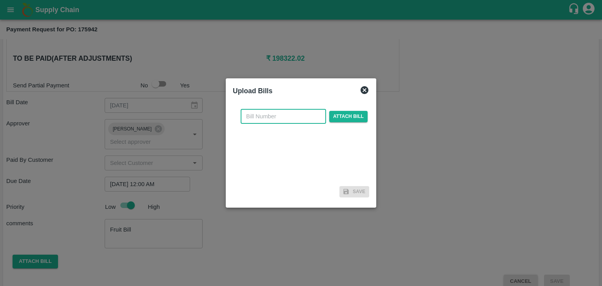
click at [298, 112] on input "text" at bounding box center [283, 116] width 85 height 15
type input "633"
click at [349, 118] on span "Attach bill" at bounding box center [348, 116] width 38 height 11
click at [0, 0] on input "Attach bill" at bounding box center [0, 0] width 0 height 0
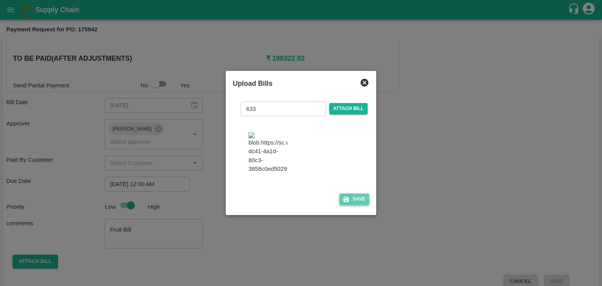
click at [355, 202] on button "Save" at bounding box center [354, 199] width 30 height 11
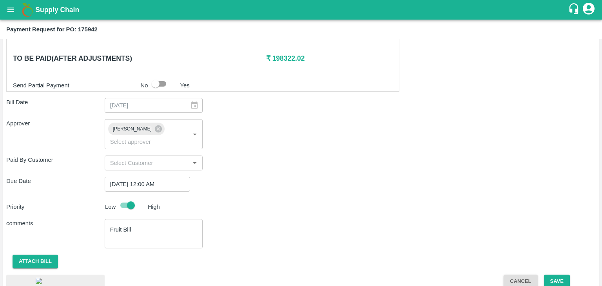
scroll to position [436, 0]
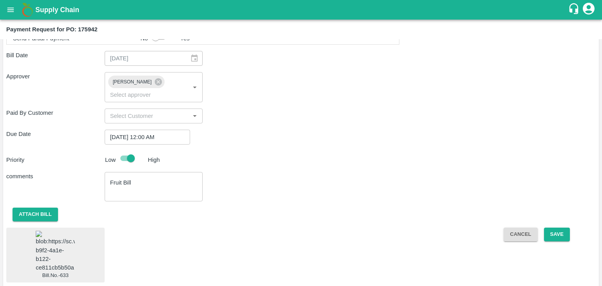
click at [45, 250] on img at bounding box center [55, 251] width 39 height 41
click at [557, 228] on button "Save" at bounding box center [557, 235] width 26 height 14
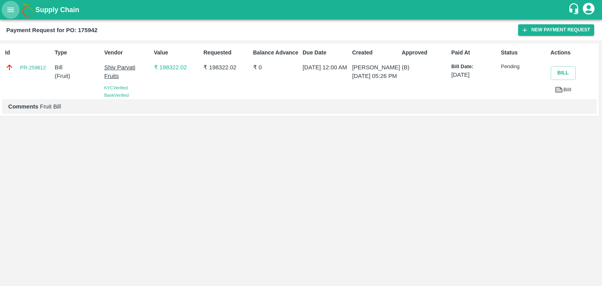
click at [13, 13] on icon "open drawer" at bounding box center [10, 9] width 9 height 9
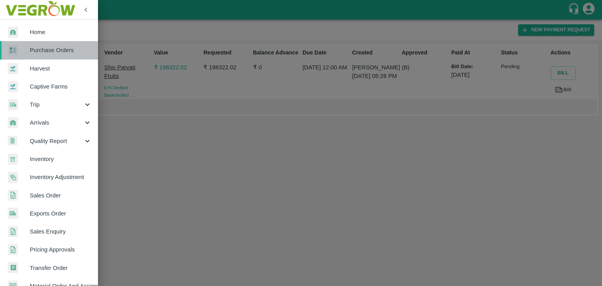
click at [50, 44] on link "Purchase Orders" at bounding box center [49, 50] width 98 height 18
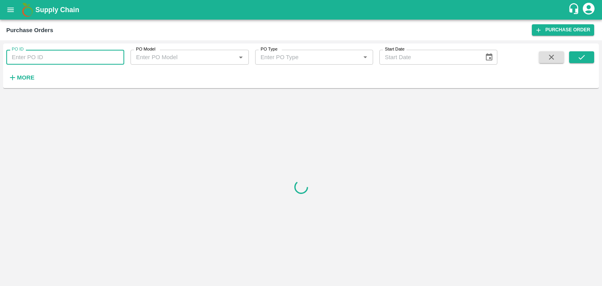
click at [67, 62] on input "PO ID" at bounding box center [65, 57] width 118 height 15
paste input "176067"
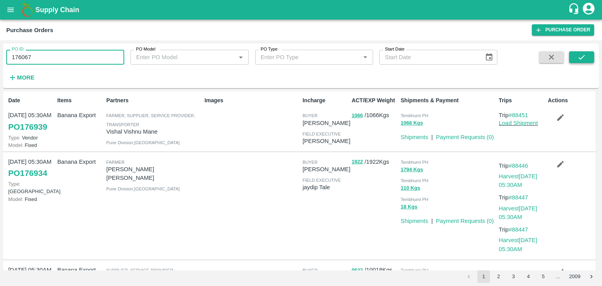
type input "176067"
click at [592, 60] on button "submit" at bounding box center [581, 57] width 25 height 12
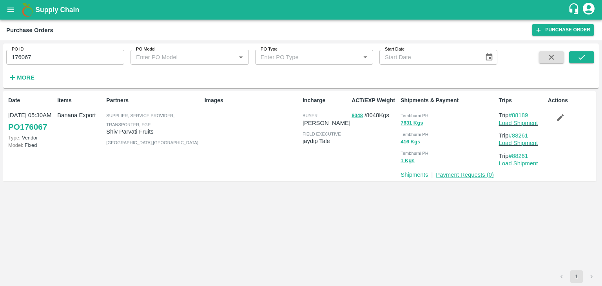
click at [465, 174] on link "Payment Requests ( 0 )" at bounding box center [465, 175] width 58 height 6
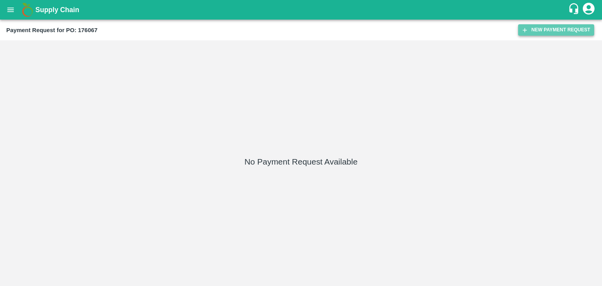
click at [552, 28] on button "New Payment Request" at bounding box center [556, 29] width 76 height 11
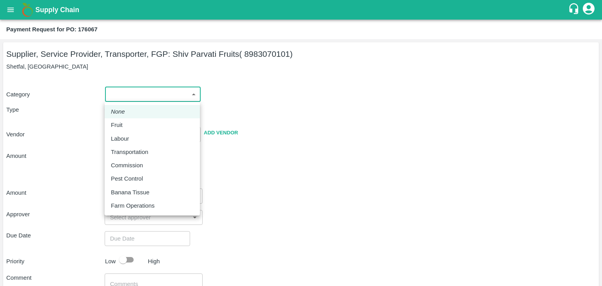
drag, startPoint x: 116, startPoint y: 99, endPoint x: 134, endPoint y: 127, distance: 34.2
click at [134, 127] on body "Supply Chain Payment Request for PO: 176067 Supplier, Service Provider, Transpo…" at bounding box center [301, 143] width 602 height 286
click at [134, 127] on div "Fruit" at bounding box center [152, 125] width 83 height 9
type input "1"
type input "Shiv Parvati Fruits - 8983070101(Supplier, Service Provider, Transporter, FGP)"
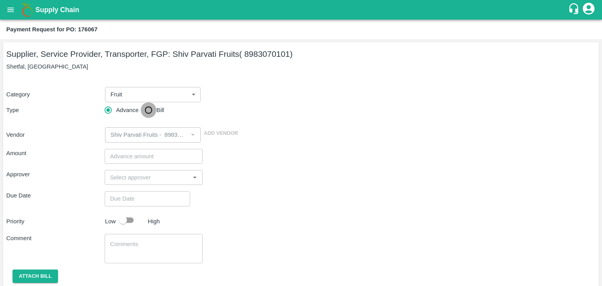
click at [149, 114] on input "Bill" at bounding box center [149, 110] width 16 height 16
radio input "true"
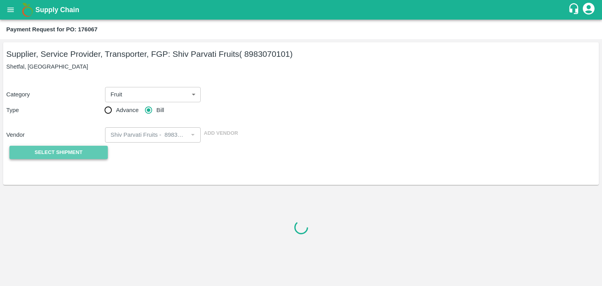
click at [67, 157] on span "Select Shipment" at bounding box center [58, 152] width 48 height 9
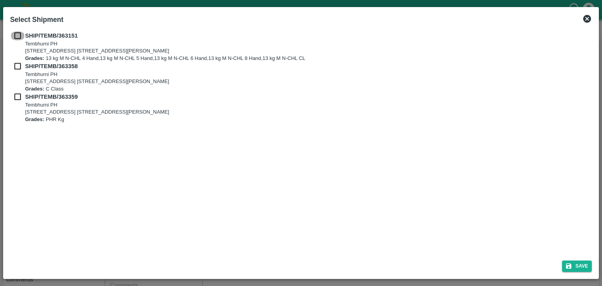
click at [16, 35] on input "checkbox" at bounding box center [17, 35] width 15 height 9
checkbox input "true"
click at [19, 70] on input "checkbox" at bounding box center [17, 66] width 15 height 9
checkbox input "true"
click at [18, 102] on div "SHIP/TEMB/[STREET_ADDRESS] [STREET_ADDRESS][PERSON_NAME] Grades: PHR Kg" at bounding box center [301, 107] width 582 height 31
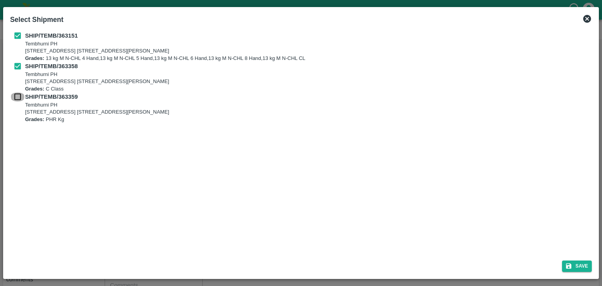
click at [17, 94] on input "checkbox" at bounding box center [17, 96] width 15 height 9
checkbox input "true"
click at [582, 261] on button "Save" at bounding box center [577, 266] width 30 height 11
type input "[DATE]"
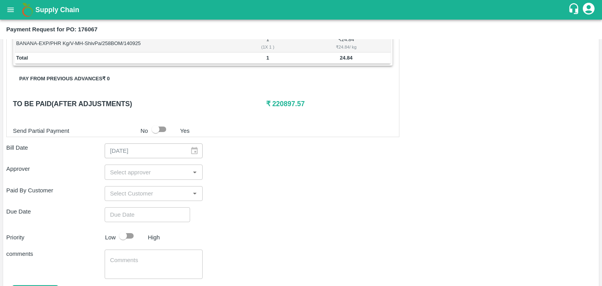
scroll to position [384, 0]
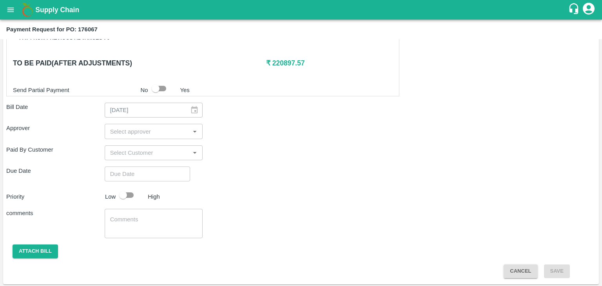
click at [154, 133] on input "input" at bounding box center [147, 131] width 81 height 10
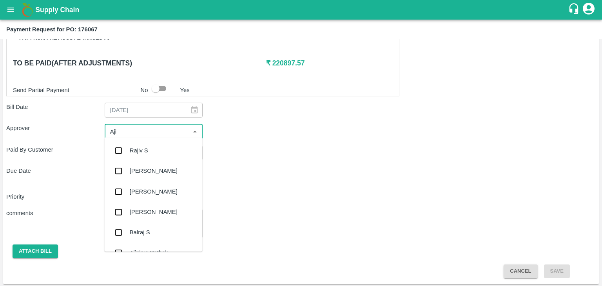
type input "Ajit"
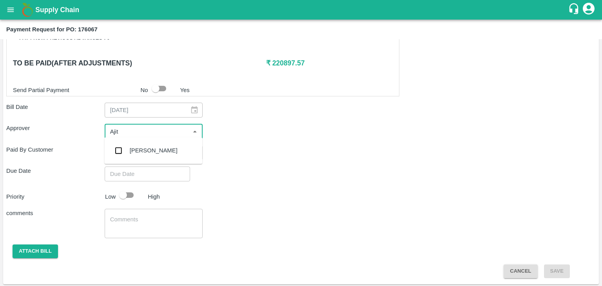
click at [152, 153] on div "[PERSON_NAME]" at bounding box center [153, 150] width 98 height 20
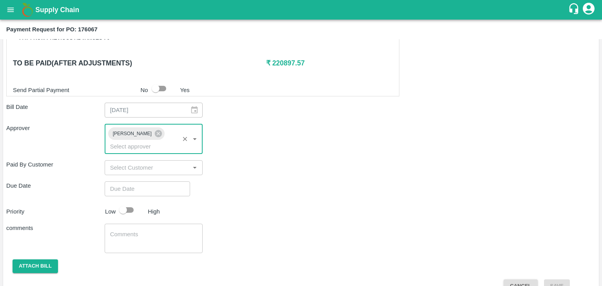
type input "DD/MM/YYYY hh:mm aa"
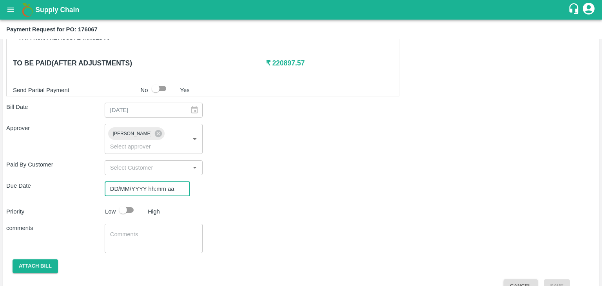
click at [161, 181] on input "DD/MM/YYYY hh:mm aa" at bounding box center [145, 188] width 80 height 15
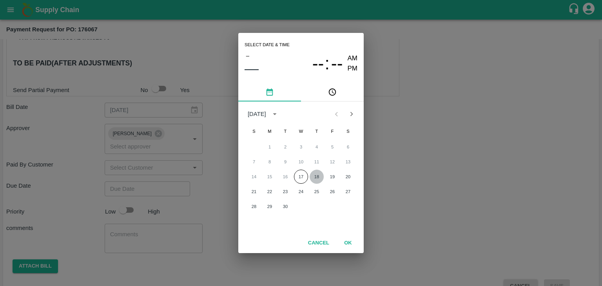
click at [316, 174] on button "18" at bounding box center [317, 177] width 14 height 14
type input "[DATE] 12:00 AM"
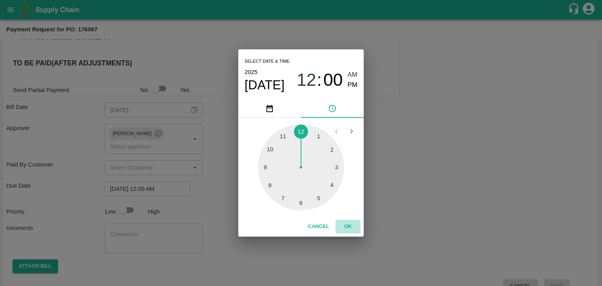
click at [348, 223] on button "OK" at bounding box center [347, 227] width 25 height 14
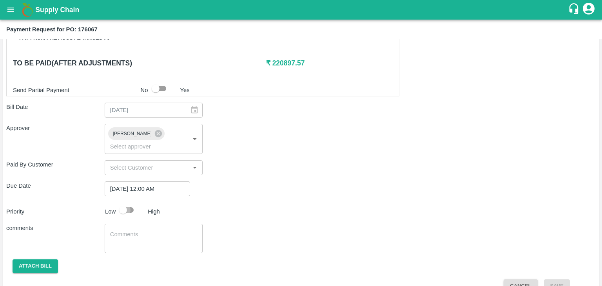
click at [131, 203] on input "checkbox" at bounding box center [123, 210] width 45 height 15
checkbox input "true"
click at [153, 230] on textarea at bounding box center [153, 238] width 87 height 16
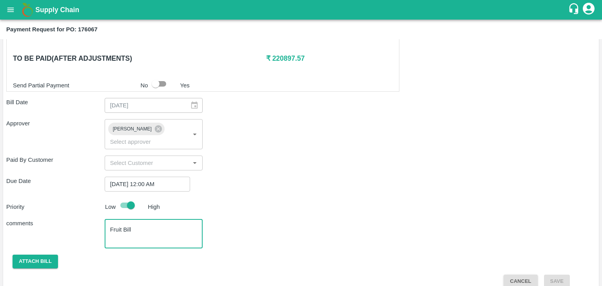
type textarea "Fruit Bill"
click at [10, 11] on icon "open drawer" at bounding box center [10, 9] width 7 height 4
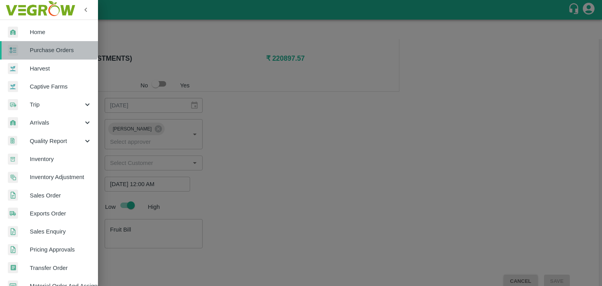
click at [41, 42] on link "Purchase Orders" at bounding box center [49, 50] width 98 height 18
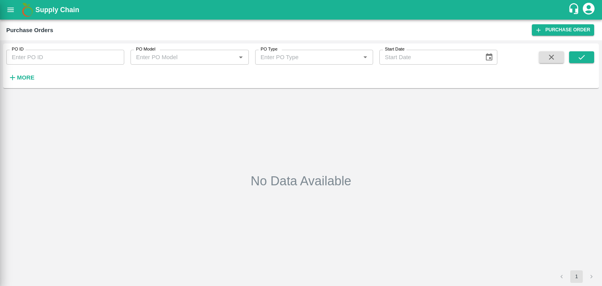
drag, startPoint x: 76, startPoint y: 54, endPoint x: 85, endPoint y: 56, distance: 9.2
click at [85, 56] on div at bounding box center [301, 143] width 602 height 286
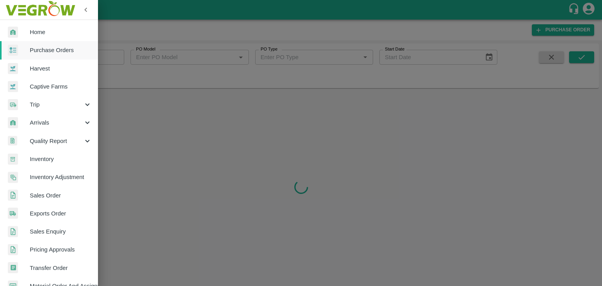
click at [104, 57] on div at bounding box center [301, 143] width 602 height 286
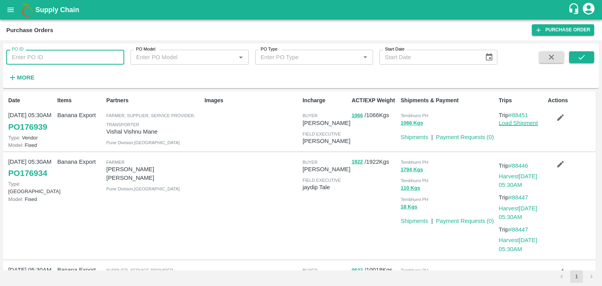
drag, startPoint x: 88, startPoint y: 56, endPoint x: 104, endPoint y: 57, distance: 16.5
click at [104, 57] on input "PO ID" at bounding box center [65, 57] width 118 height 15
paste input "173312"
type input "173312"
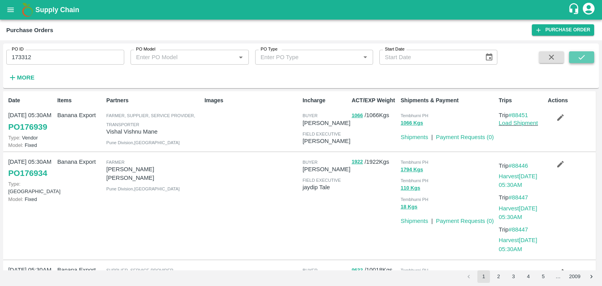
click at [583, 53] on icon "submit" at bounding box center [581, 57] width 9 height 9
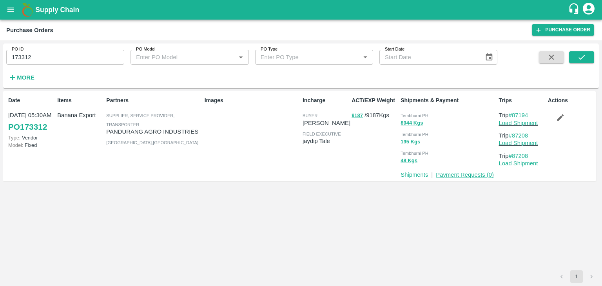
click at [468, 172] on link "Payment Requests ( 0 )" at bounding box center [465, 175] width 58 height 6
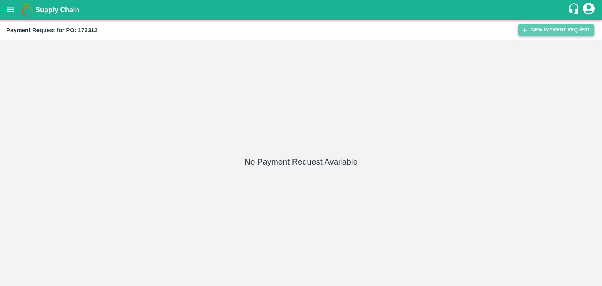
click at [544, 29] on button "New Payment Request" at bounding box center [556, 29] width 76 height 11
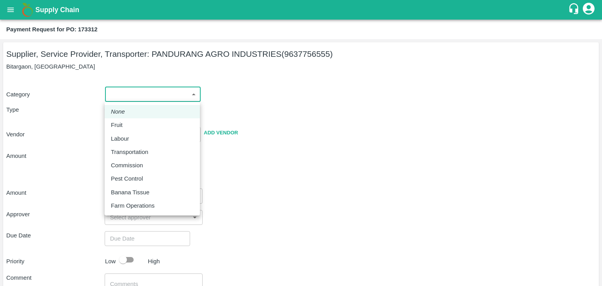
drag, startPoint x: 117, startPoint y: 93, endPoint x: 132, endPoint y: 121, distance: 31.4
click at [132, 121] on body "Supply Chain Payment Request for PO: 173312 Supplier, Service Provider, Transpo…" at bounding box center [301, 143] width 602 height 286
click at [132, 121] on div "Fruit" at bounding box center [152, 125] width 83 height 9
type input "1"
type input "[PERSON_NAME] INDUSTRIES - 9637756555(Supplier, Service Provider, Transporter)"
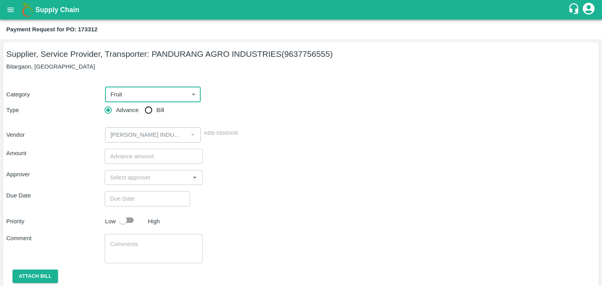
click at [143, 113] on input "Bill" at bounding box center [149, 110] width 16 height 16
radio input "true"
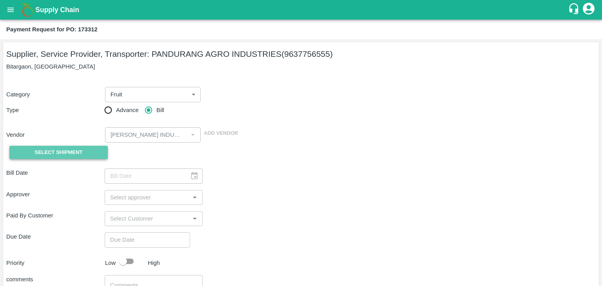
click at [58, 149] on span "Select Shipment" at bounding box center [58, 152] width 48 height 9
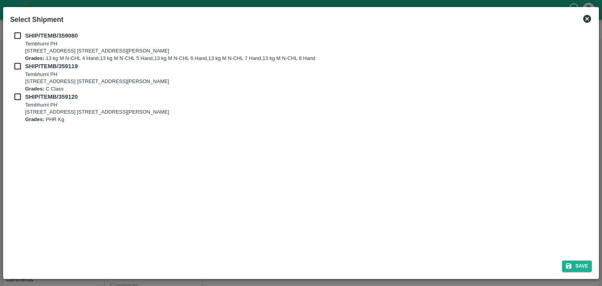
drag, startPoint x: 16, startPoint y: 36, endPoint x: 14, endPoint y: 74, distance: 37.3
click at [14, 74] on div "SHIP/TEMB/[STREET_ADDRESS] E-5, YASHSHREE INDUSTRIES, M.I.D.C., A/P TEMBHURANI …" at bounding box center [301, 77] width 582 height 92
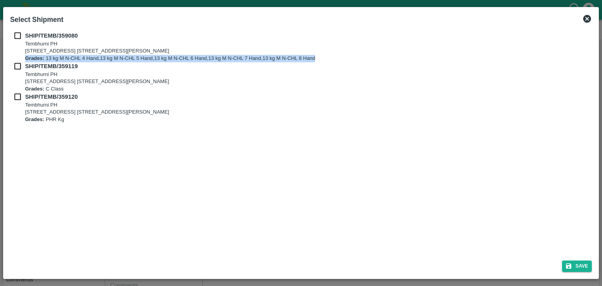
drag, startPoint x: 14, startPoint y: 74, endPoint x: 16, endPoint y: 60, distance: 13.9
click at [16, 60] on div "SHIP/TEMB/[STREET_ADDRESS] E-5, YASHSHREE INDUSTRIES, M.I.D.C., A/P TEMBHURANI …" at bounding box center [301, 77] width 582 height 92
click at [16, 60] on div "SHIP/TEMB/[STREET_ADDRESS] E-5, YASHSHREE INDUSTRIES, M.I.D.C., A/P TEMBHURANI …" at bounding box center [301, 46] width 582 height 31
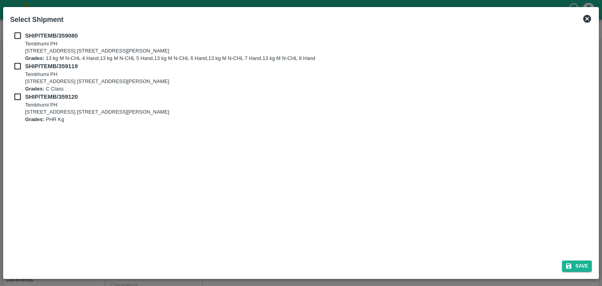
click at [14, 26] on h2 "Select Shipment" at bounding box center [37, 19] width 60 height 17
click at [19, 40] on input "checkbox" at bounding box center [17, 35] width 15 height 9
checkbox input "true"
click at [16, 63] on input "checkbox" at bounding box center [17, 66] width 15 height 9
checkbox input "true"
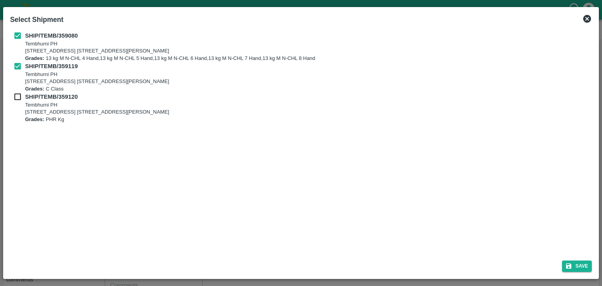
click at [18, 98] on input "checkbox" at bounding box center [17, 96] width 15 height 9
checkbox input "true"
click at [579, 261] on button "Save" at bounding box center [577, 266] width 30 height 11
type input "02/09/2025"
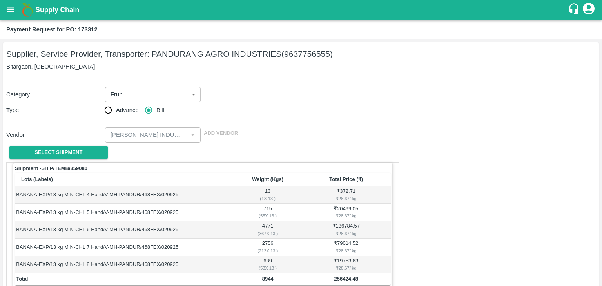
scroll to position [384, 0]
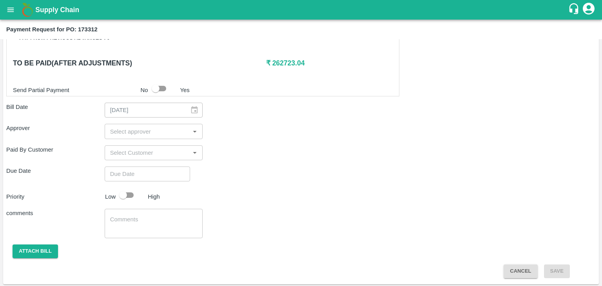
click at [143, 134] on input "input" at bounding box center [147, 131] width 81 height 10
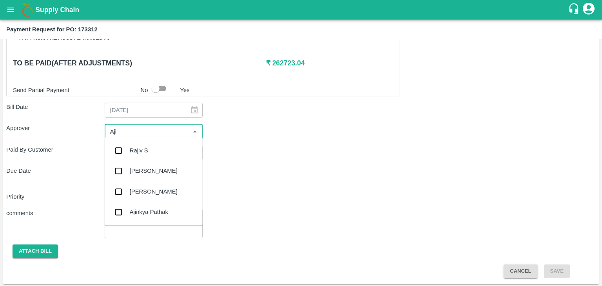
type input "Ajit"
click at [146, 150] on div "[PERSON_NAME]" at bounding box center [154, 150] width 48 height 9
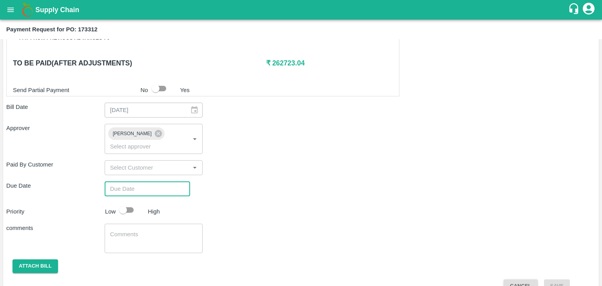
type input "DD/MM/YYYY hh:mm aa"
click at [152, 181] on input "DD/MM/YYYY hh:mm aa" at bounding box center [145, 188] width 80 height 15
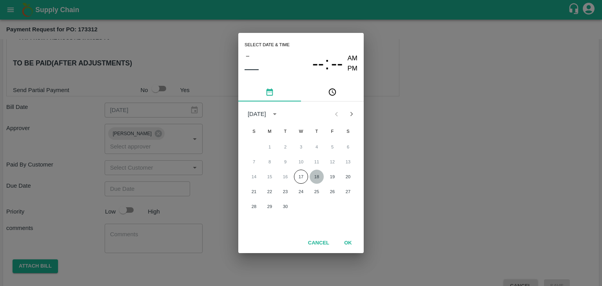
click at [318, 177] on button "18" at bounding box center [317, 177] width 14 height 14
type input "[DATE] 12:00 AM"
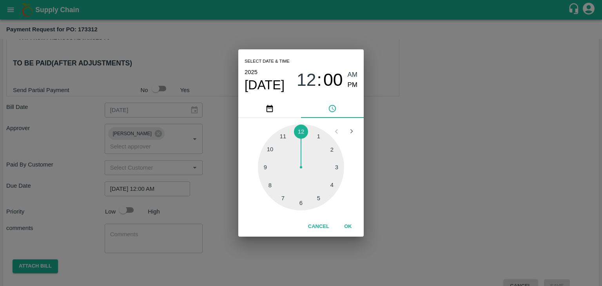
click at [357, 228] on button "OK" at bounding box center [347, 227] width 25 height 14
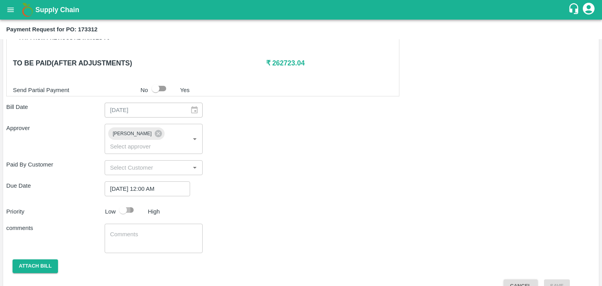
click at [117, 203] on input "checkbox" at bounding box center [123, 210] width 45 height 15
checkbox input "true"
click at [161, 230] on textarea at bounding box center [153, 238] width 87 height 16
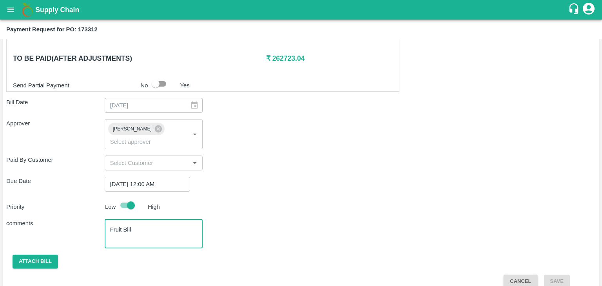
type textarea "Fruit Bill"
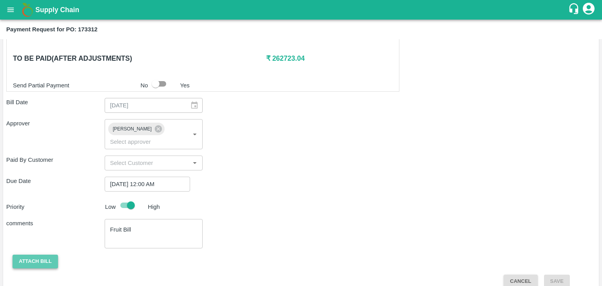
click at [37, 255] on button "Attach bill" at bounding box center [35, 262] width 45 height 14
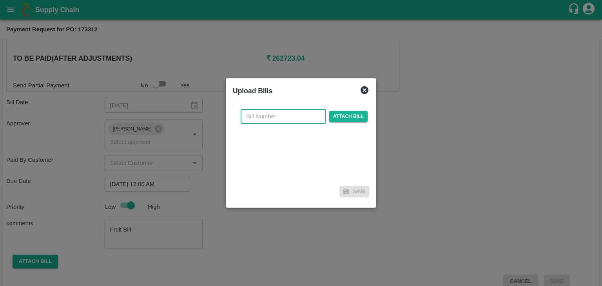
click at [265, 116] on input "text" at bounding box center [283, 116] width 85 height 15
click at [291, 118] on input "PA/CA/25-26/11" at bounding box center [283, 116] width 85 height 15
type input "PA/CA/25-26/65"
click at [337, 119] on span "Attach bill" at bounding box center [348, 116] width 38 height 11
click at [0, 0] on input "Attach bill" at bounding box center [0, 0] width 0 height 0
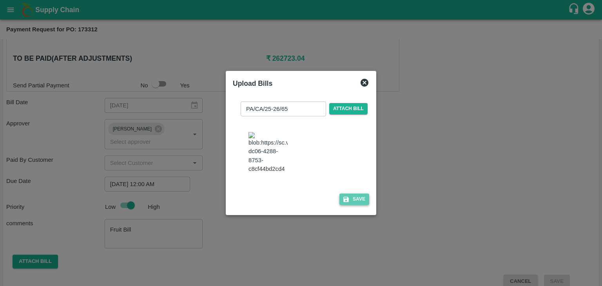
click at [349, 205] on button "Save" at bounding box center [354, 199] width 30 height 11
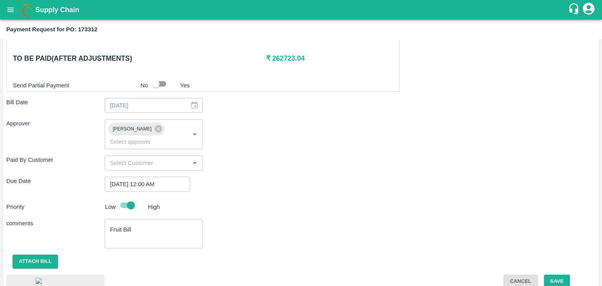
scroll to position [442, 0]
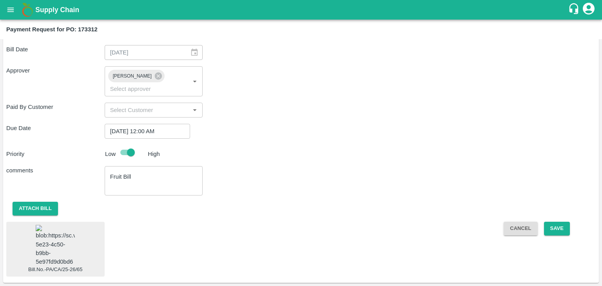
click at [61, 246] on img at bounding box center [55, 245] width 39 height 41
click at [558, 222] on button "Save" at bounding box center [557, 229] width 26 height 14
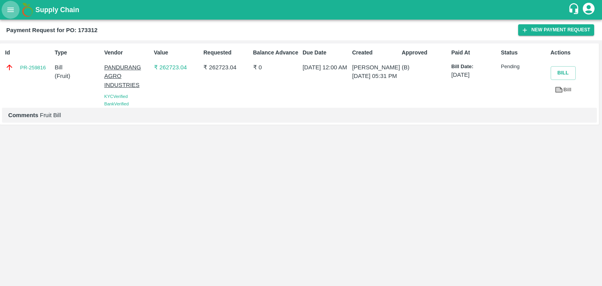
click at [5, 11] on button "open drawer" at bounding box center [11, 10] width 18 height 18
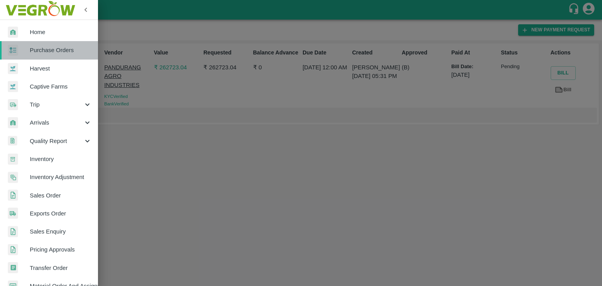
click at [55, 46] on span "Purchase Orders" at bounding box center [61, 50] width 62 height 9
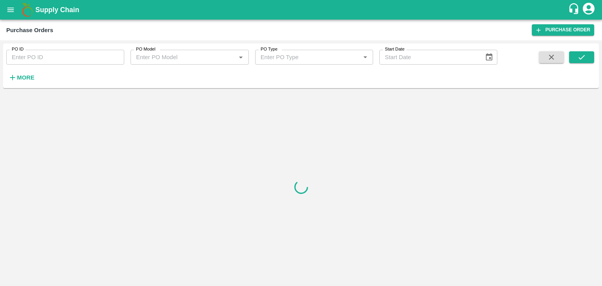
click at [114, 55] on input "PO ID" at bounding box center [65, 57] width 118 height 15
paste input "173424"
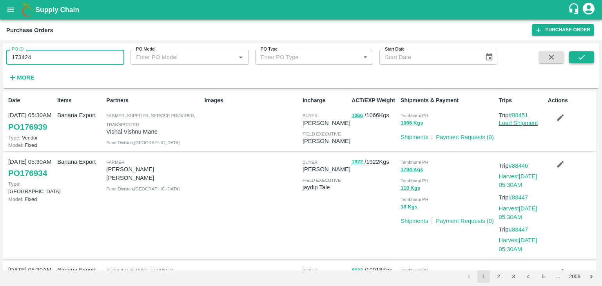
type input "173424"
click at [574, 58] on button "submit" at bounding box center [581, 57] width 25 height 12
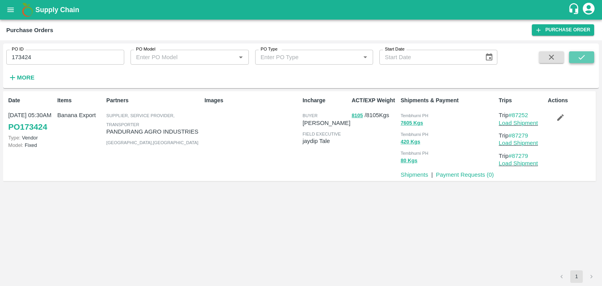
click at [574, 58] on button "submit" at bounding box center [581, 57] width 25 height 12
click at [451, 178] on link "Payment Requests ( 0 )" at bounding box center [465, 175] width 58 height 6
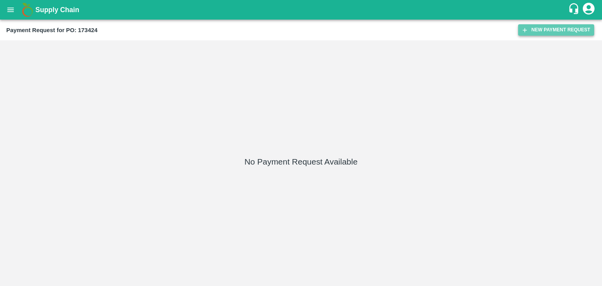
click at [549, 31] on button "New Payment Request" at bounding box center [556, 29] width 76 height 11
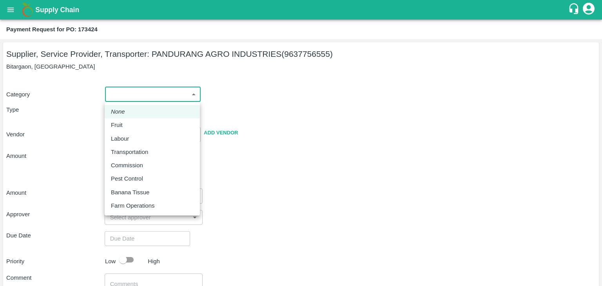
drag, startPoint x: 120, startPoint y: 96, endPoint x: 133, endPoint y: 128, distance: 34.6
click at [133, 128] on body "Supply Chain Payment Request for PO: 173424 Supplier, Service Provider, Transpo…" at bounding box center [301, 143] width 602 height 286
click at [133, 128] on div "Fruit" at bounding box center [152, 125] width 83 height 9
type input "1"
type input "[PERSON_NAME] INDUSTRIES - 9637756555(Supplier, Service Provider, Transporter)"
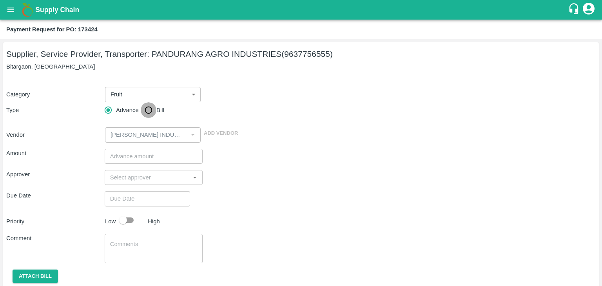
click at [148, 112] on input "Bill" at bounding box center [149, 110] width 16 height 16
radio input "true"
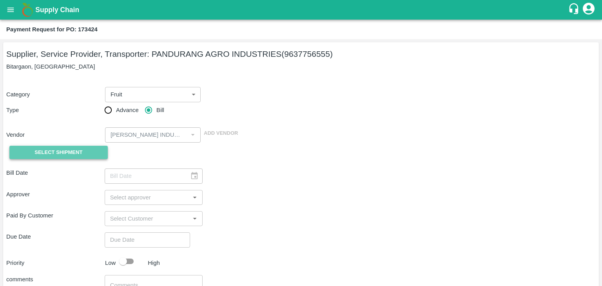
click at [67, 157] on button "Select Shipment" at bounding box center [58, 153] width 98 height 14
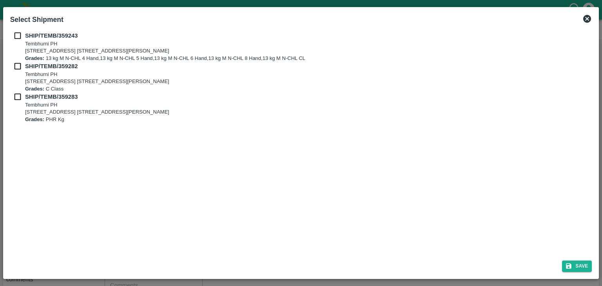
click at [16, 34] on div "SHIP/TEMB/359243 [STREET_ADDRESS] E-5, YASHSHREE INDUSTRIES, M.I.D.C., A/P TEMB…" at bounding box center [301, 141] width 588 height 226
click at [16, 34] on input "checkbox" at bounding box center [17, 35] width 15 height 9
checkbox input "true"
click at [18, 66] on input "checkbox" at bounding box center [17, 66] width 15 height 9
checkbox input "true"
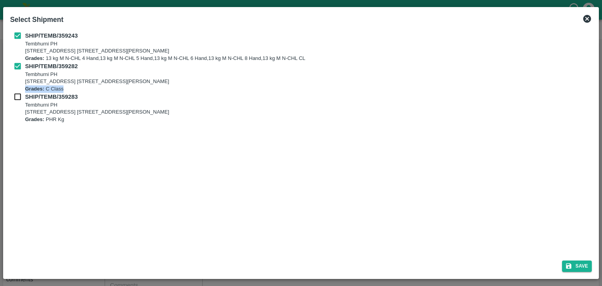
drag, startPoint x: 18, startPoint y: 91, endPoint x: 18, endPoint y: 96, distance: 4.7
click at [18, 96] on div "SHIP/TEMB/359243 [STREET_ADDRESS] E-5, YASHSHREE INDUSTRIES, M.I.D.C., A/P TEMB…" at bounding box center [301, 77] width 582 height 92
click at [18, 96] on input "checkbox" at bounding box center [17, 96] width 15 height 9
checkbox input "true"
click at [583, 268] on button "Save" at bounding box center [577, 266] width 30 height 11
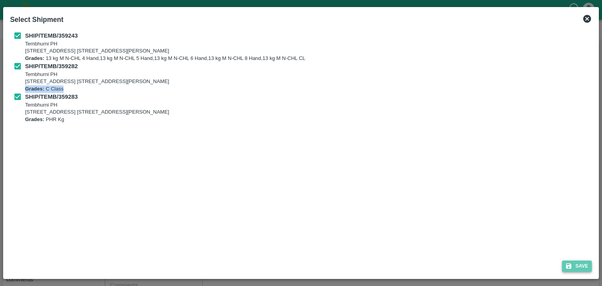
type input "[DATE]"
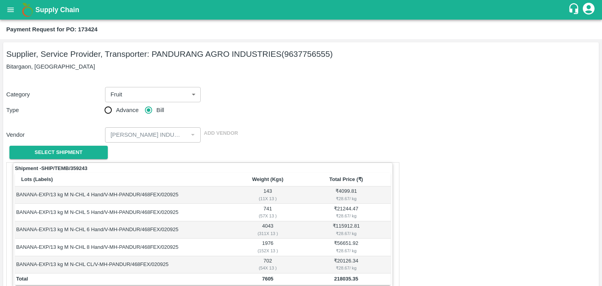
scroll to position [384, 0]
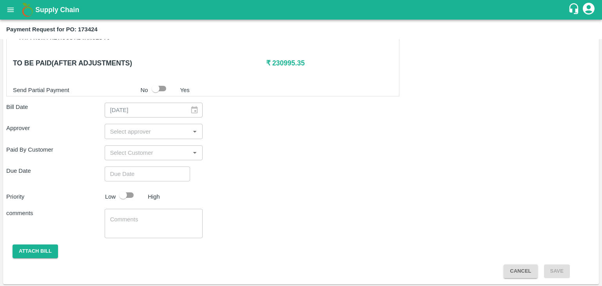
click at [129, 127] on input "input" at bounding box center [147, 131] width 81 height 10
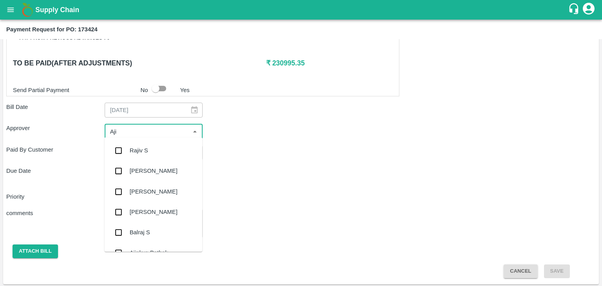
type input "Ajit"
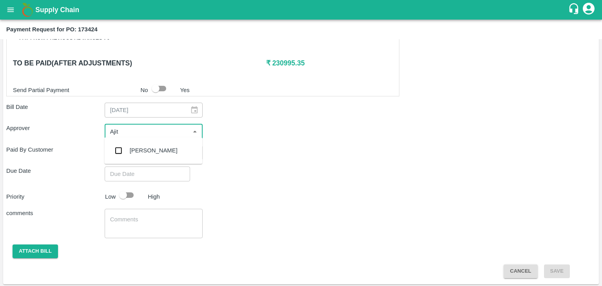
click at [168, 150] on div "[PERSON_NAME]" at bounding box center [153, 150] width 98 height 20
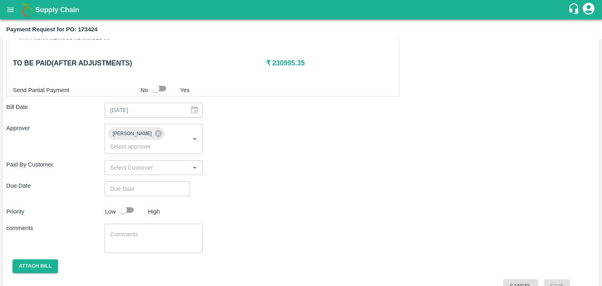
click at [143, 185] on div "Shipment - SHIP/TEMB/359243 Lots (Labels) Weight (Kgs) Total Price (₹) BANANA-E…" at bounding box center [300, 35] width 589 height 515
type input "DD/MM/YYYY hh:mm aa"
click at [152, 181] on input "DD/MM/YYYY hh:mm aa" at bounding box center [145, 188] width 80 height 15
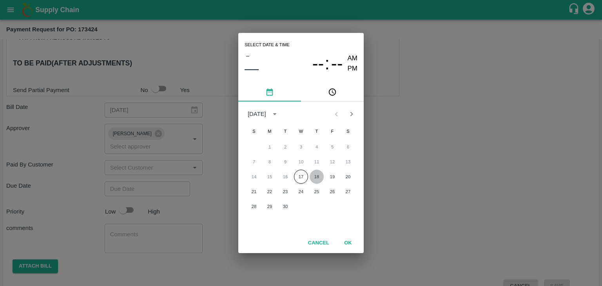
click at [318, 171] on button "18" at bounding box center [317, 177] width 14 height 14
type input "[DATE] 12:00 AM"
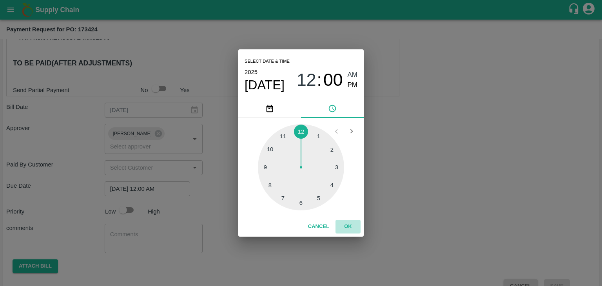
click at [351, 230] on button "OK" at bounding box center [347, 227] width 25 height 14
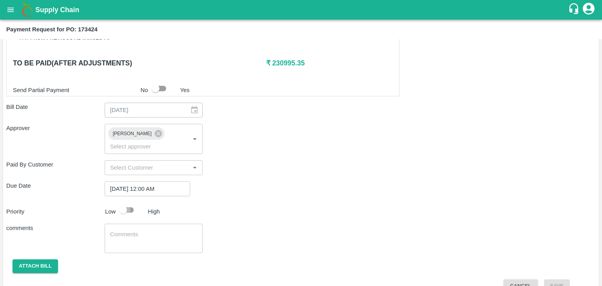
click at [123, 203] on input "checkbox" at bounding box center [123, 210] width 45 height 15
checkbox input "true"
click at [163, 230] on textarea at bounding box center [153, 238] width 87 height 16
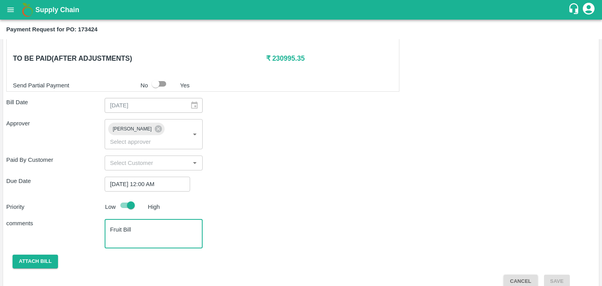
type textarea "Fruit Bill"
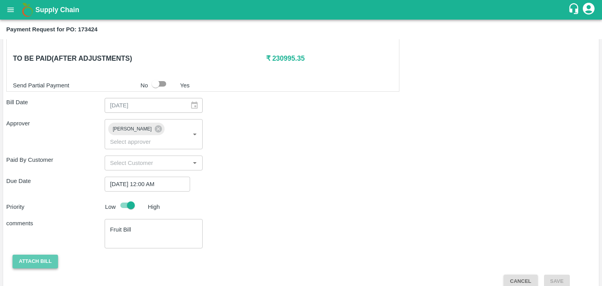
click at [24, 255] on button "Attach bill" at bounding box center [35, 262] width 45 height 14
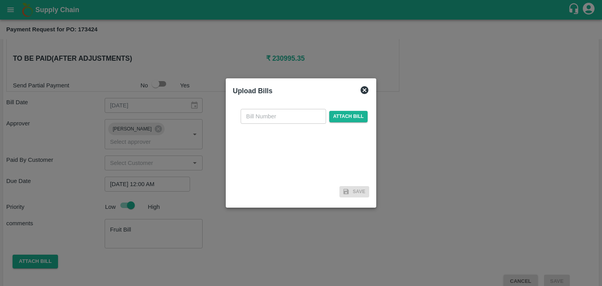
click at [273, 116] on input "text" at bounding box center [283, 116] width 85 height 15
click at [293, 112] on input "PA/CA/25-26/11" at bounding box center [283, 116] width 85 height 15
type input "PA/CA/25-26/66"
click at [350, 118] on span "Attach bill" at bounding box center [348, 116] width 38 height 11
click at [0, 0] on input "Attach bill" at bounding box center [0, 0] width 0 height 0
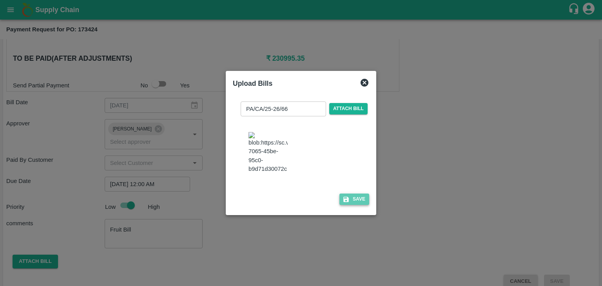
click at [359, 204] on button "Save" at bounding box center [354, 199] width 30 height 11
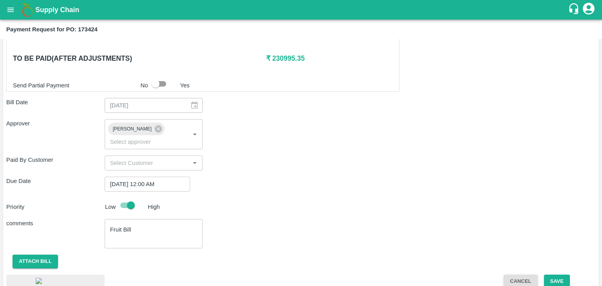
scroll to position [439, 0]
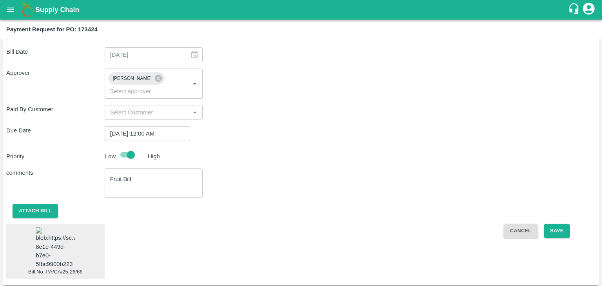
click at [66, 236] on img at bounding box center [55, 247] width 39 height 41
click at [554, 224] on button "Save" at bounding box center [557, 231] width 26 height 14
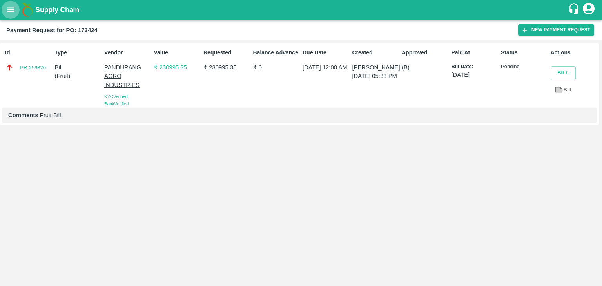
click at [7, 4] on button "open drawer" at bounding box center [11, 10] width 18 height 18
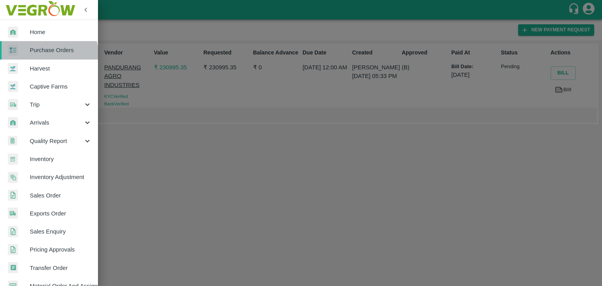
click at [49, 55] on link "Purchase Orders" at bounding box center [49, 50] width 98 height 18
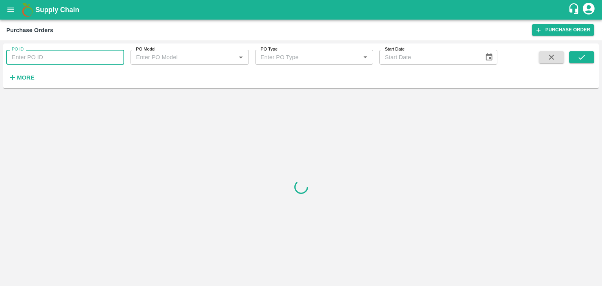
click at [111, 55] on input "PO ID" at bounding box center [65, 57] width 118 height 15
paste input "173385"
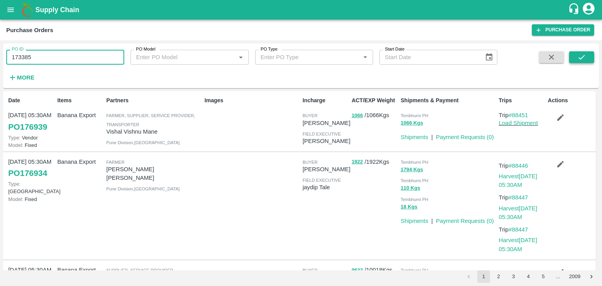
type input "173385"
click at [581, 58] on icon "submit" at bounding box center [581, 57] width 9 height 9
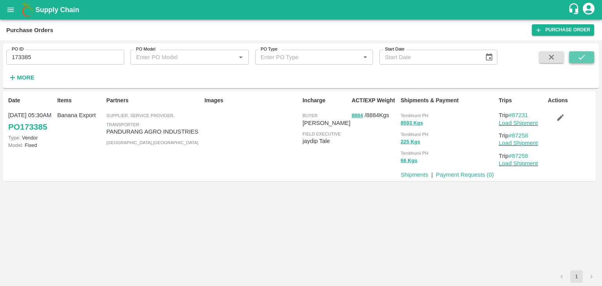
click at [581, 58] on icon "submit" at bounding box center [581, 57] width 9 height 9
click at [472, 172] on link "Payment Requests ( 0 )" at bounding box center [465, 175] width 58 height 6
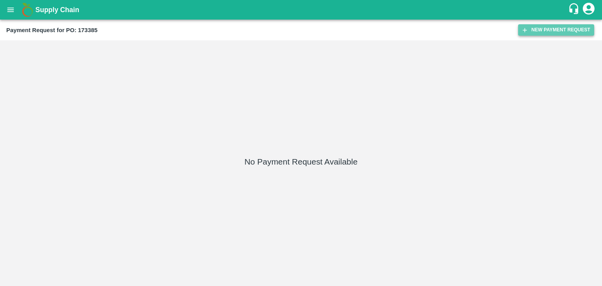
click at [549, 31] on button "New Payment Request" at bounding box center [556, 29] width 76 height 11
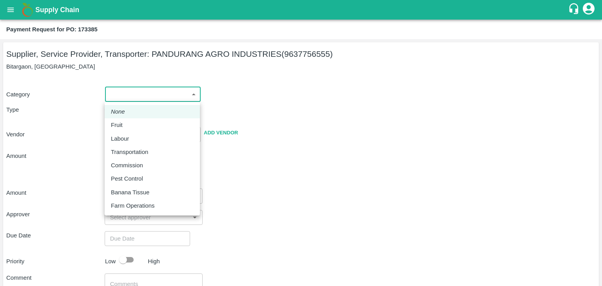
drag, startPoint x: 119, startPoint y: 90, endPoint x: 131, endPoint y: 122, distance: 34.4
click at [131, 122] on body "Supply Chain Payment Request for PO: 173385 Supplier, Service Provider, Transpo…" at bounding box center [301, 143] width 602 height 286
click at [131, 122] on div "Fruit" at bounding box center [152, 125] width 83 height 9
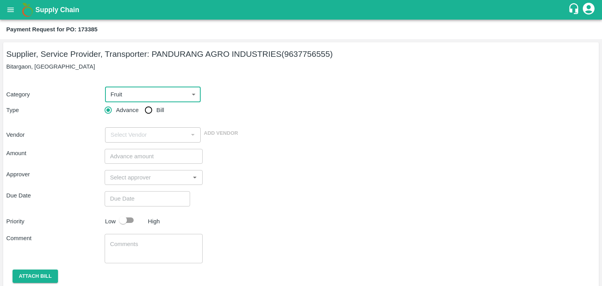
type input "1"
type input "[PERSON_NAME] INDUSTRIES - 9637756555(Supplier, Service Provider, Transporter)"
click input "Bill"
radio input "true"
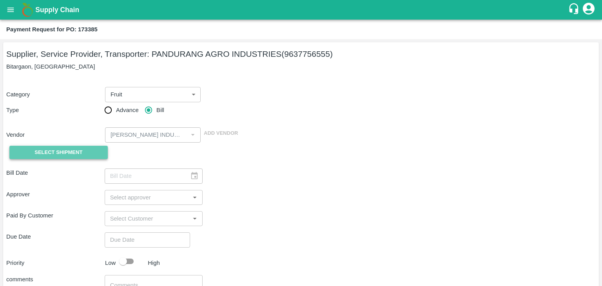
click span "Select Shipment"
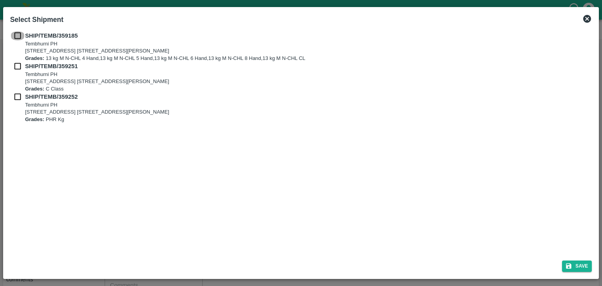
click input "checkbox"
checkbox input "true"
click input "checkbox"
checkbox input "true"
click input "checkbox"
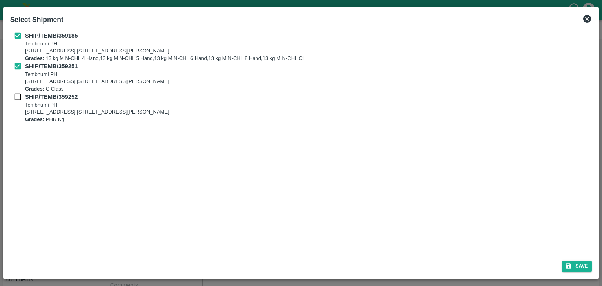
checkbox input "true"
click button "Save"
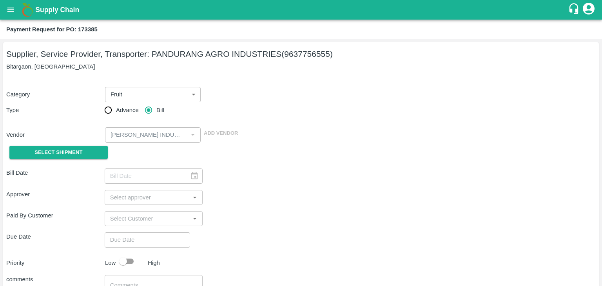
type input "03/09/2025"
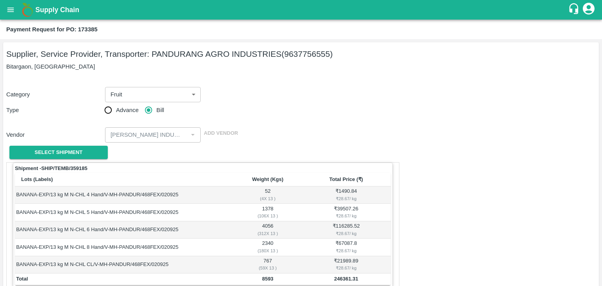
scroll to position [384, 0]
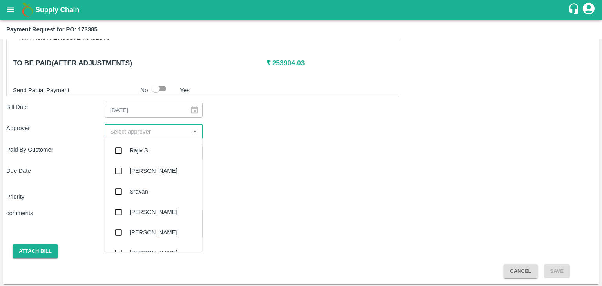
click input "input"
type input "Ajit"
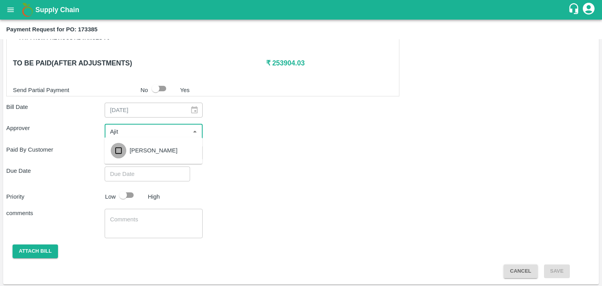
click input "checkbox"
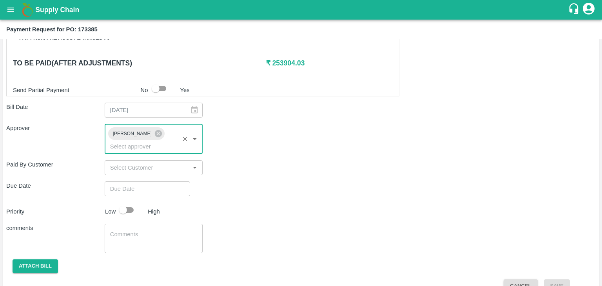
type input "DD/MM/YYYY hh:mm aa"
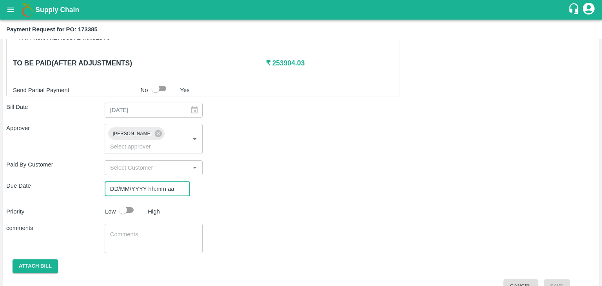
click input "DD/MM/YYYY hh:mm aa"
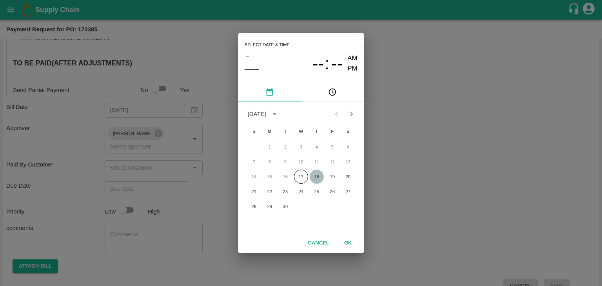
click button "18"
type input "18/09/2025 12:00 AM"
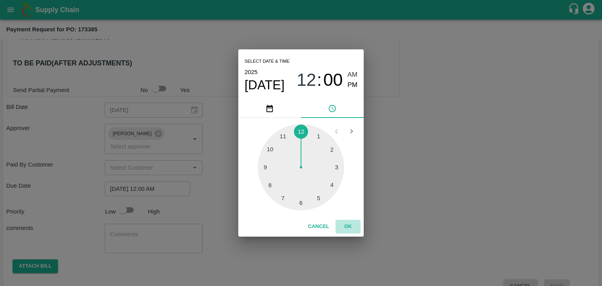
click button "OK"
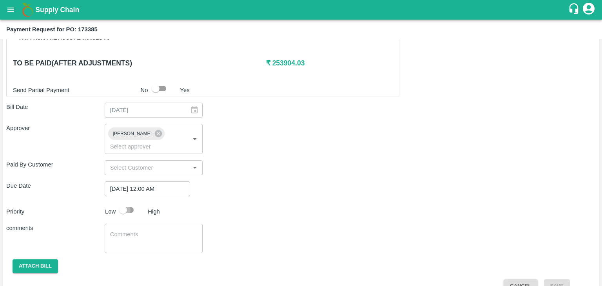
click input "checkbox"
checkbox input "true"
click textarea
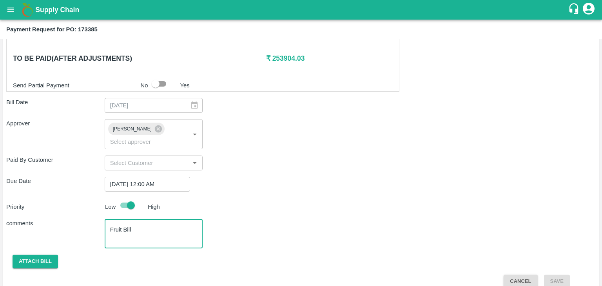
type textarea "Fruit Bill"
click div "Shipment - SHIP/TEMB/359185 Lots (Labels) Weight (Kgs) Total Price (₹) BANANA-E…"
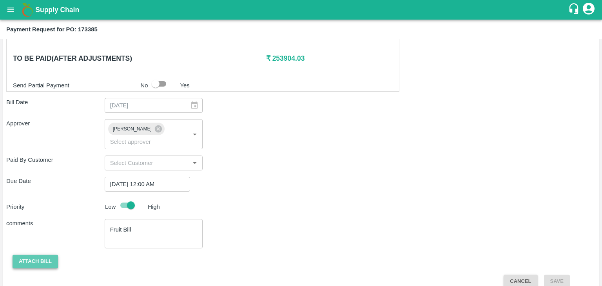
click button "Attach bill"
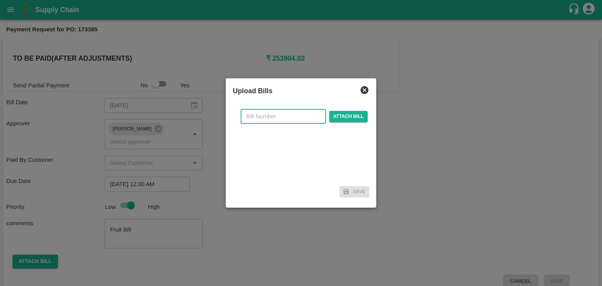
click input "text"
click input "PA/CA/25-26/11"
type input "PA/CA/25-26/67"
click span "Attach bill"
click input "Attach bill"
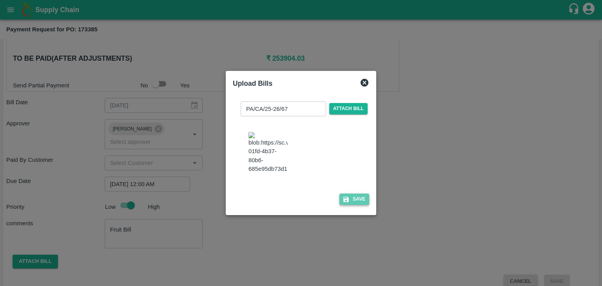
click button "Save"
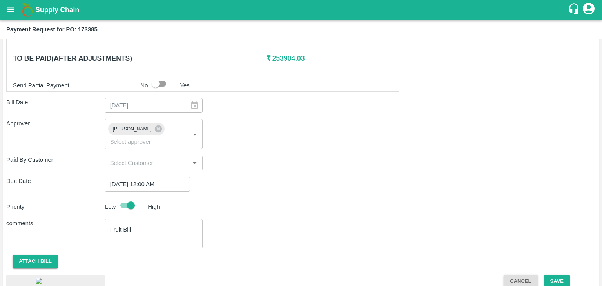
scroll to position [440, 0]
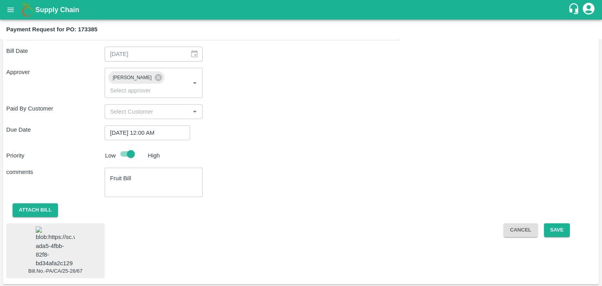
click img
click button "Save"
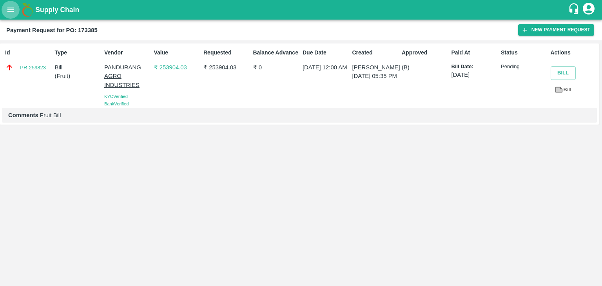
click icon "open drawer"
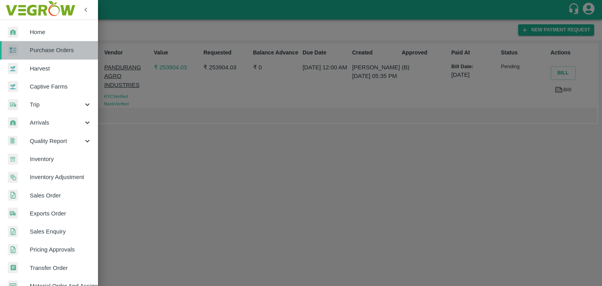
click span "Purchase Orders"
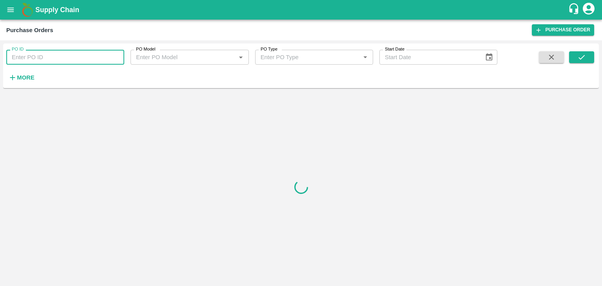
click input "PO ID"
paste input "173577"
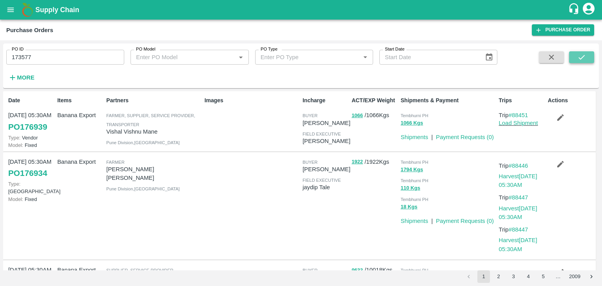
click icon "submit"
click input "173577"
type input "173577"
click icon "submit"
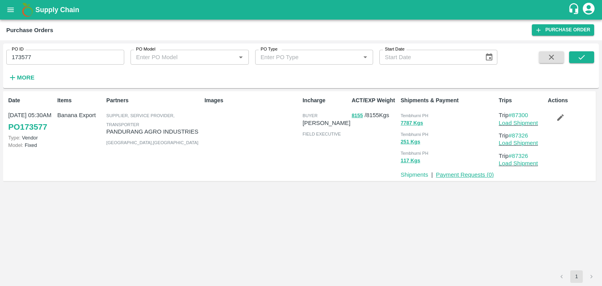
click link "Payment Requests ( 0 )"
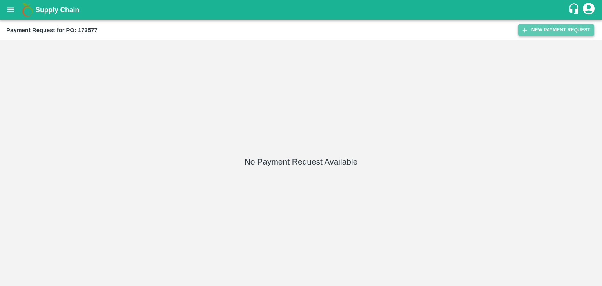
click at [545, 27] on button "New Payment Request" at bounding box center [556, 29] width 76 height 11
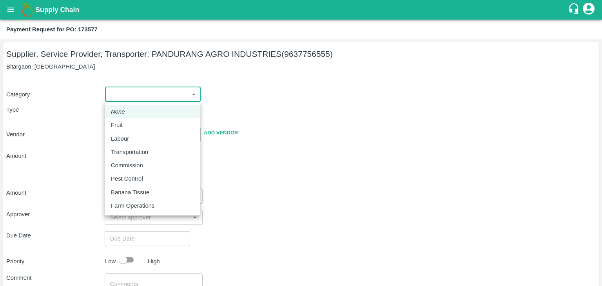
drag, startPoint x: 121, startPoint y: 96, endPoint x: 124, endPoint y: 117, distance: 20.7
click at [124, 117] on body "Supply Chain Payment Request for PO: 173577 Supplier, Service Provider, Transpo…" at bounding box center [301, 143] width 602 height 286
click at [125, 120] on li "Fruit" at bounding box center [152, 124] width 95 height 13
type input "1"
type input "[PERSON_NAME] INDUSTRIES - 9637756555(Supplier, Service Provider, Transporter)"
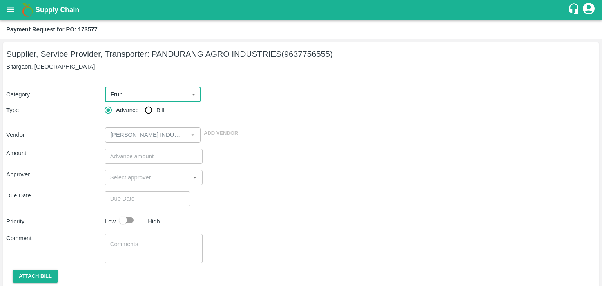
click at [148, 106] on input "Bill" at bounding box center [149, 110] width 16 height 16
radio input "true"
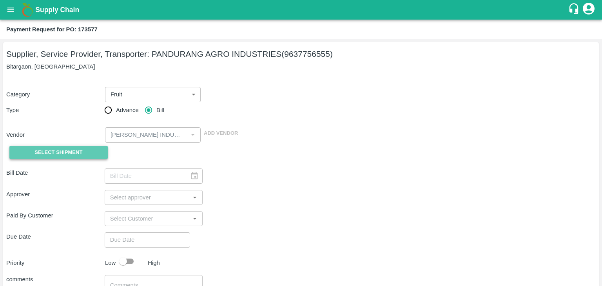
click at [71, 152] on span "Select Shipment" at bounding box center [58, 152] width 48 height 9
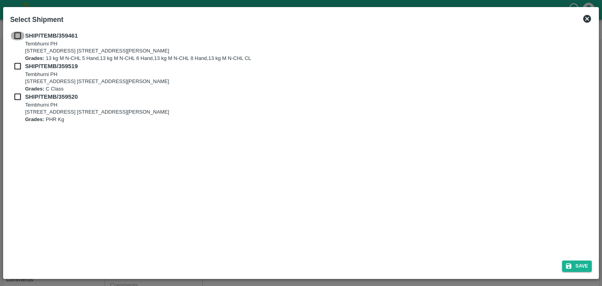
click at [16, 37] on input "checkbox" at bounding box center [17, 35] width 15 height 9
checkbox input "true"
drag, startPoint x: 15, startPoint y: 74, endPoint x: 15, endPoint y: 68, distance: 5.9
click at [15, 68] on div "SHIP/TEMB/359519 Tembhurni PH Tembhurni PH 205, PLOT NO. E-5, YASHSHREE INDUSTR…" at bounding box center [301, 77] width 582 height 31
click at [15, 68] on input "checkbox" at bounding box center [17, 66] width 15 height 9
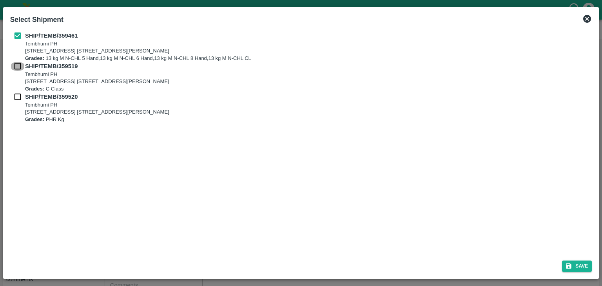
checkbox input "true"
drag, startPoint x: 15, startPoint y: 91, endPoint x: 18, endPoint y: 97, distance: 6.3
click at [18, 97] on div "SHIP/TEMB/359461 Tembhurni PH Tembhurni PH 205, PLOT NO. E-5, YASHSHREE INDUSTR…" at bounding box center [301, 77] width 582 height 92
click at [18, 97] on input "checkbox" at bounding box center [17, 96] width 15 height 9
checkbox input "true"
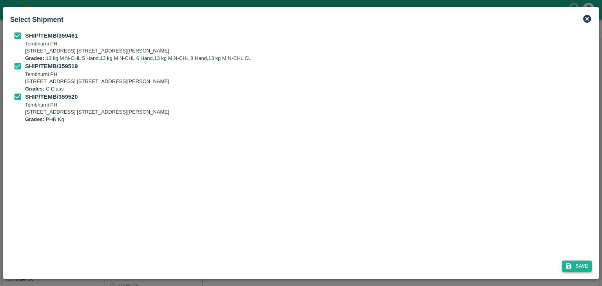
drag, startPoint x: 571, startPoint y: 273, endPoint x: 576, endPoint y: 268, distance: 6.1
click at [576, 268] on div "Save" at bounding box center [301, 264] width 588 height 21
click at [576, 268] on button "Save" at bounding box center [577, 266] width 30 height 11
type input "[DATE]"
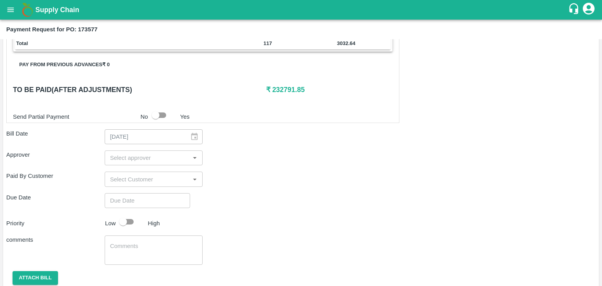
scroll to position [367, 0]
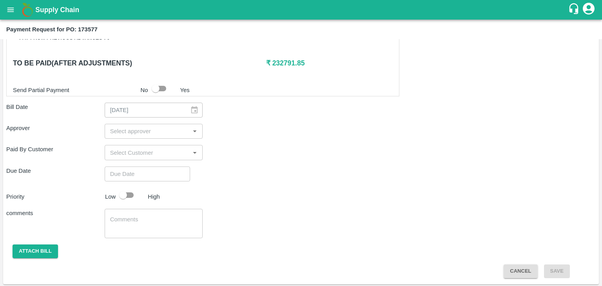
click at [143, 129] on input "input" at bounding box center [147, 131] width 81 height 10
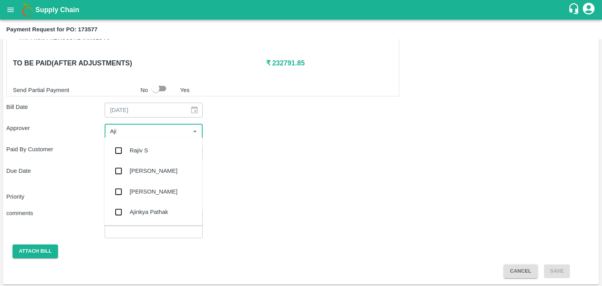
type input "Ajit"
click at [150, 156] on div "[PERSON_NAME]" at bounding box center [153, 150] width 98 height 20
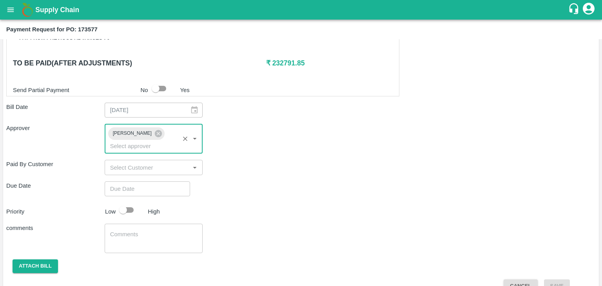
type input "DD/MM/YYYY hh:mm aa"
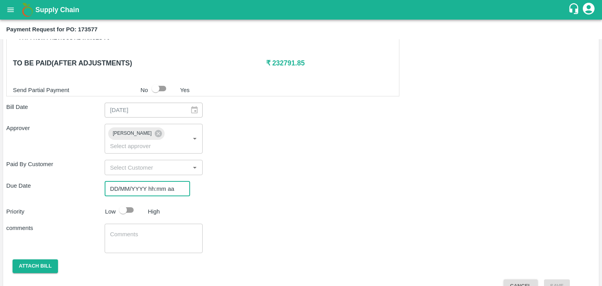
click at [159, 181] on input "DD/MM/YYYY hh:mm aa" at bounding box center [145, 188] width 80 height 15
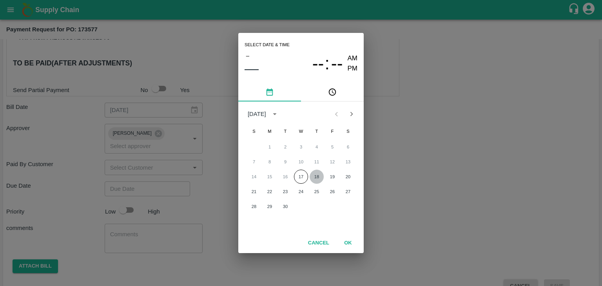
click at [317, 173] on button "18" at bounding box center [317, 177] width 14 height 14
type input "[DATE] 12:00 AM"
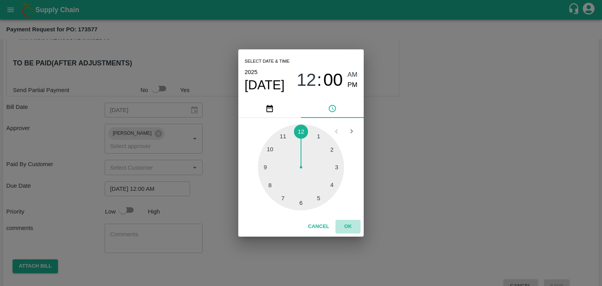
click at [353, 230] on button "OK" at bounding box center [347, 227] width 25 height 14
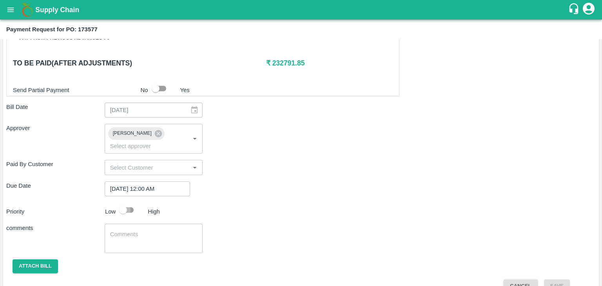
click at [121, 203] on input "checkbox" at bounding box center [123, 210] width 45 height 15
checkbox input "true"
click at [156, 230] on textarea at bounding box center [153, 238] width 87 height 16
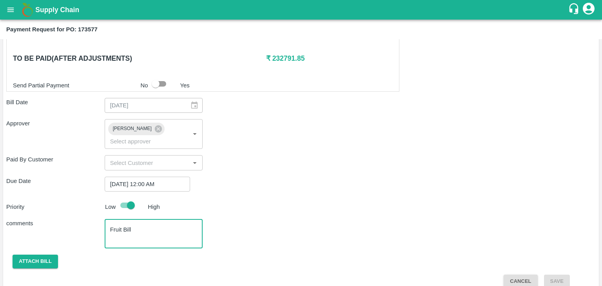
type textarea "Fruit Bill"
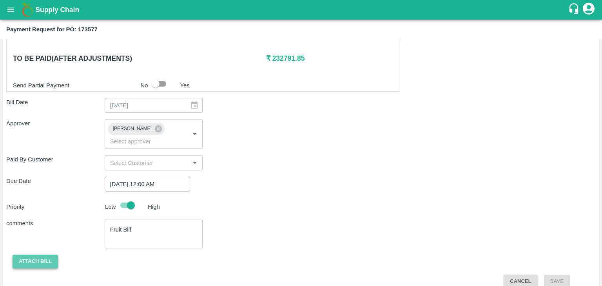
click at [34, 255] on button "Attach bill" at bounding box center [35, 262] width 45 height 14
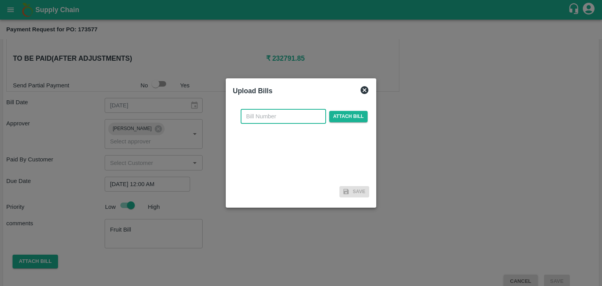
click at [313, 119] on input "text" at bounding box center [283, 116] width 85 height 15
click at [295, 115] on input "PA/CA/25-26/11" at bounding box center [283, 116] width 85 height 15
type input "PA/CA/25-26/68"
click at [360, 114] on span "Attach bill" at bounding box center [348, 116] width 38 height 11
click at [0, 0] on input "Attach bill" at bounding box center [0, 0] width 0 height 0
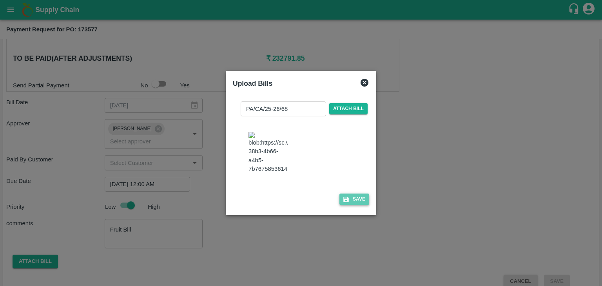
click at [360, 205] on button "Save" at bounding box center [354, 199] width 30 height 11
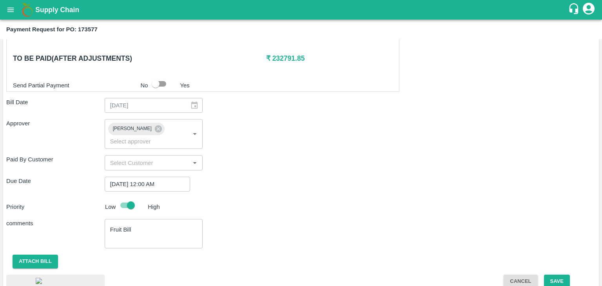
scroll to position [420, 0]
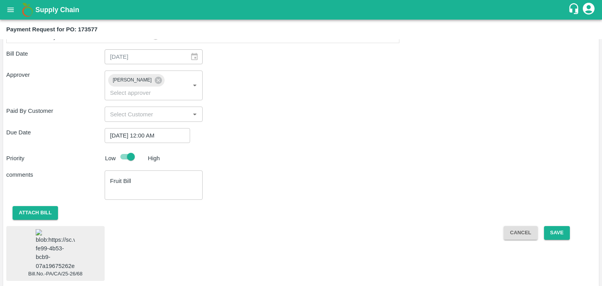
click at [50, 250] on img at bounding box center [55, 249] width 39 height 41
click at [556, 226] on button "Save" at bounding box center [557, 233] width 26 height 14
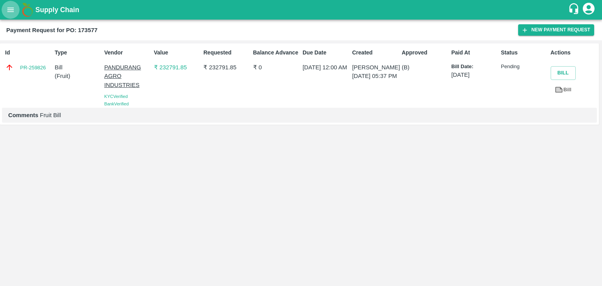
click at [9, 11] on icon "open drawer" at bounding box center [10, 9] width 7 height 4
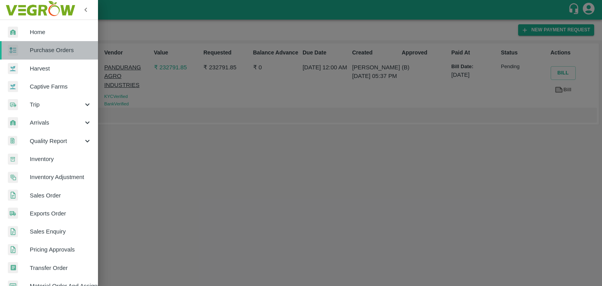
click at [67, 52] on span "Purchase Orders" at bounding box center [61, 50] width 62 height 9
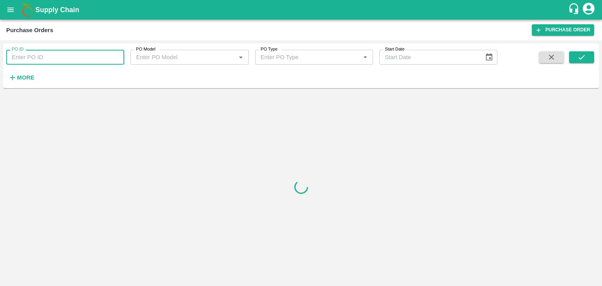
click at [115, 56] on input "PO ID" at bounding box center [65, 57] width 118 height 15
paste input "173702"
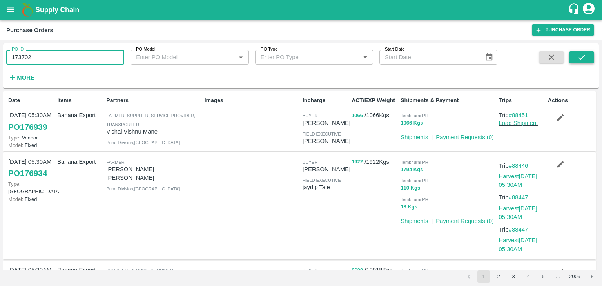
type input "173702"
click at [581, 60] on icon "submit" at bounding box center [581, 57] width 9 height 9
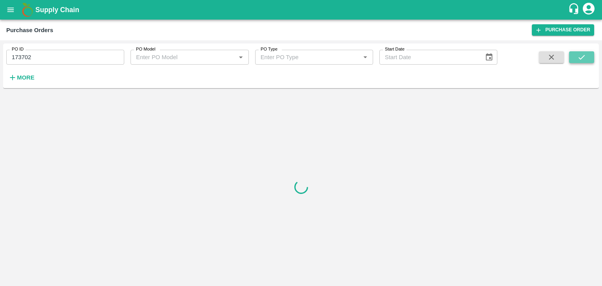
click at [581, 60] on icon "submit" at bounding box center [581, 57] width 9 height 9
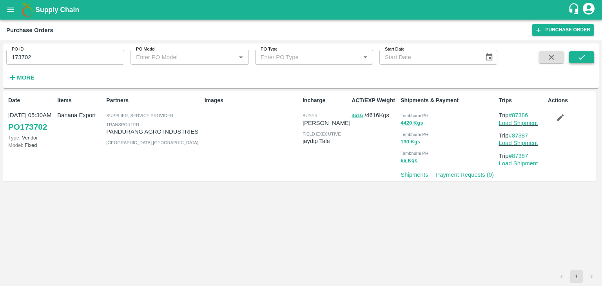
click at [581, 60] on icon "submit" at bounding box center [581, 57] width 9 height 9
click at [457, 172] on link "Payment Requests ( 0 )" at bounding box center [465, 175] width 58 height 6
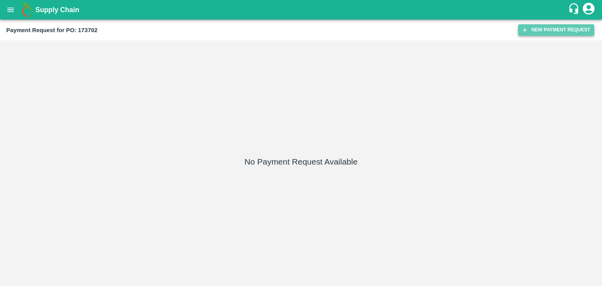
click at [540, 32] on button "New Payment Request" at bounding box center [556, 29] width 76 height 11
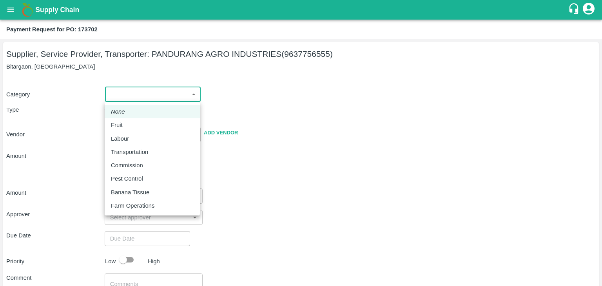
drag, startPoint x: 121, startPoint y: 96, endPoint x: 138, endPoint y: 126, distance: 34.9
click at [138, 126] on body "Supply Chain Payment Request for PO: 173702 Supplier, Service Provider, Transpo…" at bounding box center [301, 143] width 602 height 286
click at [138, 126] on div "Fruit" at bounding box center [152, 125] width 83 height 9
type input "1"
type input "[PERSON_NAME] INDUSTRIES - 9637756555(Supplier, Service Provider, Transporter)"
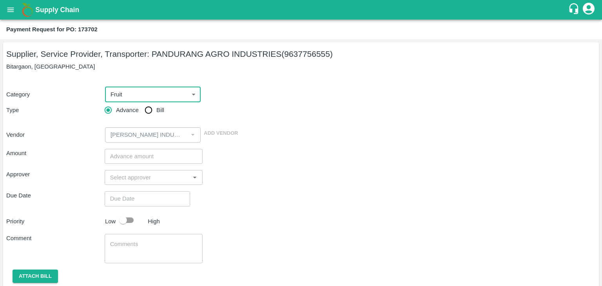
click at [149, 108] on input "Bill" at bounding box center [149, 110] width 16 height 16
radio input "true"
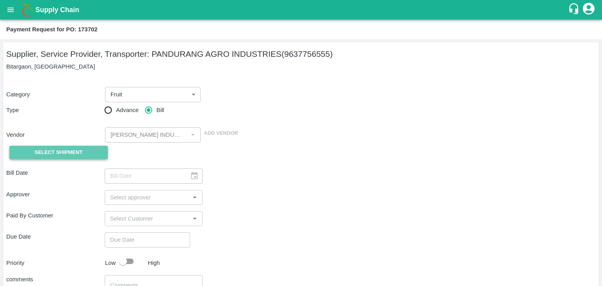
click at [74, 148] on span "Select Shipment" at bounding box center [58, 152] width 48 height 9
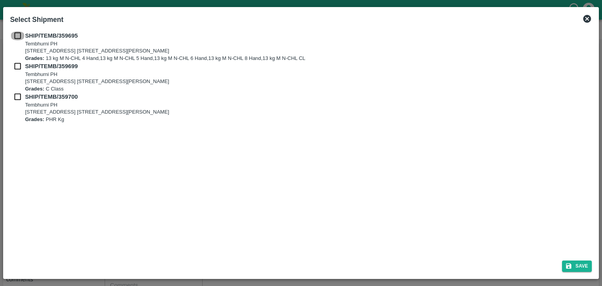
click at [17, 35] on input "checkbox" at bounding box center [17, 35] width 15 height 9
checkbox input "true"
click at [17, 67] on input "checkbox" at bounding box center [17, 66] width 15 height 9
checkbox input "true"
drag, startPoint x: 17, startPoint y: 91, endPoint x: 16, endPoint y: 95, distance: 4.1
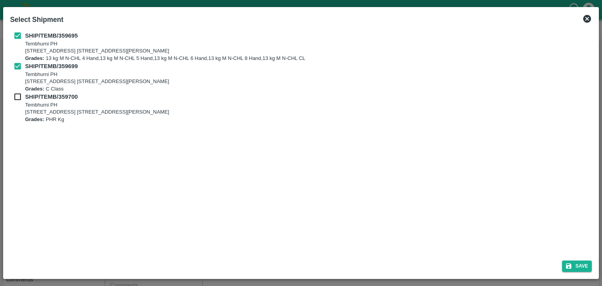
click at [16, 95] on div "SHIP/TEMB/359695 [STREET_ADDRESS] E-5, YASHSHREE INDUSTRIES, M.I.D.C., A/P TEMB…" at bounding box center [301, 77] width 582 height 92
click at [16, 95] on input "checkbox" at bounding box center [17, 96] width 15 height 9
checkbox input "true"
click at [574, 271] on button "Save" at bounding box center [577, 266] width 30 height 11
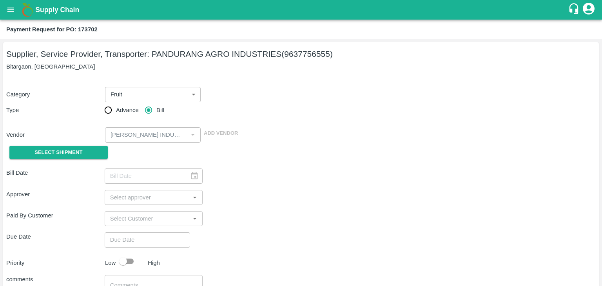
type input "[DATE]"
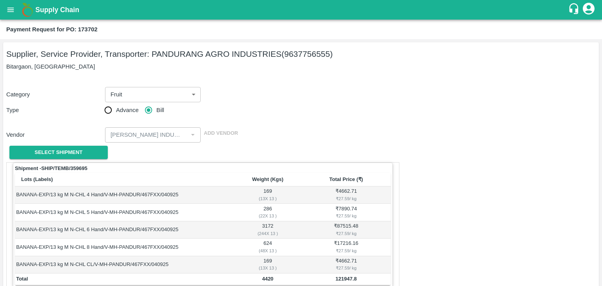
scroll to position [384, 0]
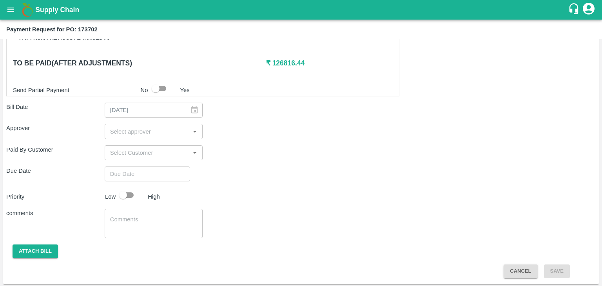
click at [149, 128] on input "input" at bounding box center [147, 131] width 81 height 10
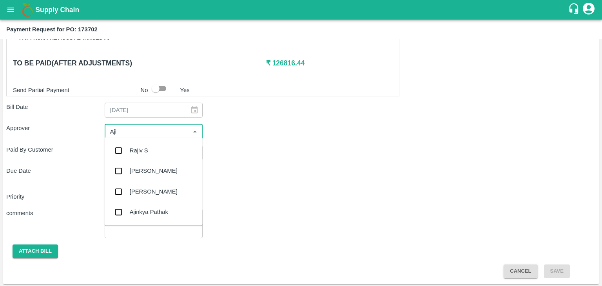
type input "Ajit"
click at [146, 155] on div "[PERSON_NAME]" at bounding box center [154, 150] width 48 height 9
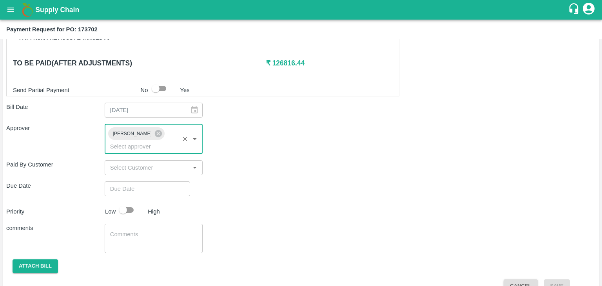
type input "DD/MM/YYYY hh:mm aa"
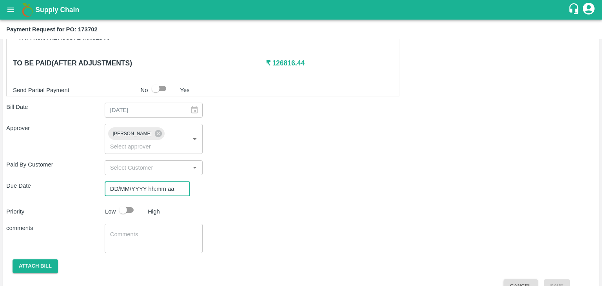
click at [161, 181] on input "DD/MM/YYYY hh:mm aa" at bounding box center [145, 188] width 80 height 15
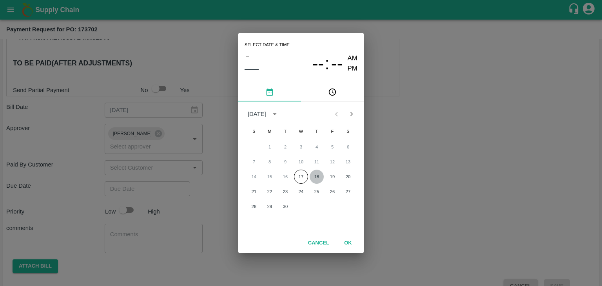
click at [320, 174] on button "18" at bounding box center [317, 177] width 14 height 14
type input "[DATE] 12:00 AM"
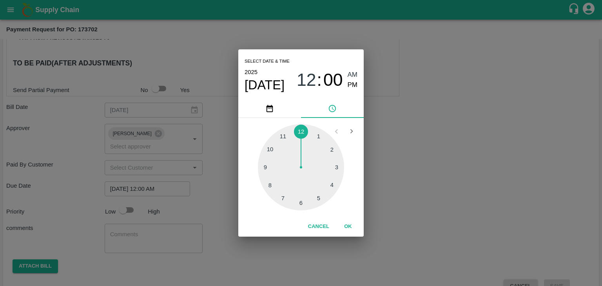
click at [359, 234] on div "Cancel OK" at bounding box center [300, 227] width 125 height 20
click at [352, 230] on button "OK" at bounding box center [347, 227] width 25 height 14
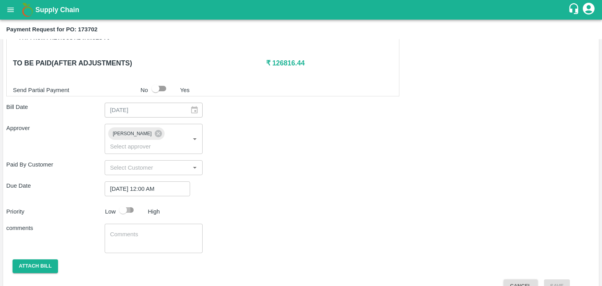
click at [122, 203] on input "checkbox" at bounding box center [123, 210] width 45 height 15
checkbox input "true"
click at [163, 238] on div "x ​" at bounding box center [154, 238] width 98 height 29
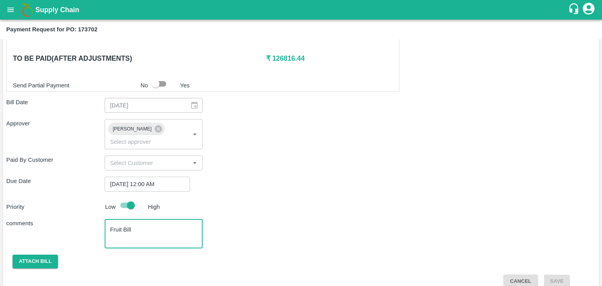
type textarea "Fruit Bill"
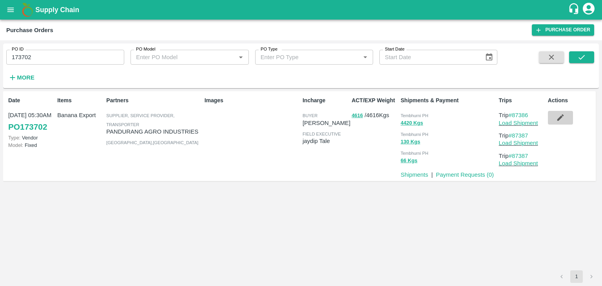
click at [560, 117] on icon "button" at bounding box center [560, 117] width 7 height 7
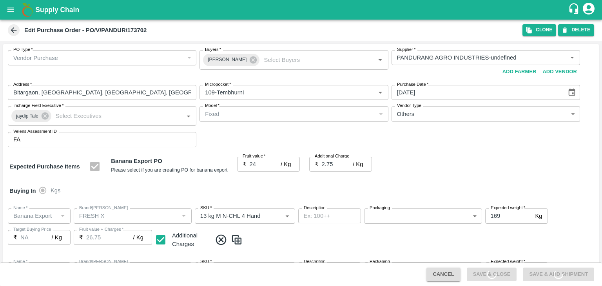
type input "PANDURANG AGRO INDUSTRIES-undefined"
type input "109-Tembhurni"
type input "Banana Export"
type input "FRESH X"
type input "13 kg M N-CHL 4 Hand"
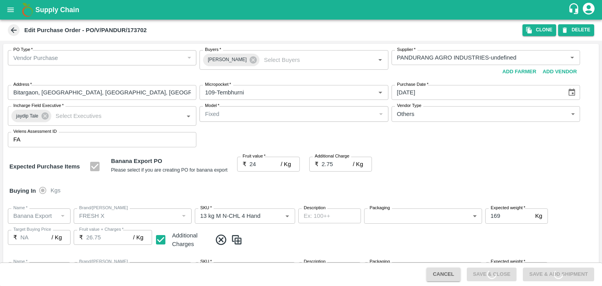
type input "NA"
type input "Banana Export"
type input "FRESH X"
type input "13 kg M N-CHL 5 Hand"
type input "NA"
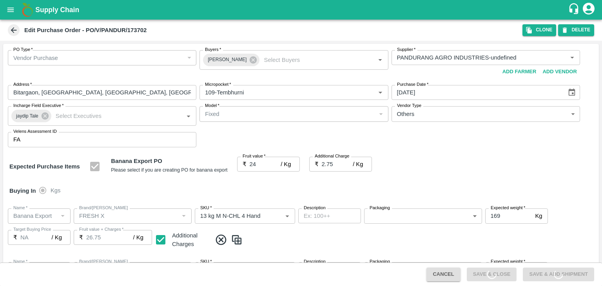
type input "Banana Export"
type input "FRESH X"
type input "13 kg M N-CHL 6 Hand"
type input "NA"
type input "Banana Export"
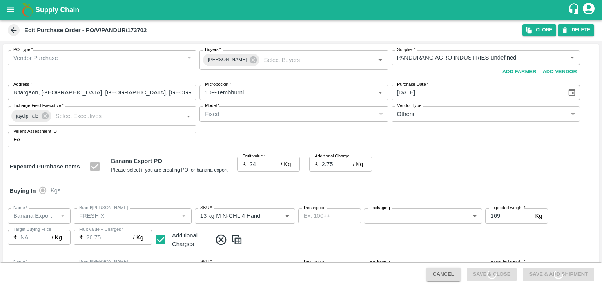
type input "FRESH X"
type input "13 kg M N-CHL 8 Hand"
type input "NA"
type input "Banana Export"
type input "FRESH X"
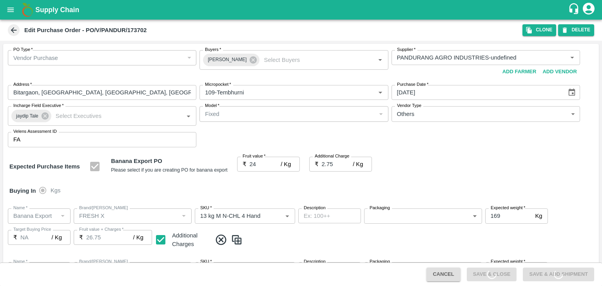
type input "13 kg M N-CHL CL"
type input "NA"
type input "Banana Export"
type input "FRESH X"
type input "C Class"
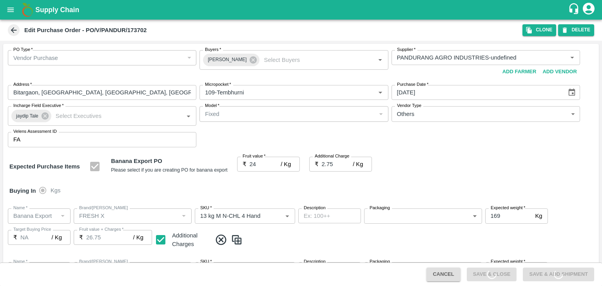
type input "NA"
type input "Banana Export"
type input "FRESH X"
type input "PHR Kg"
type input "NA"
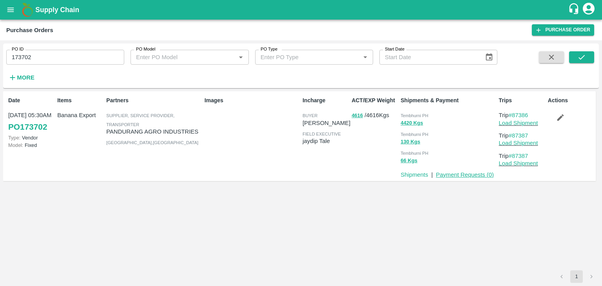
click at [461, 174] on link "Payment Requests ( 0 )" at bounding box center [465, 175] width 58 height 6
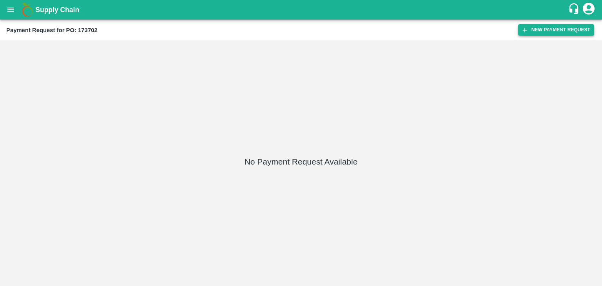
click at [580, 24] on div "Payment Request for PO: 173702 New Payment Request" at bounding box center [301, 30] width 602 height 21
click at [556, 33] on button "New Payment Request" at bounding box center [556, 29] width 76 height 11
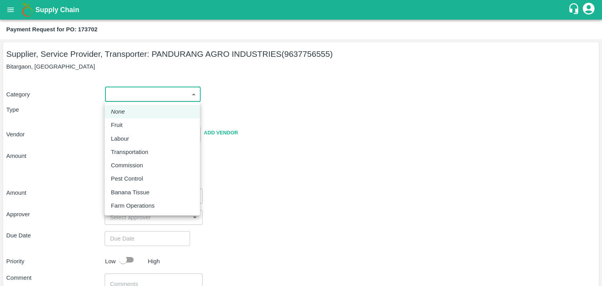
click at [108, 91] on body "Supply Chain Payment Request for PO: 173702 Supplier, Service Provider, Transpo…" at bounding box center [301, 143] width 602 height 286
click at [129, 118] on li "Fruit" at bounding box center [152, 124] width 95 height 13
type input "1"
type input "[PERSON_NAME] INDUSTRIES - 9637756555(Supplier, Service Provider, Transporter)"
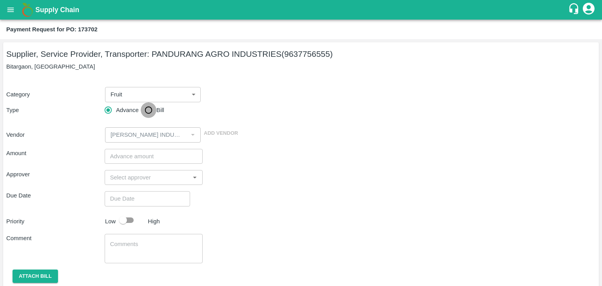
click at [154, 109] on input "Bill" at bounding box center [149, 110] width 16 height 16
radio input "true"
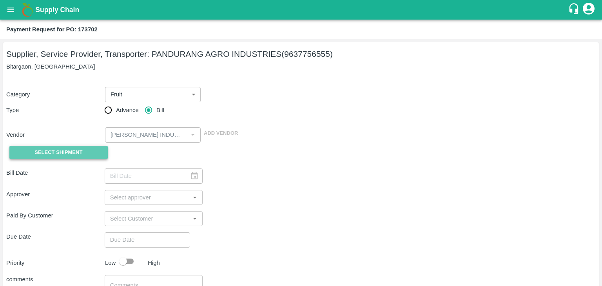
click at [52, 146] on button "Select Shipment" at bounding box center [58, 153] width 98 height 14
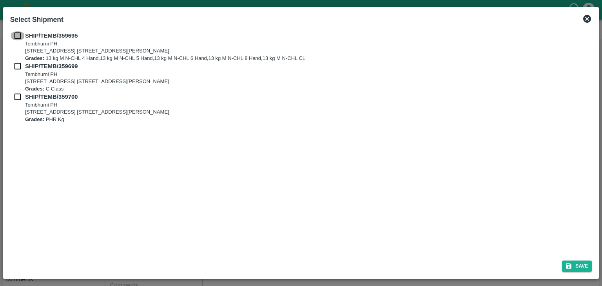
click at [14, 34] on input "checkbox" at bounding box center [17, 35] width 15 height 9
checkbox input "true"
click at [14, 61] on div "SHIP/TEMB/359695 Tembhurni PH Tembhurni PH 205, PLOT NO. E-5, YASHSHREE INDUSTR…" at bounding box center [301, 46] width 582 height 31
click at [15, 64] on input "checkbox" at bounding box center [17, 66] width 15 height 9
checkbox input "true"
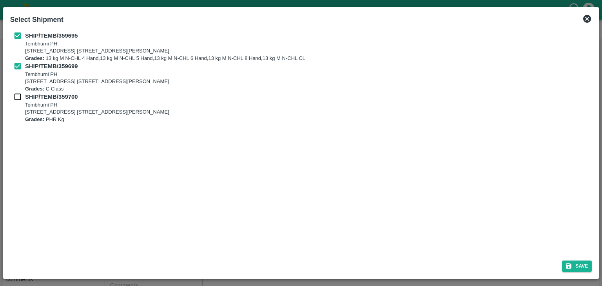
click at [17, 94] on input "checkbox" at bounding box center [17, 96] width 15 height 9
checkbox input "true"
click at [572, 263] on icon "submit" at bounding box center [568, 266] width 7 height 7
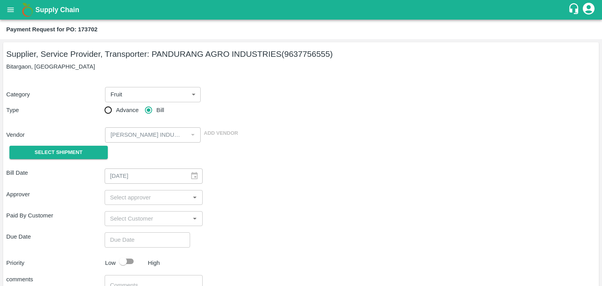
type input "04/09/2025"
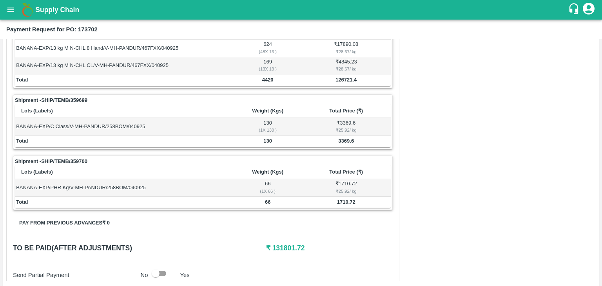
scroll to position [384, 0]
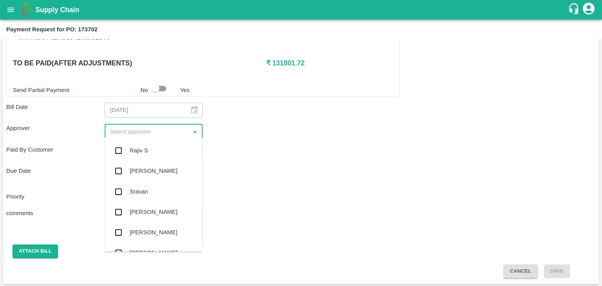
click at [148, 126] on input "input" at bounding box center [147, 131] width 81 height 10
type input "Ajit"
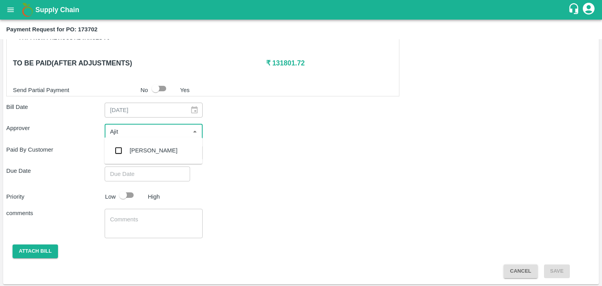
click at [150, 149] on div "[PERSON_NAME]" at bounding box center [154, 150] width 48 height 9
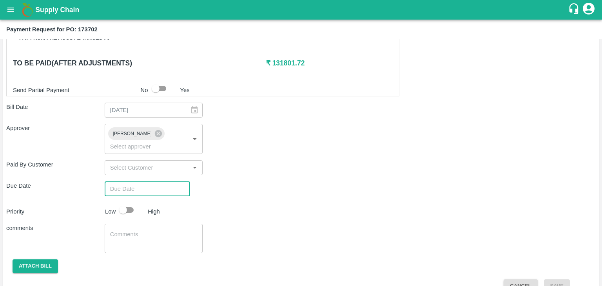
type input "DD/MM/YYYY hh:mm aa"
click at [168, 181] on input "DD/MM/YYYY hh:mm aa" at bounding box center [145, 188] width 80 height 15
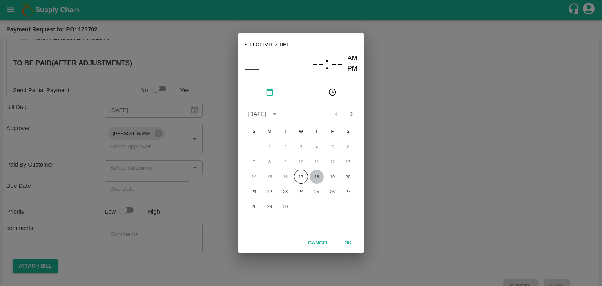
click at [317, 171] on button "18" at bounding box center [317, 177] width 14 height 14
type input "[DATE] 12:00 AM"
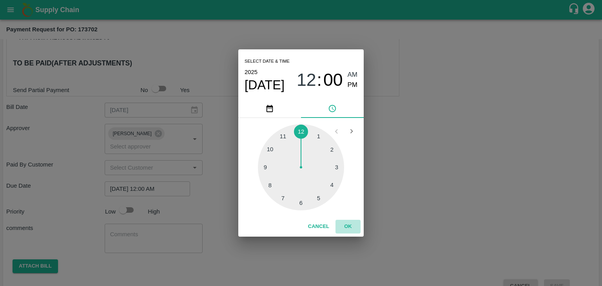
click at [350, 225] on button "OK" at bounding box center [347, 227] width 25 height 14
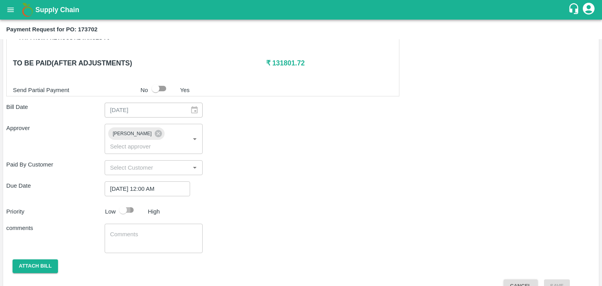
click at [125, 203] on input "checkbox" at bounding box center [123, 210] width 45 height 15
checkbox input "true"
click at [155, 230] on textarea at bounding box center [153, 238] width 87 height 16
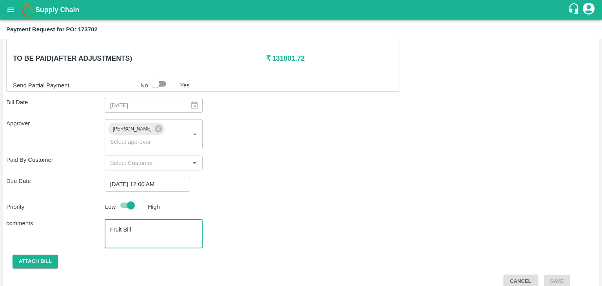
type textarea "Fruit Bill"
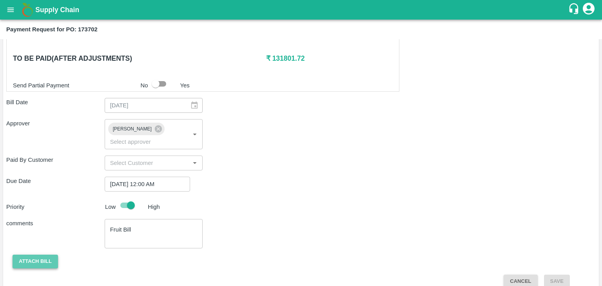
click at [40, 255] on button "Attach bill" at bounding box center [35, 262] width 45 height 14
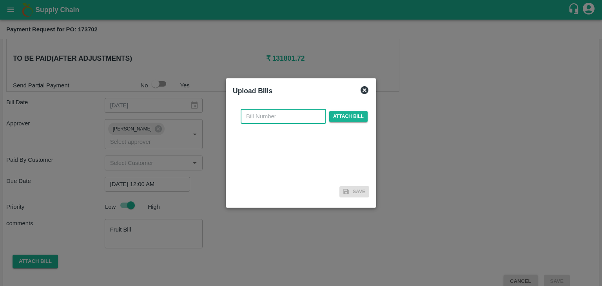
click at [264, 123] on input "text" at bounding box center [283, 116] width 85 height 15
type input "6"
click at [298, 117] on input "PA/CA/25-26/11" at bounding box center [283, 116] width 85 height 15
type input "PA/CA/25-26/69"
click at [339, 116] on span "Attach bill" at bounding box center [348, 116] width 38 height 11
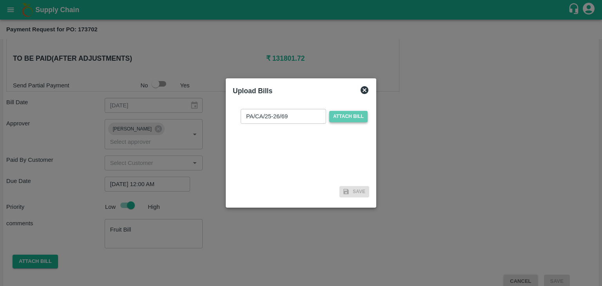
click at [0, 0] on input "Attach bill" at bounding box center [0, 0] width 0 height 0
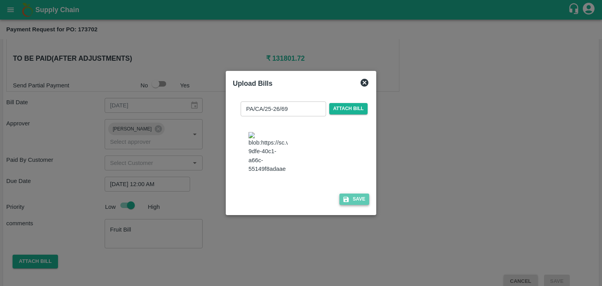
click at [356, 203] on button "Save" at bounding box center [354, 199] width 30 height 11
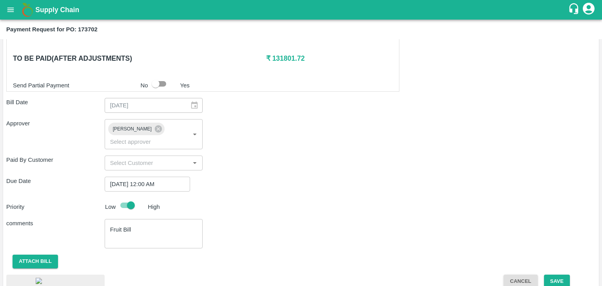
scroll to position [440, 0]
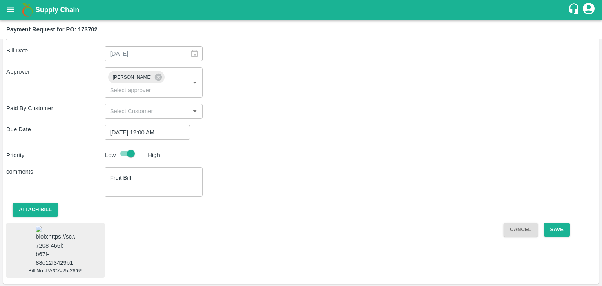
click at [50, 245] on img at bounding box center [55, 246] width 39 height 41
click at [556, 223] on button "Save" at bounding box center [557, 230] width 26 height 14
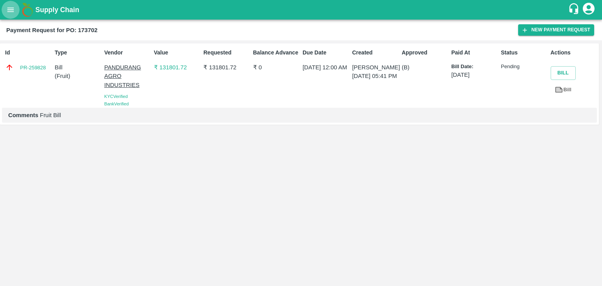
click at [9, 11] on icon "open drawer" at bounding box center [10, 9] width 9 height 9
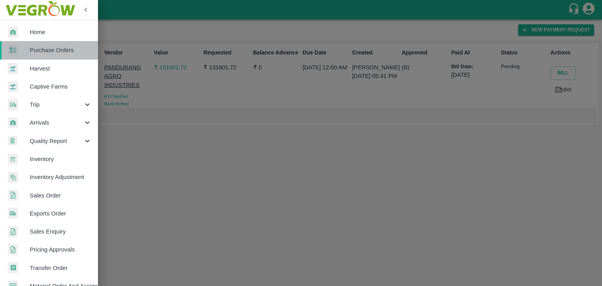
click at [58, 50] on span "Purchase Orders" at bounding box center [61, 50] width 62 height 9
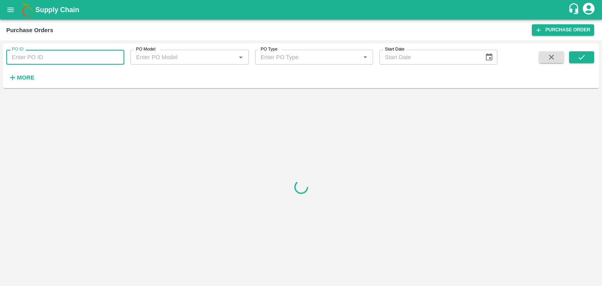
click at [116, 58] on input "PO ID" at bounding box center [65, 57] width 118 height 15
paste input "173788"
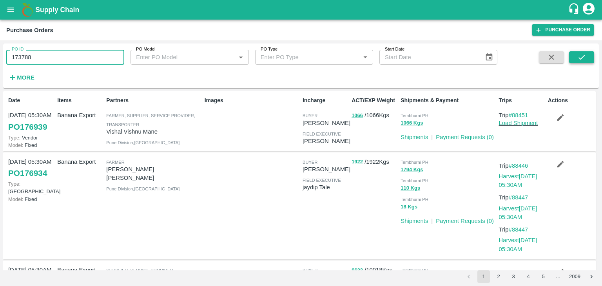
type input "173788"
click at [585, 60] on icon "submit" at bounding box center [581, 57] width 9 height 9
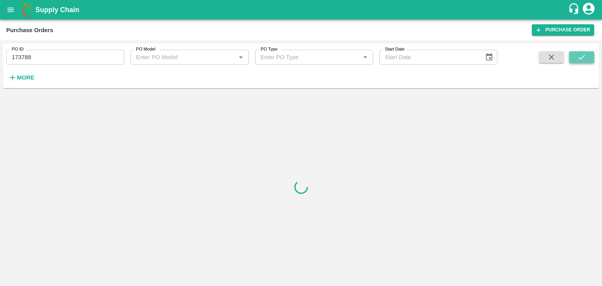
click at [585, 60] on icon "submit" at bounding box center [581, 57] width 9 height 9
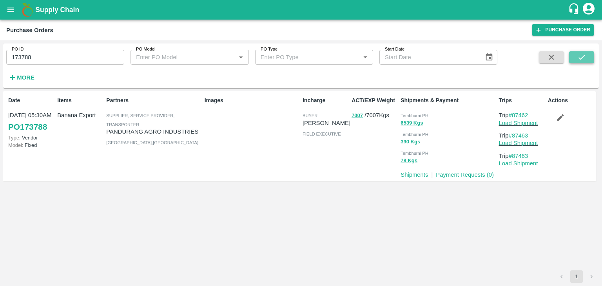
click at [585, 60] on icon "submit" at bounding box center [581, 57] width 9 height 9
click at [475, 176] on link "Payment Requests ( 0 )" at bounding box center [465, 175] width 58 height 6
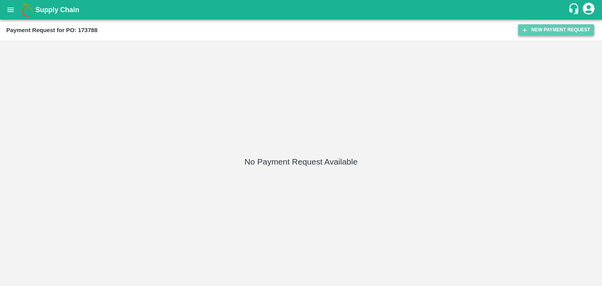
drag, startPoint x: 523, startPoint y: 35, endPoint x: 531, endPoint y: 33, distance: 8.2
click at [531, 33] on button "New Payment Request" at bounding box center [556, 29] width 76 height 11
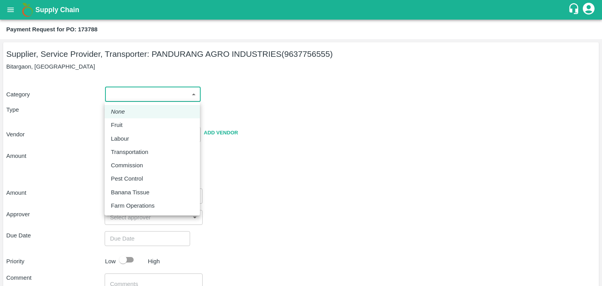
drag, startPoint x: 116, startPoint y: 96, endPoint x: 130, endPoint y: 123, distance: 30.0
click at [130, 123] on body "Supply Chain Payment Request for PO: 173788 Supplier, Service Provider, Transpo…" at bounding box center [301, 143] width 602 height 286
click at [130, 123] on div "Fruit" at bounding box center [152, 125] width 83 height 9
type input "1"
type input "[PERSON_NAME] INDUSTRIES - 9637756555(Supplier, Service Provider, Transporter)"
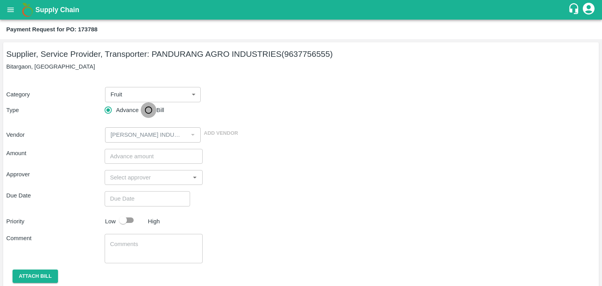
click at [142, 112] on input "Bill" at bounding box center [149, 110] width 16 height 16
radio input "true"
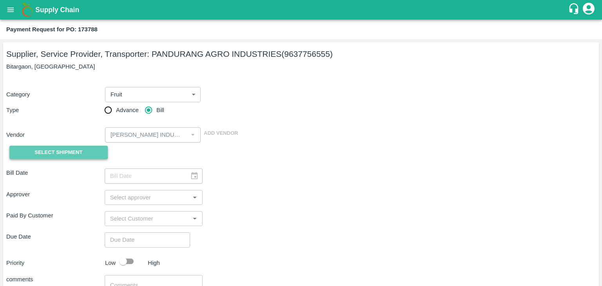
click at [63, 150] on span "Select Shipment" at bounding box center [58, 152] width 48 height 9
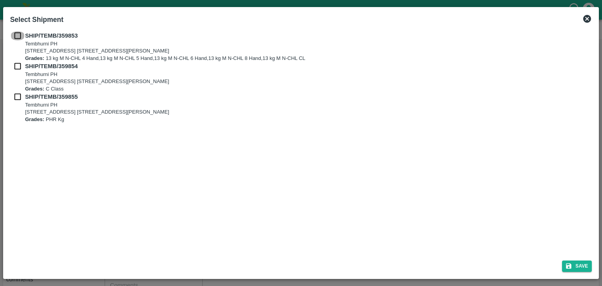
click at [18, 33] on input "checkbox" at bounding box center [17, 35] width 15 height 9
checkbox input "true"
click at [19, 66] on input "checkbox" at bounding box center [17, 66] width 15 height 9
checkbox input "true"
click at [19, 96] on input "checkbox" at bounding box center [17, 96] width 15 height 9
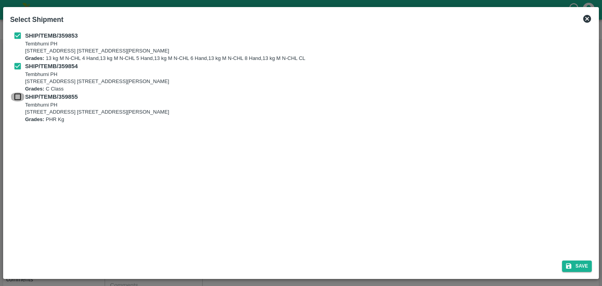
checkbox input "true"
click at [574, 262] on button "Save" at bounding box center [577, 266] width 30 height 11
type input "[DATE]"
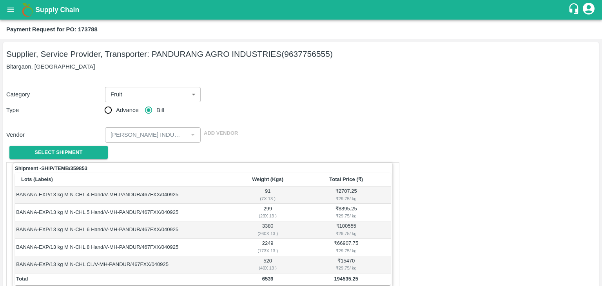
scroll to position [384, 0]
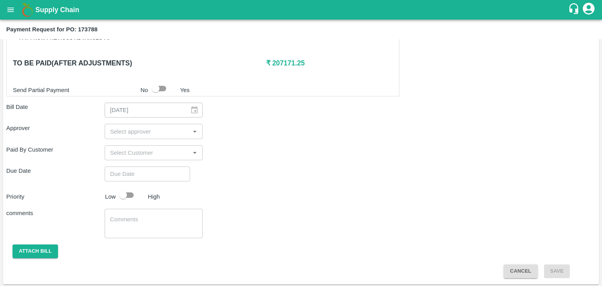
click at [139, 128] on input "input" at bounding box center [147, 131] width 81 height 10
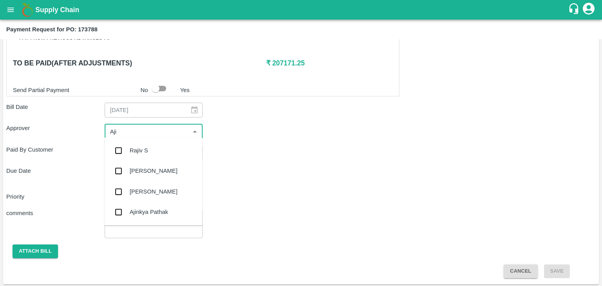
type input "Ajit"
click at [149, 144] on div "[PERSON_NAME]" at bounding box center [153, 150] width 98 height 20
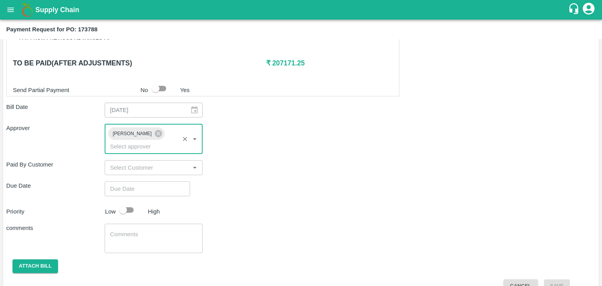
type input "DD/MM/YYYY hh:mm aa"
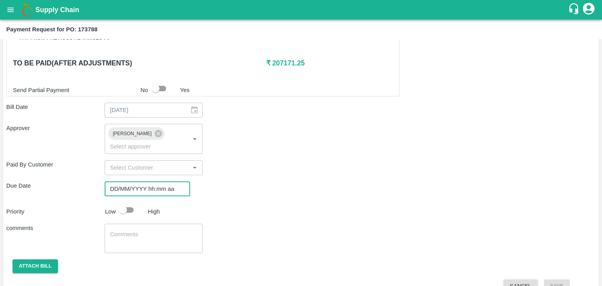
click at [162, 182] on input "DD/MM/YYYY hh:mm aa" at bounding box center [145, 188] width 80 height 15
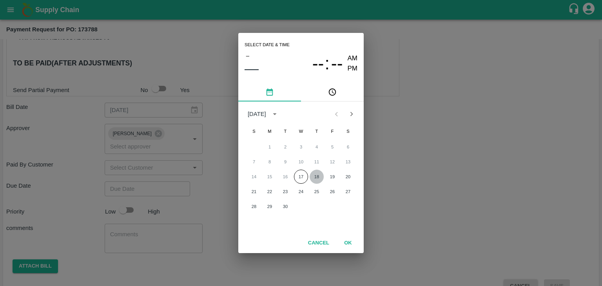
click at [313, 177] on button "18" at bounding box center [317, 177] width 14 height 14
type input "[DATE] 12:00 AM"
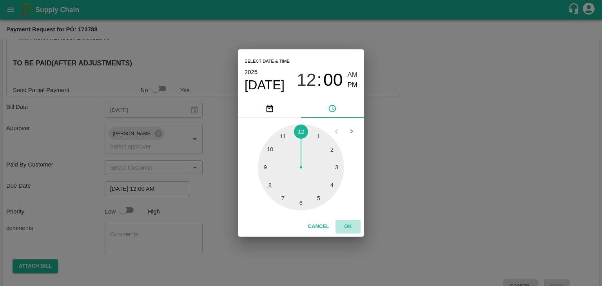
click at [350, 227] on button "OK" at bounding box center [347, 227] width 25 height 14
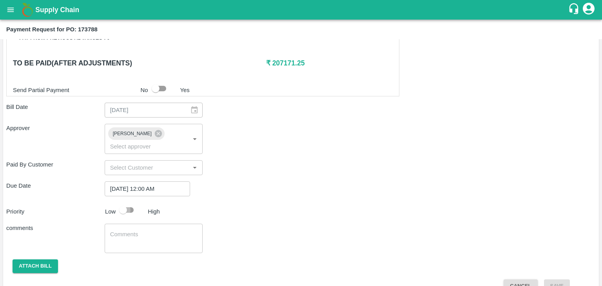
click at [127, 203] on input "checkbox" at bounding box center [123, 210] width 45 height 15
checkbox input "true"
click at [155, 230] on textarea at bounding box center [153, 238] width 87 height 16
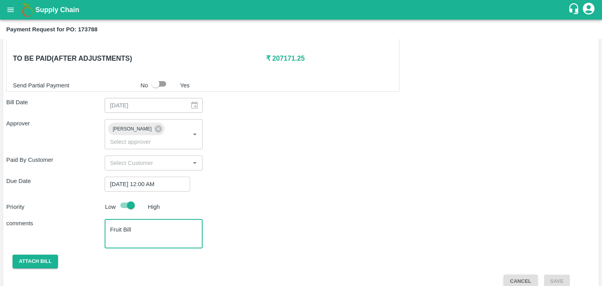
scroll to position [388, 0]
type textarea "Fruit Bill"
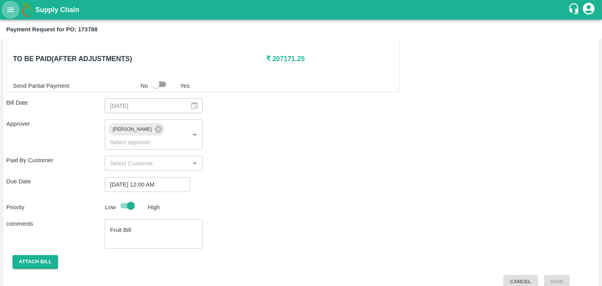
click at [9, 15] on button "open drawer" at bounding box center [11, 10] width 18 height 18
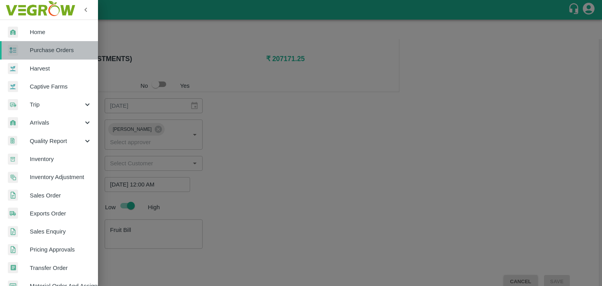
click at [56, 47] on span "Purchase Orders" at bounding box center [61, 50] width 62 height 9
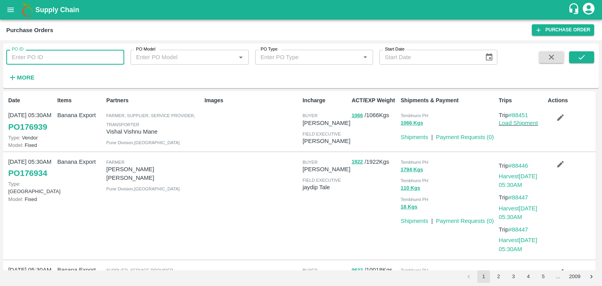
click at [40, 58] on input "PO ID" at bounding box center [65, 57] width 118 height 15
click at [26, 76] on strong "More" at bounding box center [26, 77] width 18 height 6
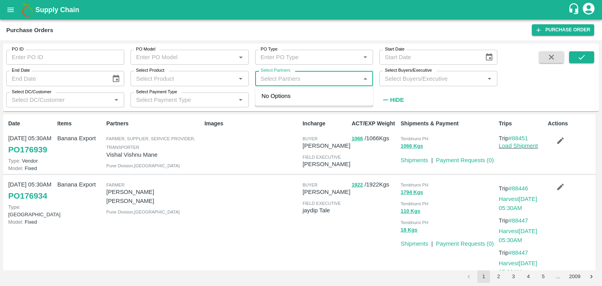
click at [293, 77] on input "Select Partners" at bounding box center [307, 78] width 100 height 10
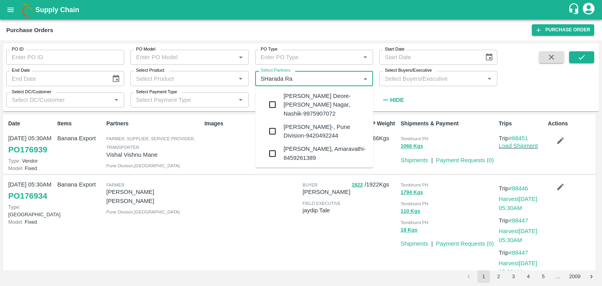
type input "SHarada Ram"
click at [332, 132] on div "Sharada Ramesh Shinde-, Pune Division-9420492244" at bounding box center [324, 132] width 83 height 18
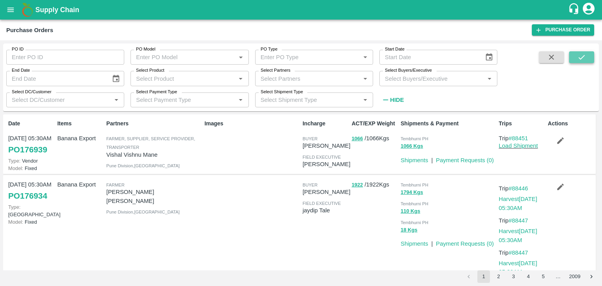
click at [585, 57] on icon "submit" at bounding box center [581, 57] width 9 height 9
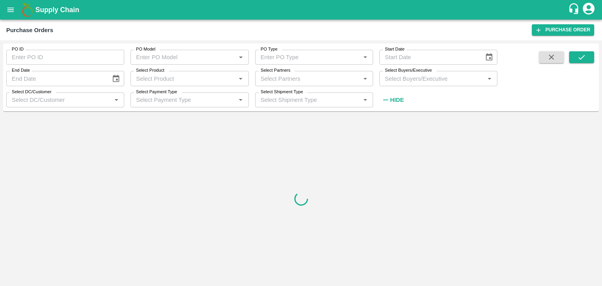
click at [337, 80] on input "Select Partners" at bounding box center [307, 78] width 100 height 10
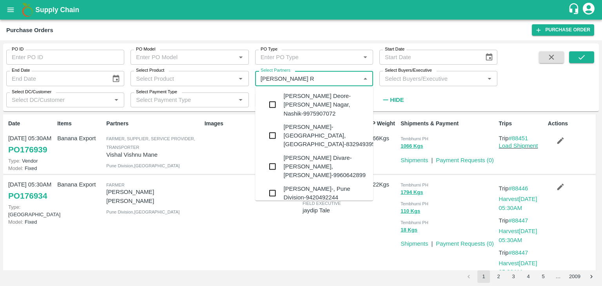
type input "Sharada Ra"
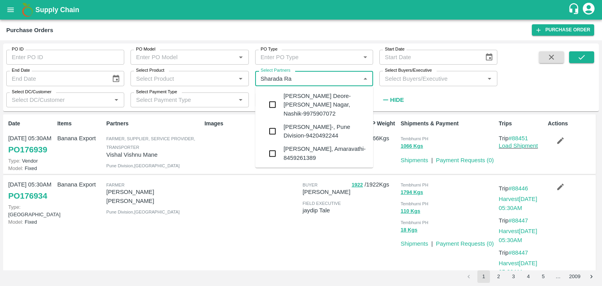
click at [337, 129] on div "Sharada Ramesh Shinde-, Pune Division-9420492244" at bounding box center [324, 132] width 83 height 18
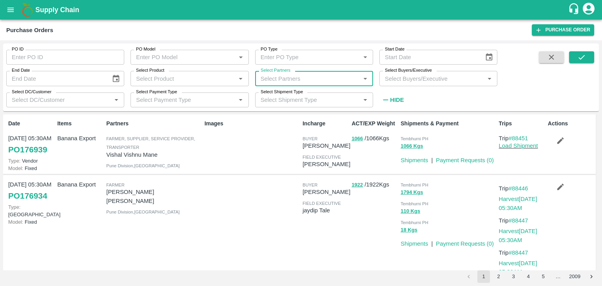
click at [325, 78] on input "Select Partners" at bounding box center [307, 78] width 100 height 10
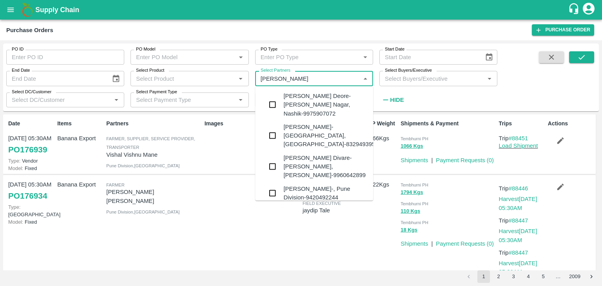
type input "Sharada r"
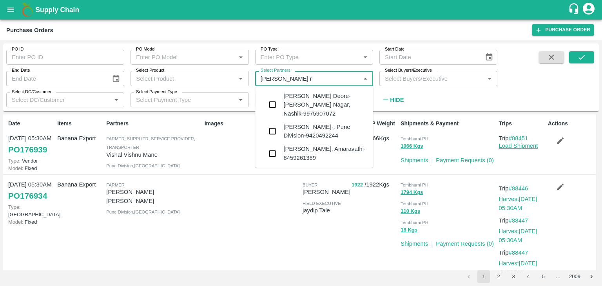
click at [329, 134] on div "Sharada Ramesh Shinde-, Pune Division-9420492244" at bounding box center [324, 132] width 83 height 18
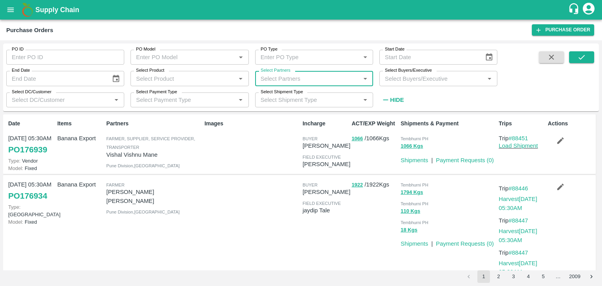
click at [319, 77] on input "Select Partners" at bounding box center [307, 78] width 100 height 10
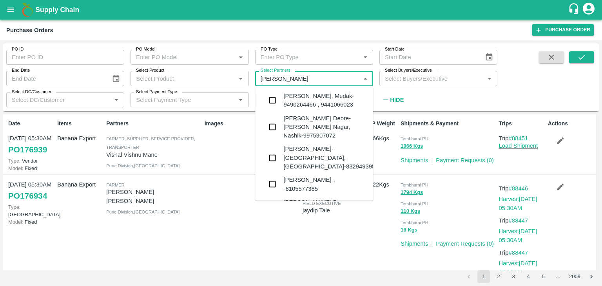
type input "Sharada R"
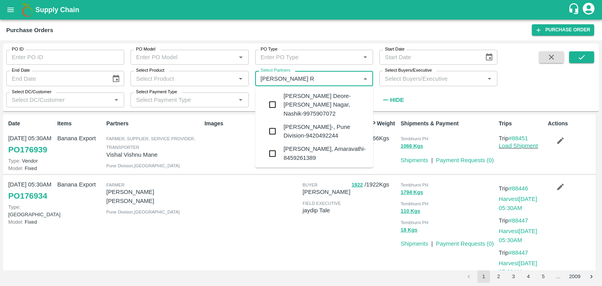
click at [330, 132] on div "Sharada Ramesh Shinde-, Pune Division-9420492244" at bounding box center [324, 132] width 83 height 18
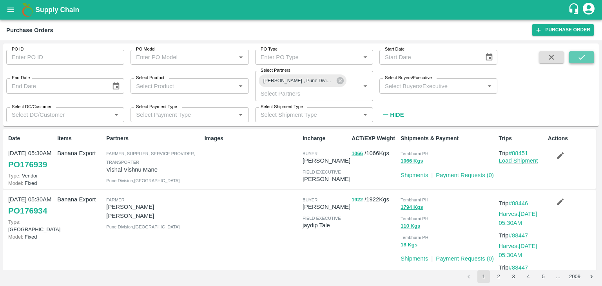
click at [581, 62] on icon "submit" at bounding box center [581, 57] width 9 height 9
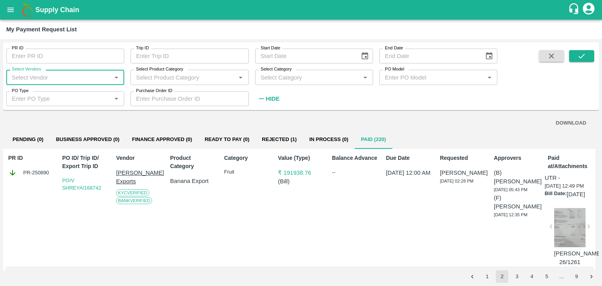
click at [83, 76] on input "Select Vendors" at bounding box center [59, 77] width 100 height 10
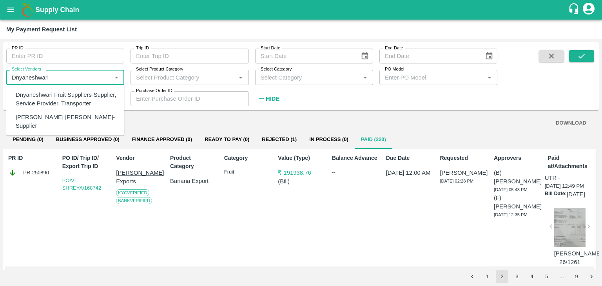
click at [80, 94] on div "Dnyaneshwari Fruit Suppliers-Supplier, Service Provider, Transporter" at bounding box center [67, 100] width 102 height 18
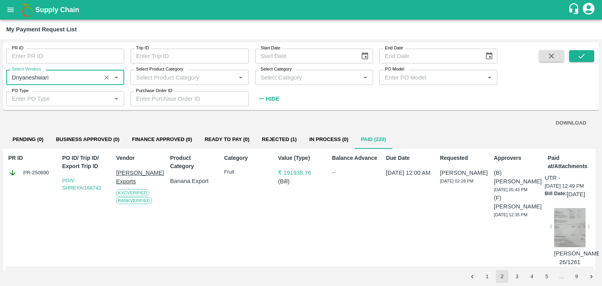
type input "Dnyaneshwari Fruit Suppliers-Supplier, Service Provider, Transporter"
click at [572, 60] on button "submit" at bounding box center [581, 56] width 25 height 12
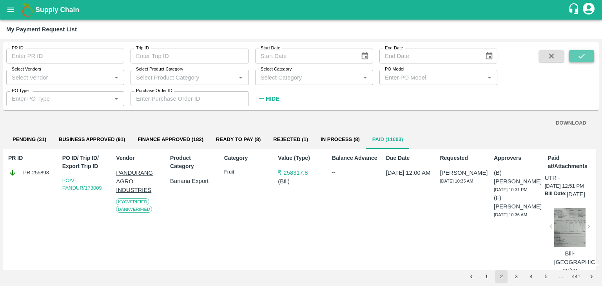
click at [572, 60] on button "submit" at bounding box center [581, 56] width 25 height 12
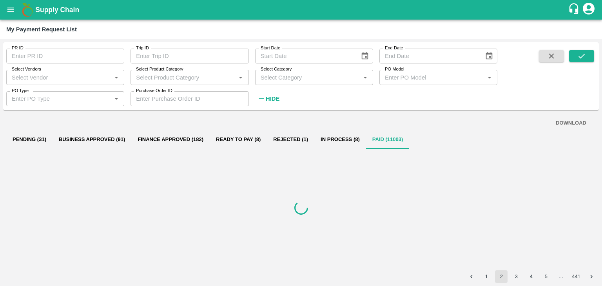
click at [83, 73] on input "Select Vendors" at bounding box center [59, 77] width 100 height 10
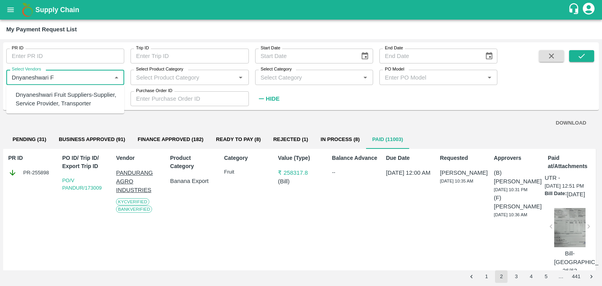
click at [80, 100] on div "Dnyaneshwari Fruit Suppliers-Supplier, Service Provider, Transporter" at bounding box center [67, 100] width 102 height 18
type input "Dnyaneshwari Fruit Suppliers-Supplier, Service Provider, Transporter"
click at [65, 82] on input "Select Vendors" at bounding box center [59, 77] width 100 height 10
click at [78, 96] on div "Dnyaneshwari Fruit Suppliers-Supplier, Service Provider, Transporter" at bounding box center [67, 100] width 102 height 18
type input "Dnyaneshwari Fruit Suppliers-Supplier, Service Provider, Transporter"
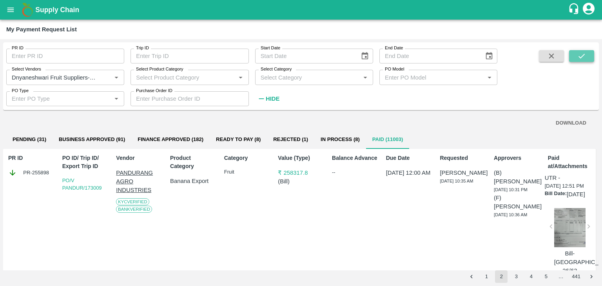
click at [580, 60] on icon "submit" at bounding box center [581, 56] width 9 height 9
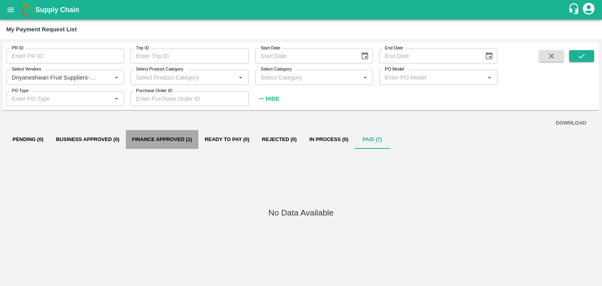
click at [169, 138] on button "Finance Approved (1)" at bounding box center [162, 139] width 72 height 19
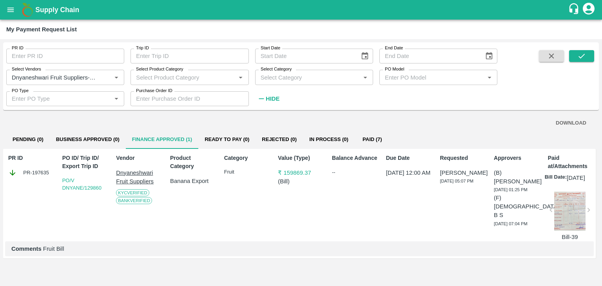
click at [559, 224] on div at bounding box center [569, 211] width 31 height 39
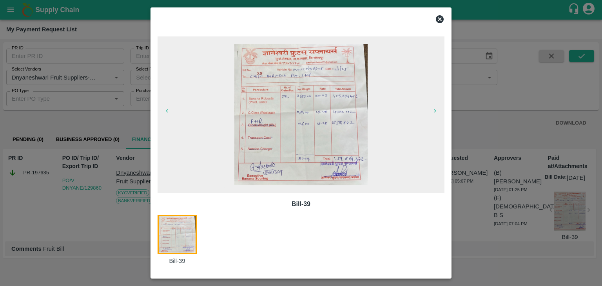
click at [442, 22] on icon at bounding box center [440, 19] width 8 height 8
